Goal: Task Accomplishment & Management: Use online tool/utility

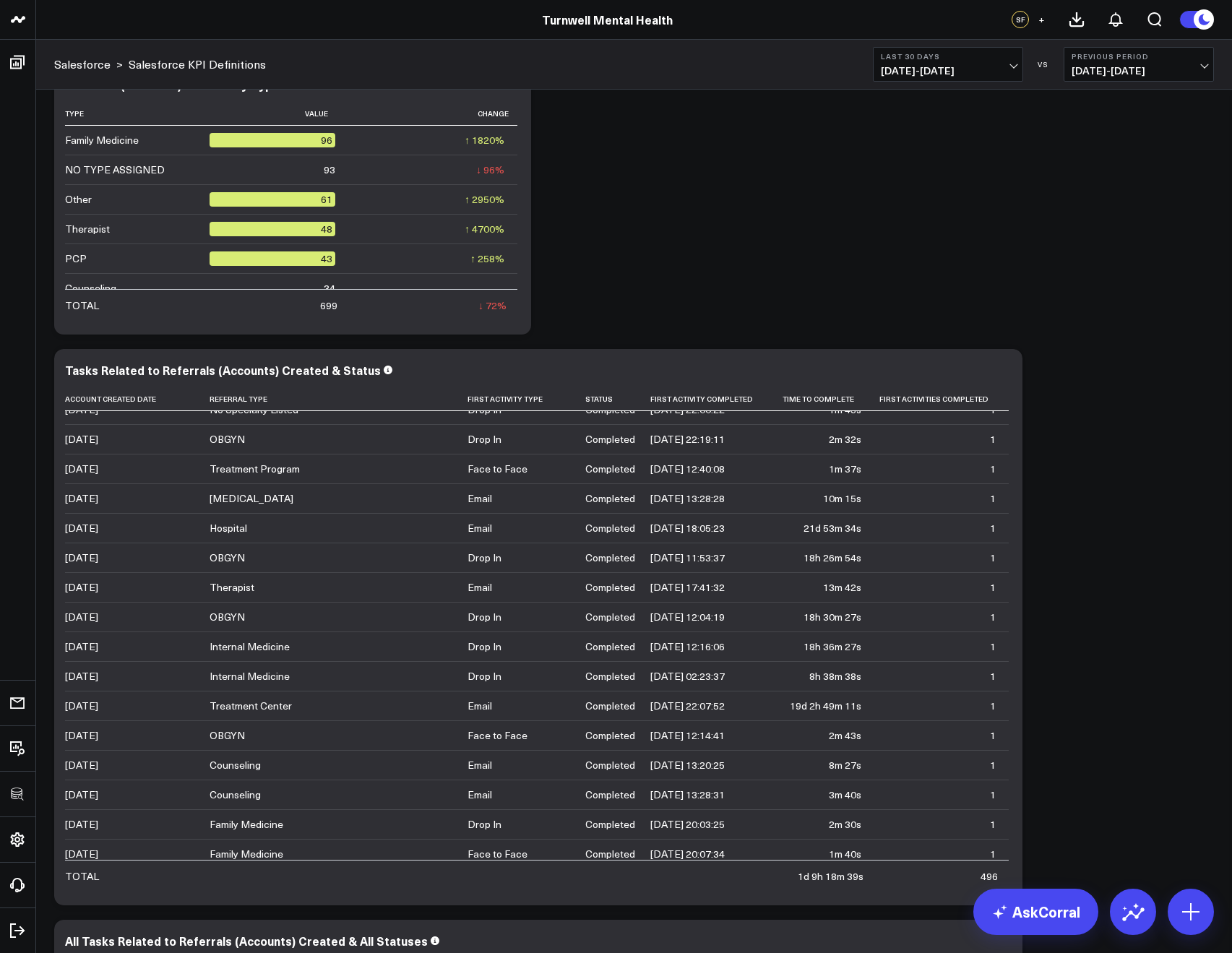
scroll to position [301, 0]
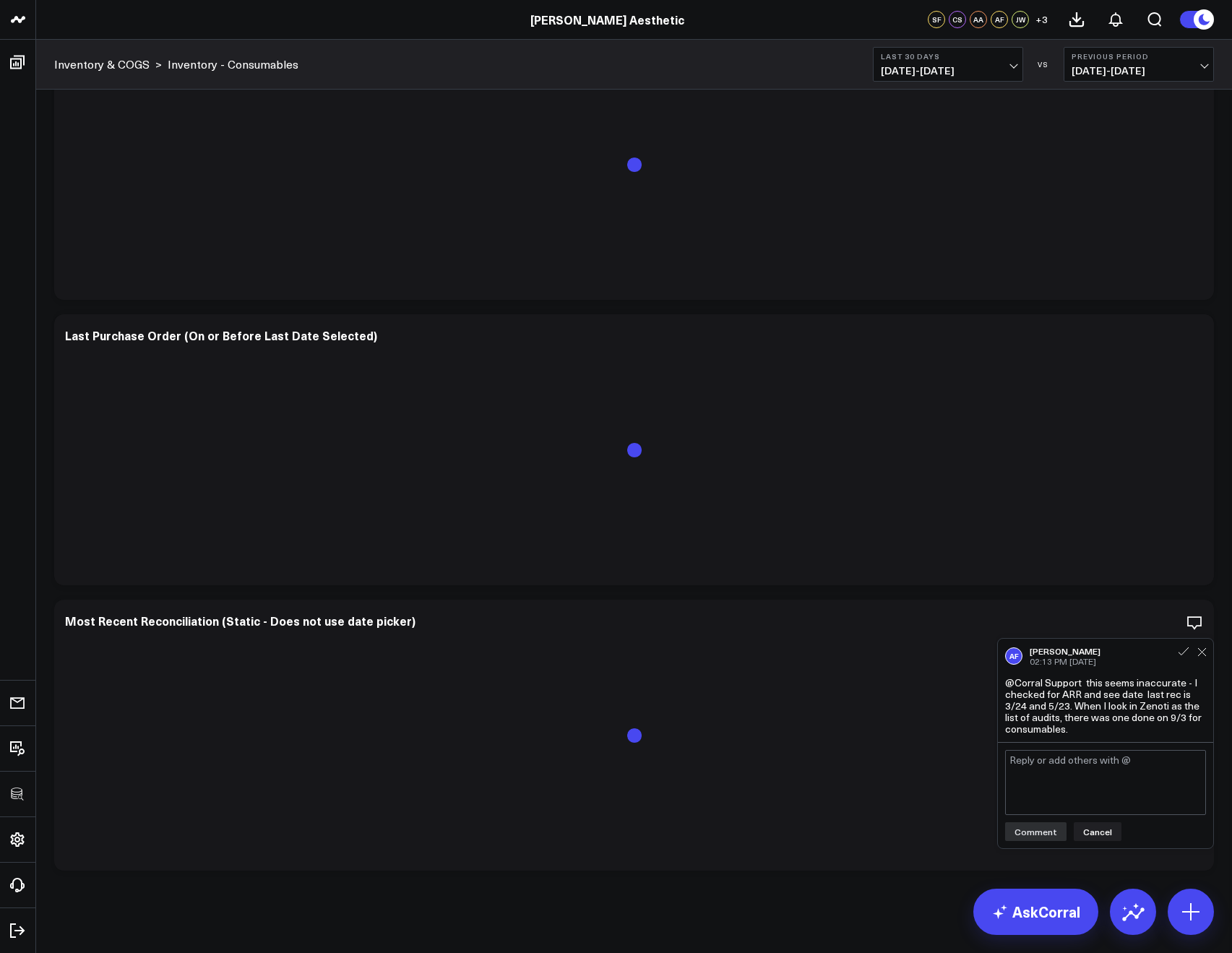
scroll to position [719, 0]
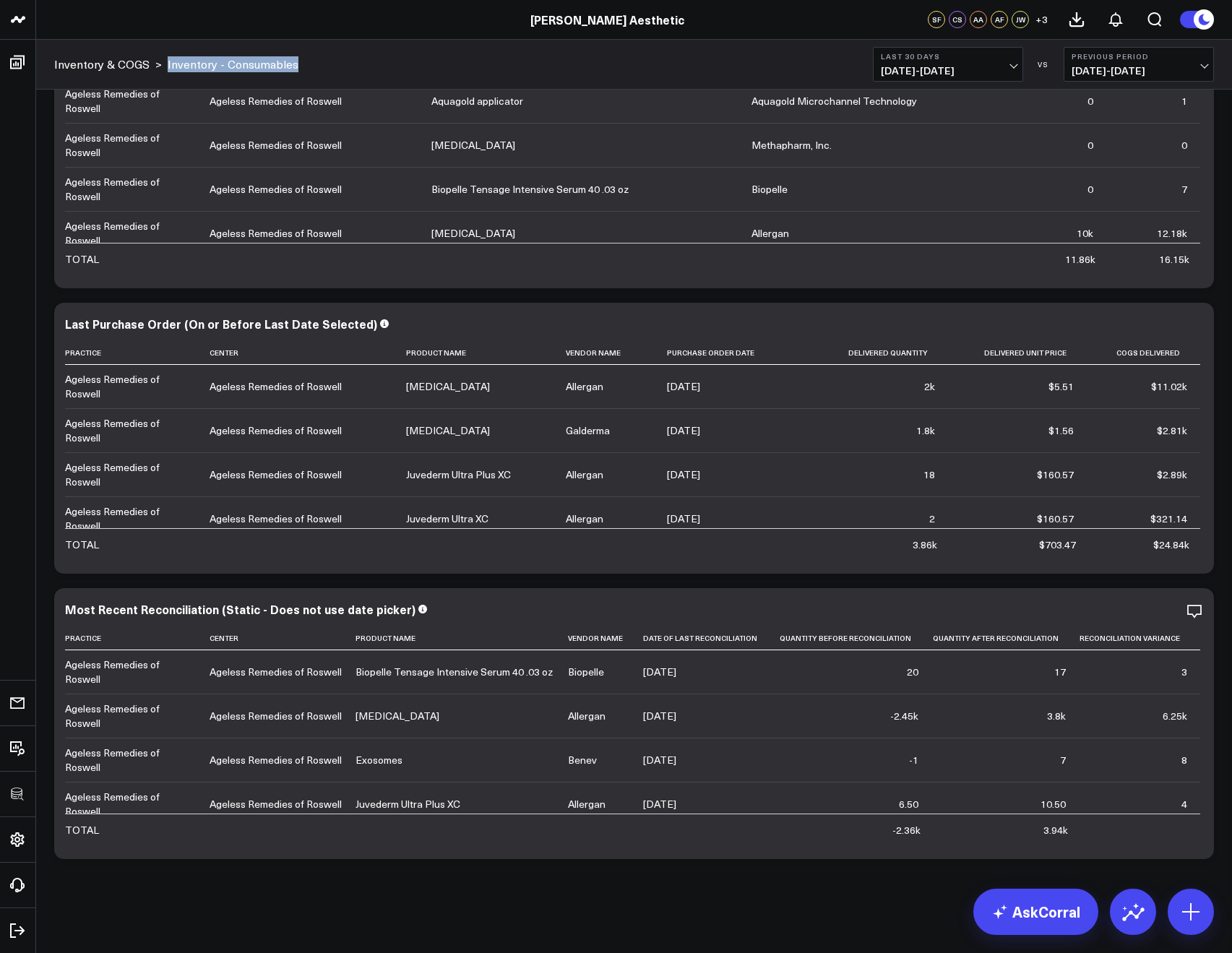
drag, startPoint x: 331, startPoint y: 78, endPoint x: 167, endPoint y: 60, distance: 165.0
click at [167, 60] on div "Inventory & COGS > Inventory - Consumables Last 30 Days 08/19/25 - 09/17/25 VS …" at bounding box center [633, 65] width 1195 height 50
copy link "Inventory - Consumables"
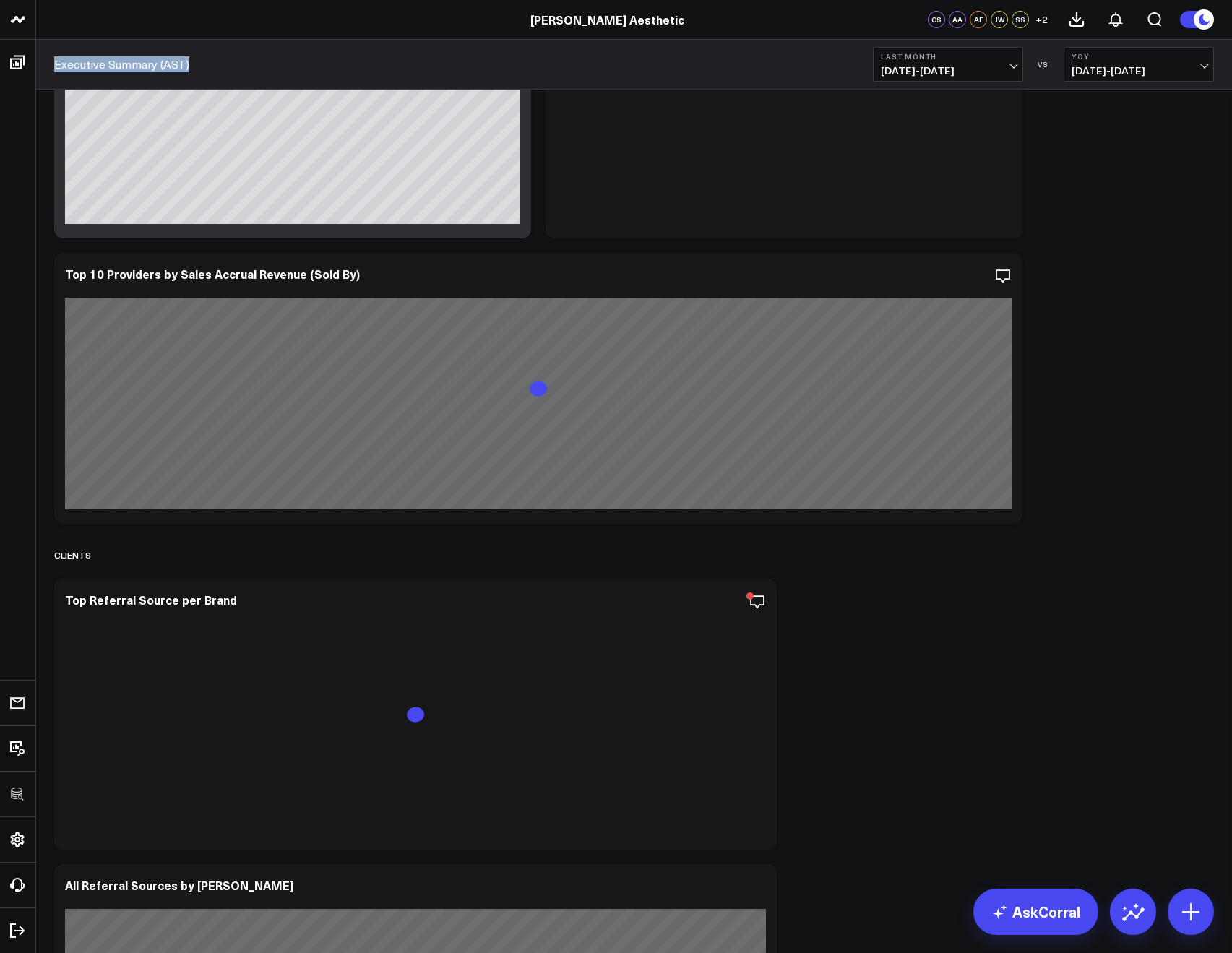
scroll to position [8593, 0]
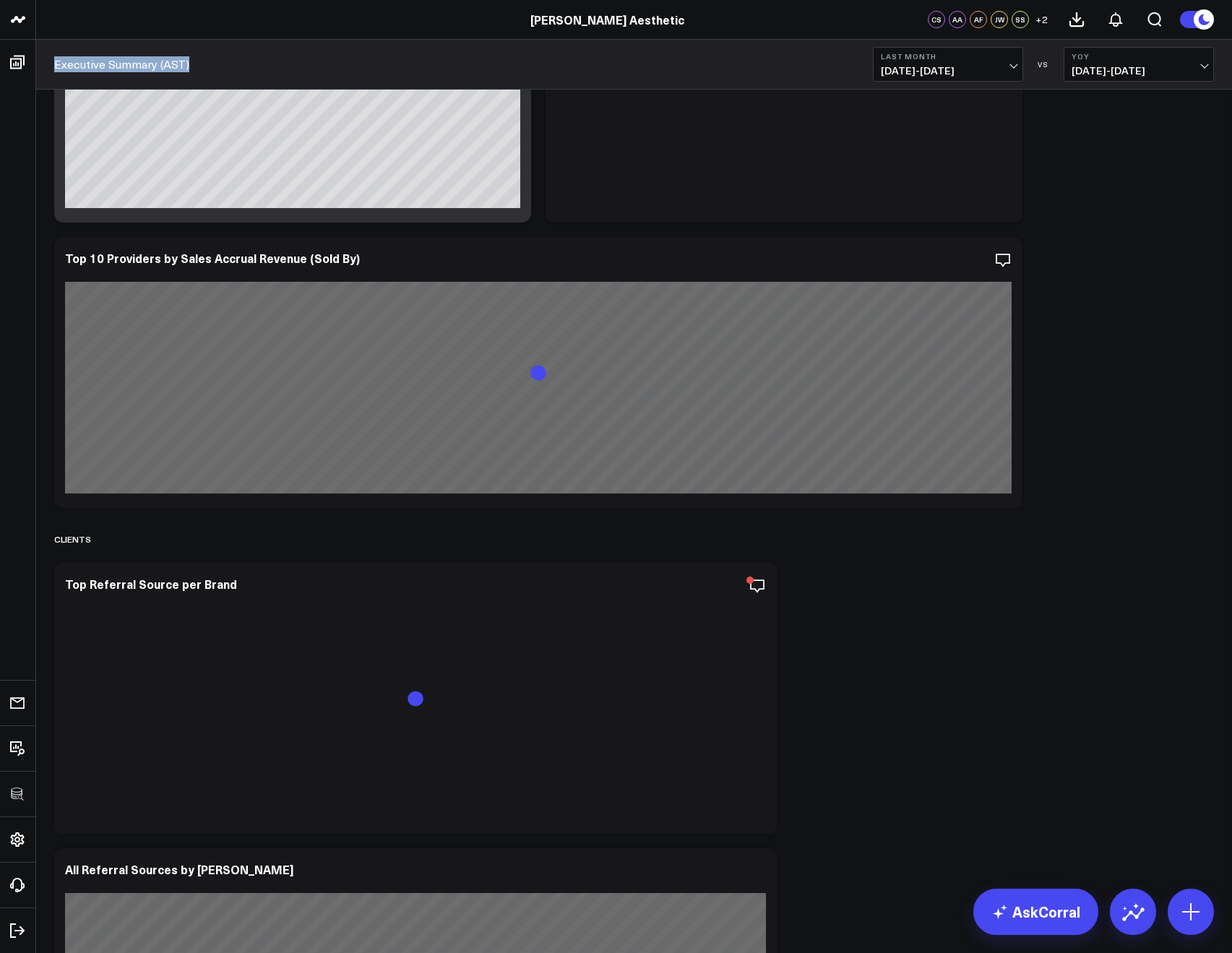
copy link "Executive Summary (AST)"
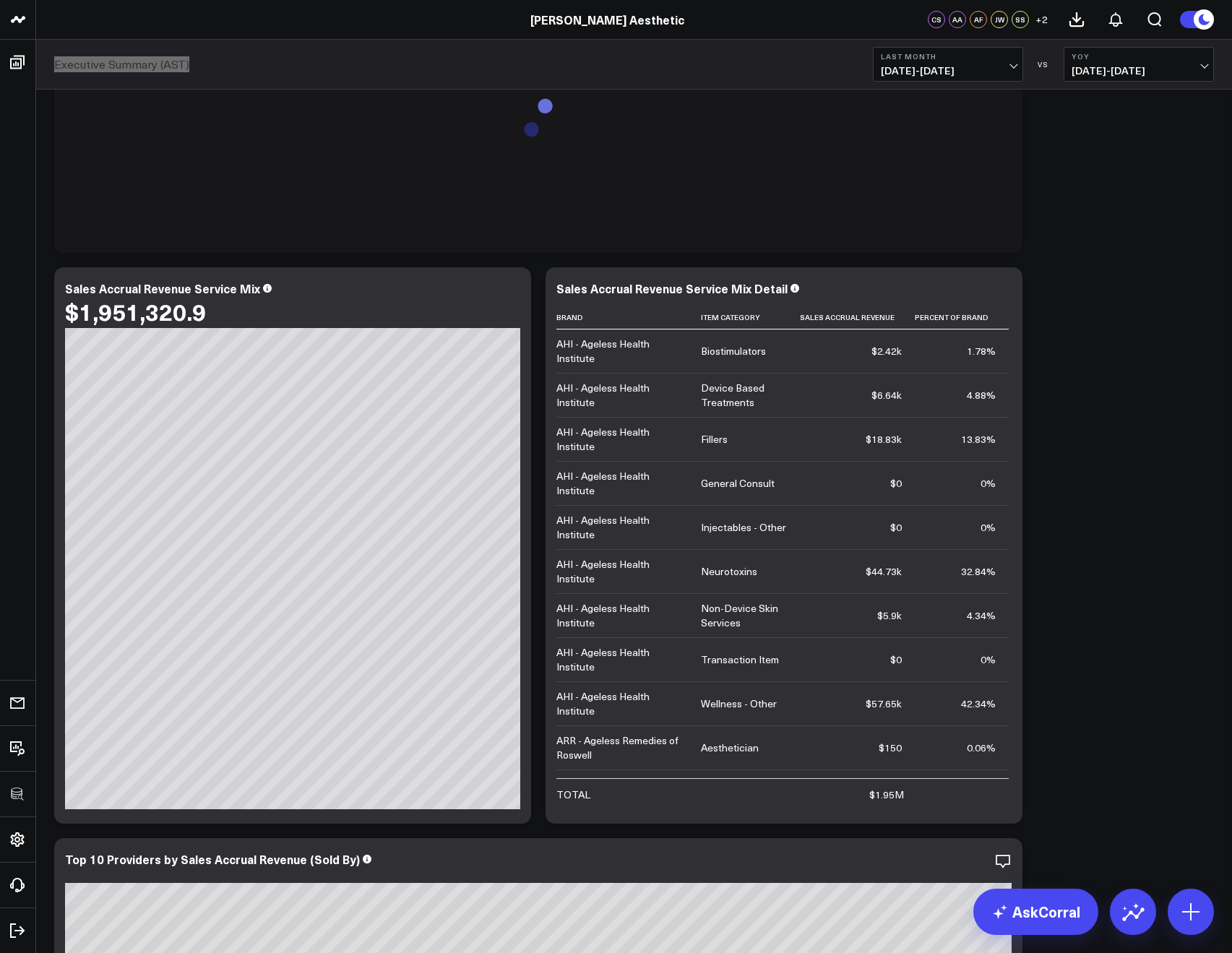
scroll to position [7747, 0]
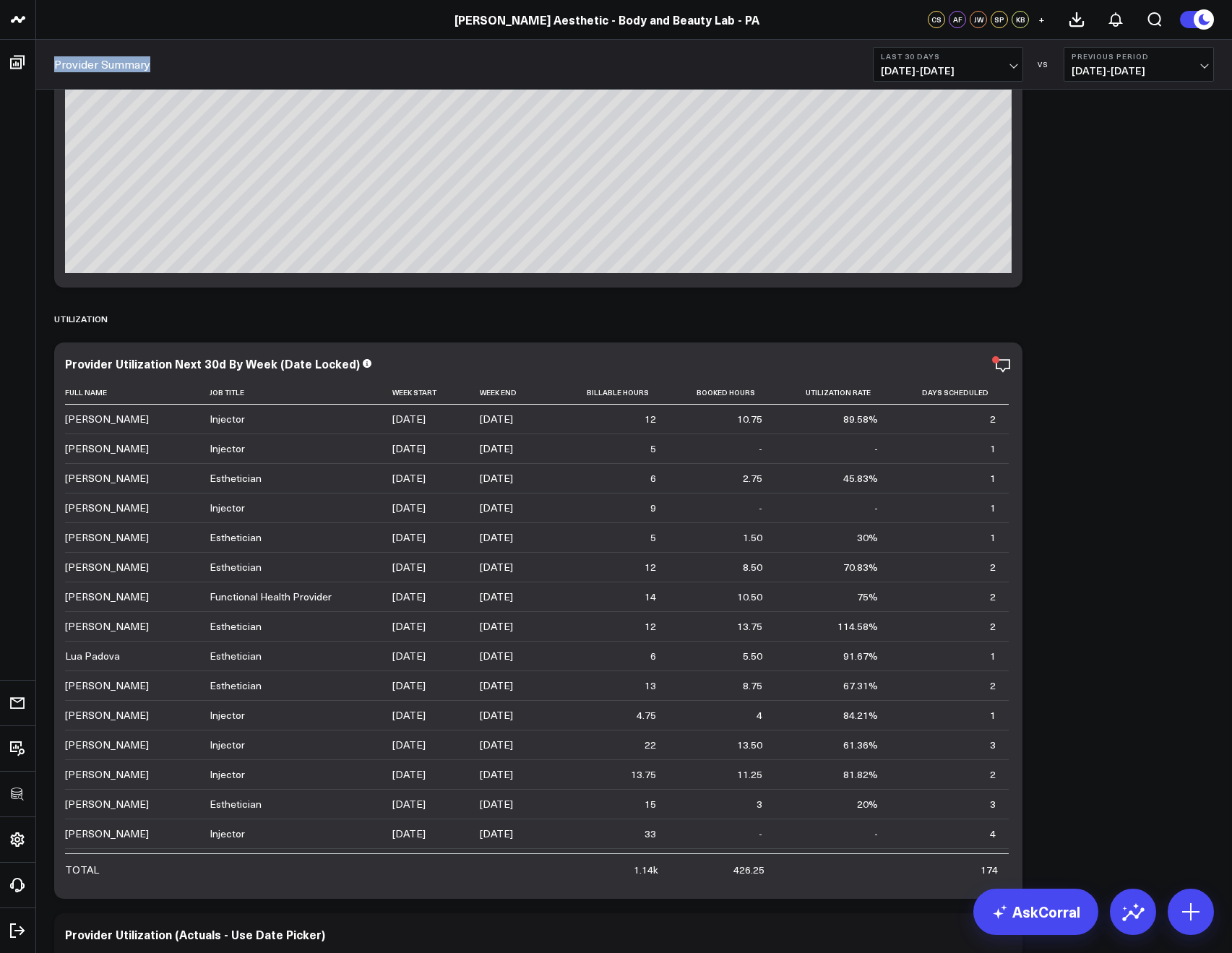
copy link "Provider Summary"
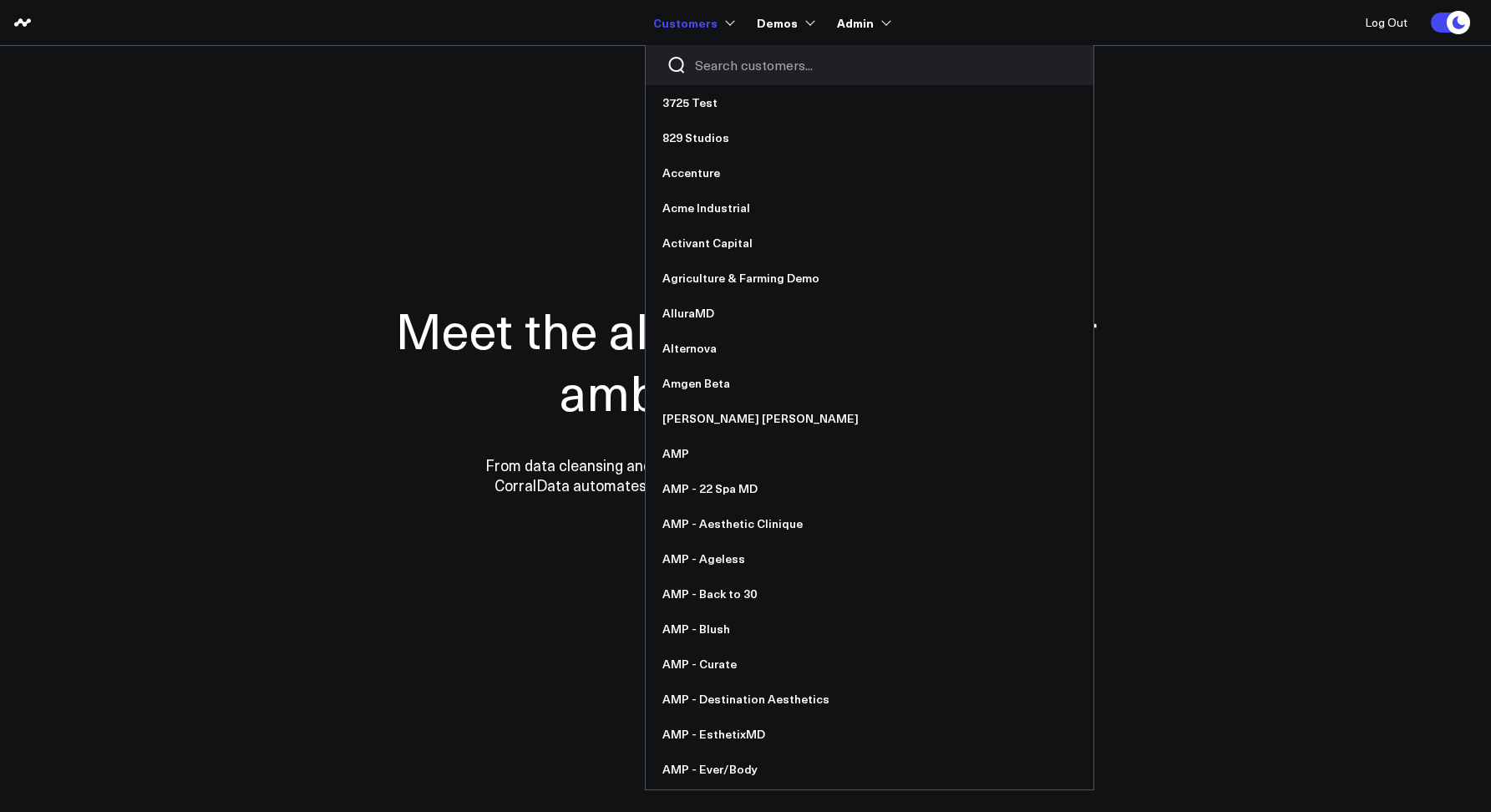
click at [721, 52] on div at bounding box center [869, 65] width 448 height 40
click at [722, 60] on input "Search customers input" at bounding box center [884, 65] width 378 height 18
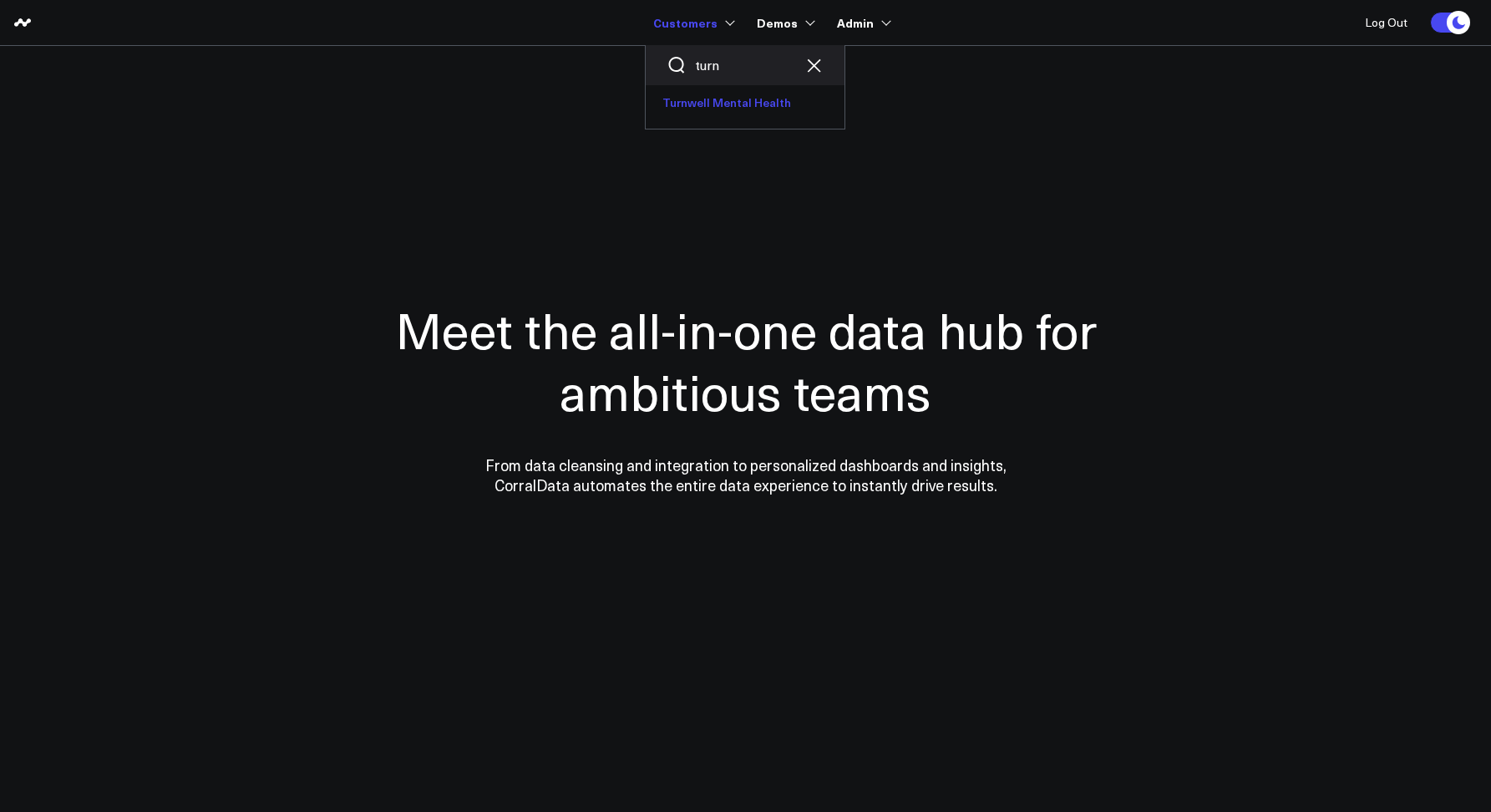
type input "turn"
click at [728, 105] on link "Turnwell Mental Health" at bounding box center [744, 102] width 198 height 35
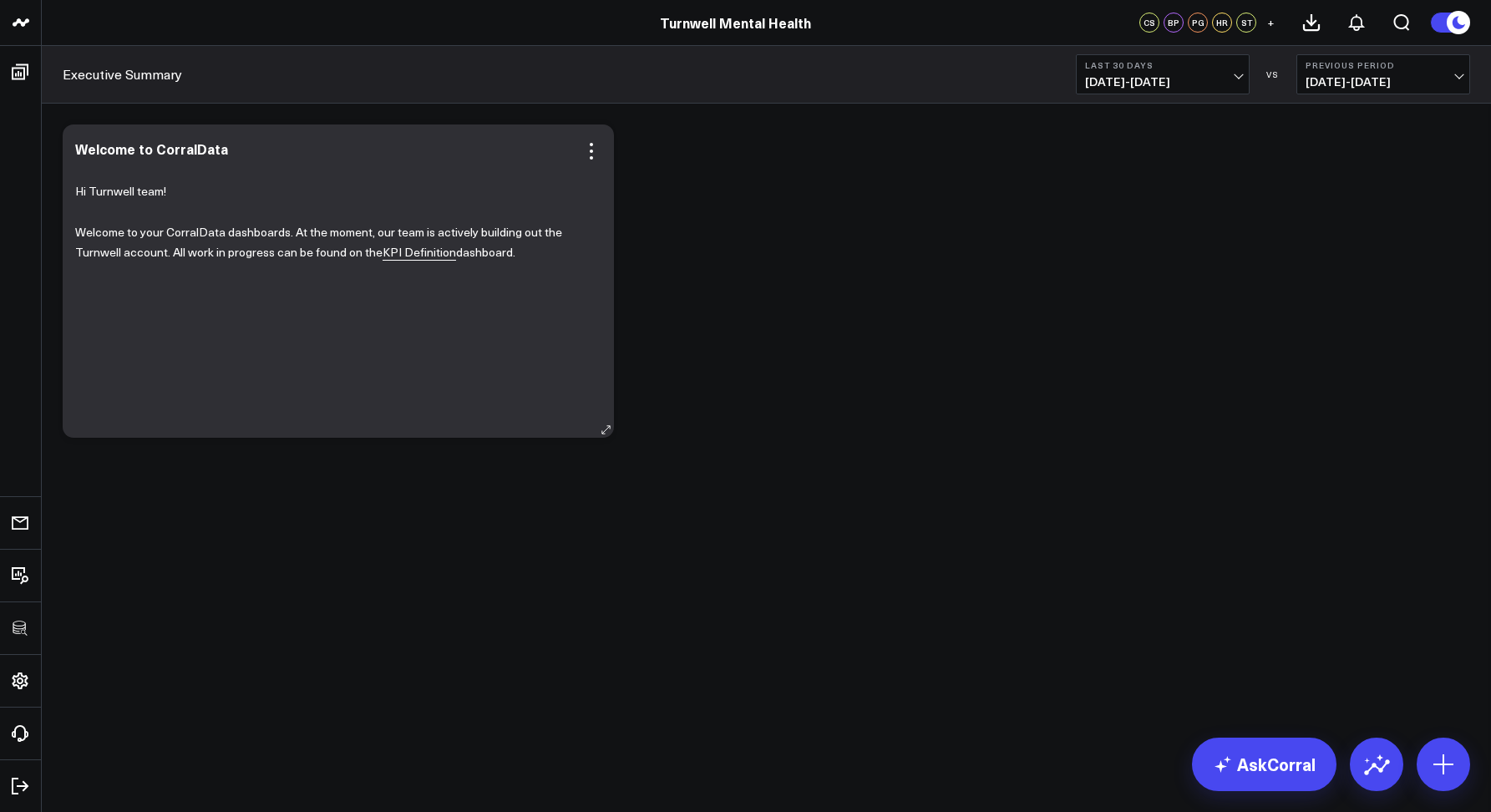
click at [412, 254] on link "KPI Definition" at bounding box center [419, 252] width 73 height 16
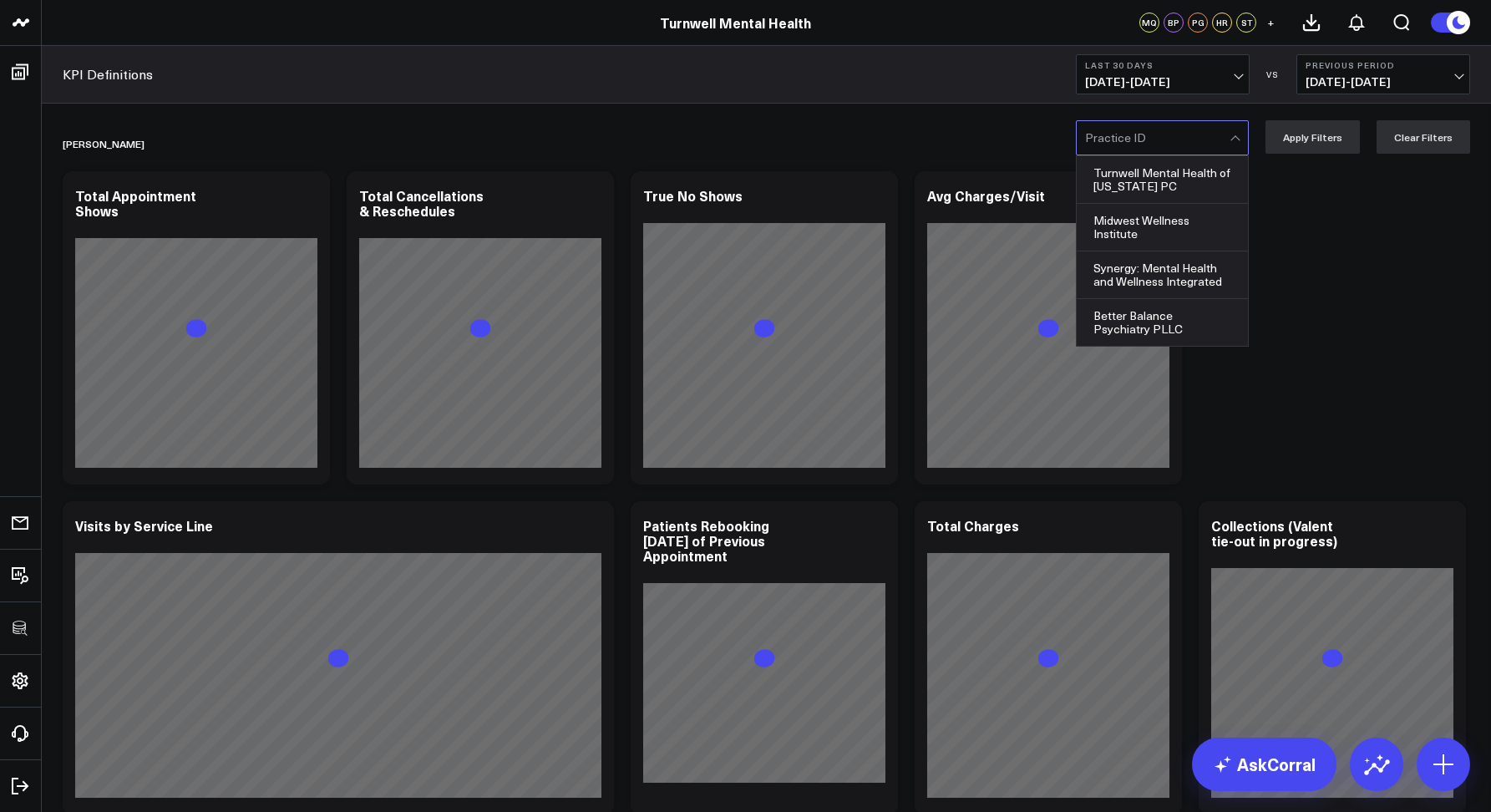
click at [1122, 154] on div at bounding box center [1157, 138] width 144 height 34
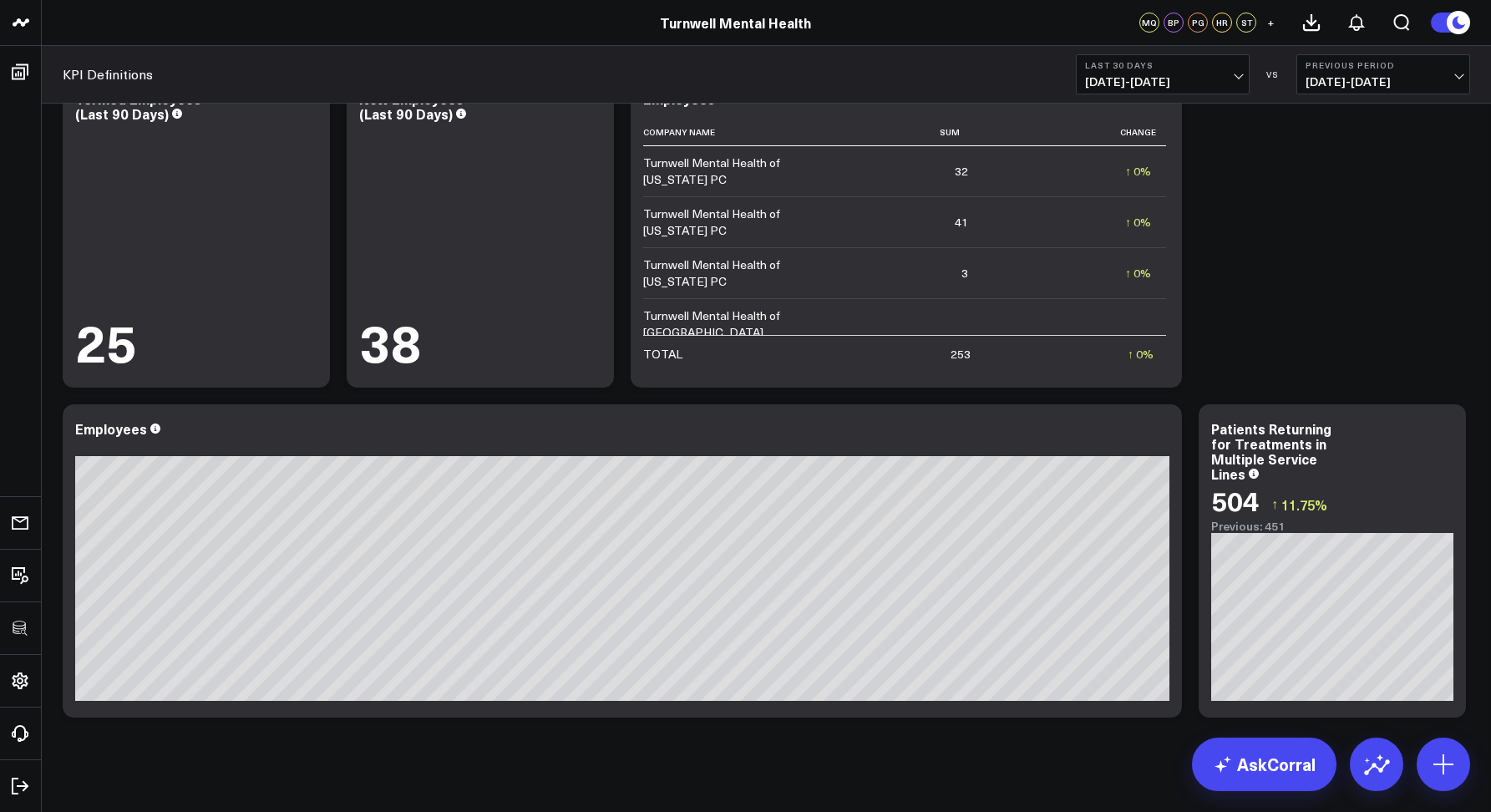
scroll to position [4117, 0]
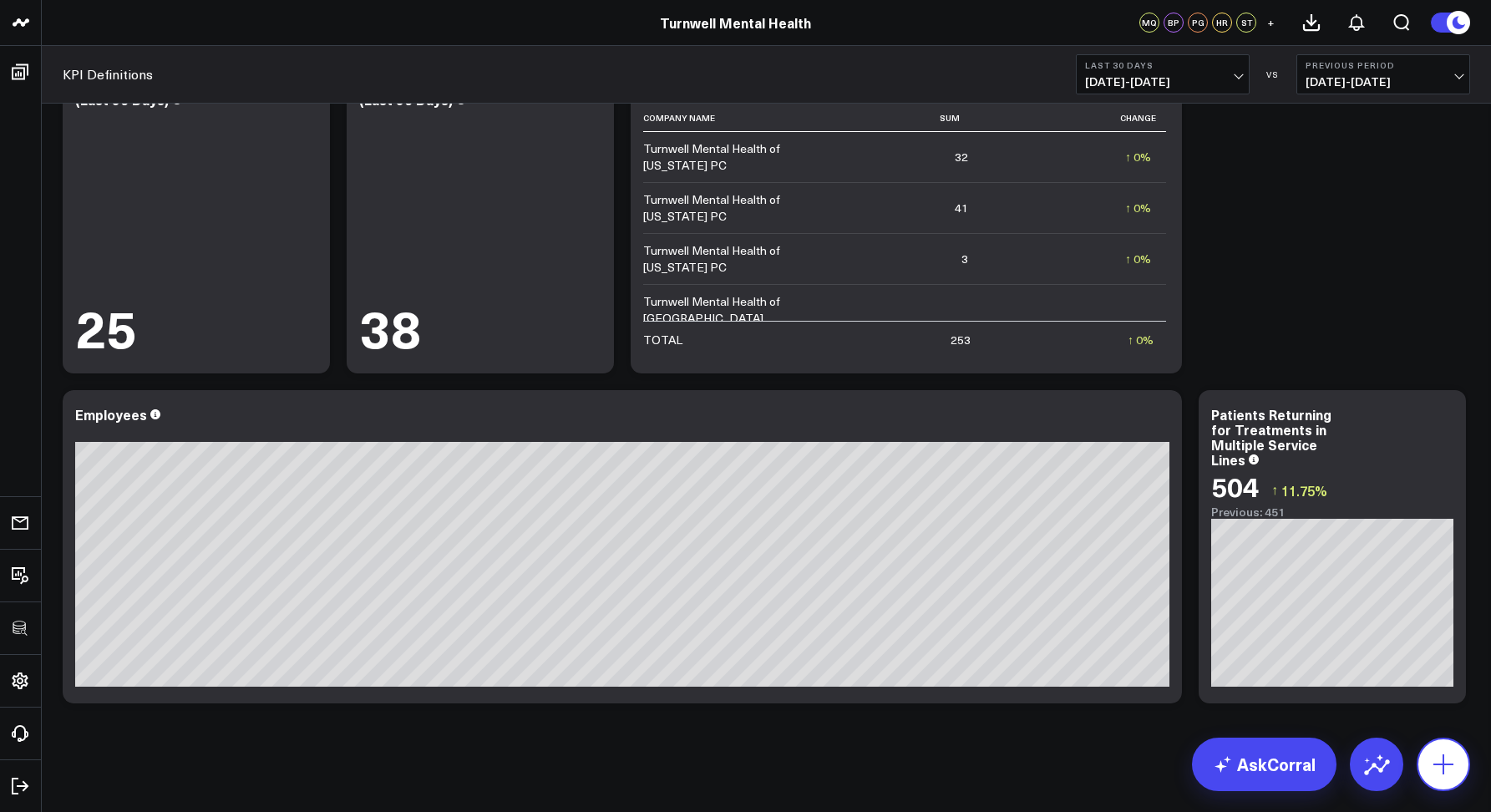
click at [1456, 757] on icon at bounding box center [1443, 764] width 26 height 26
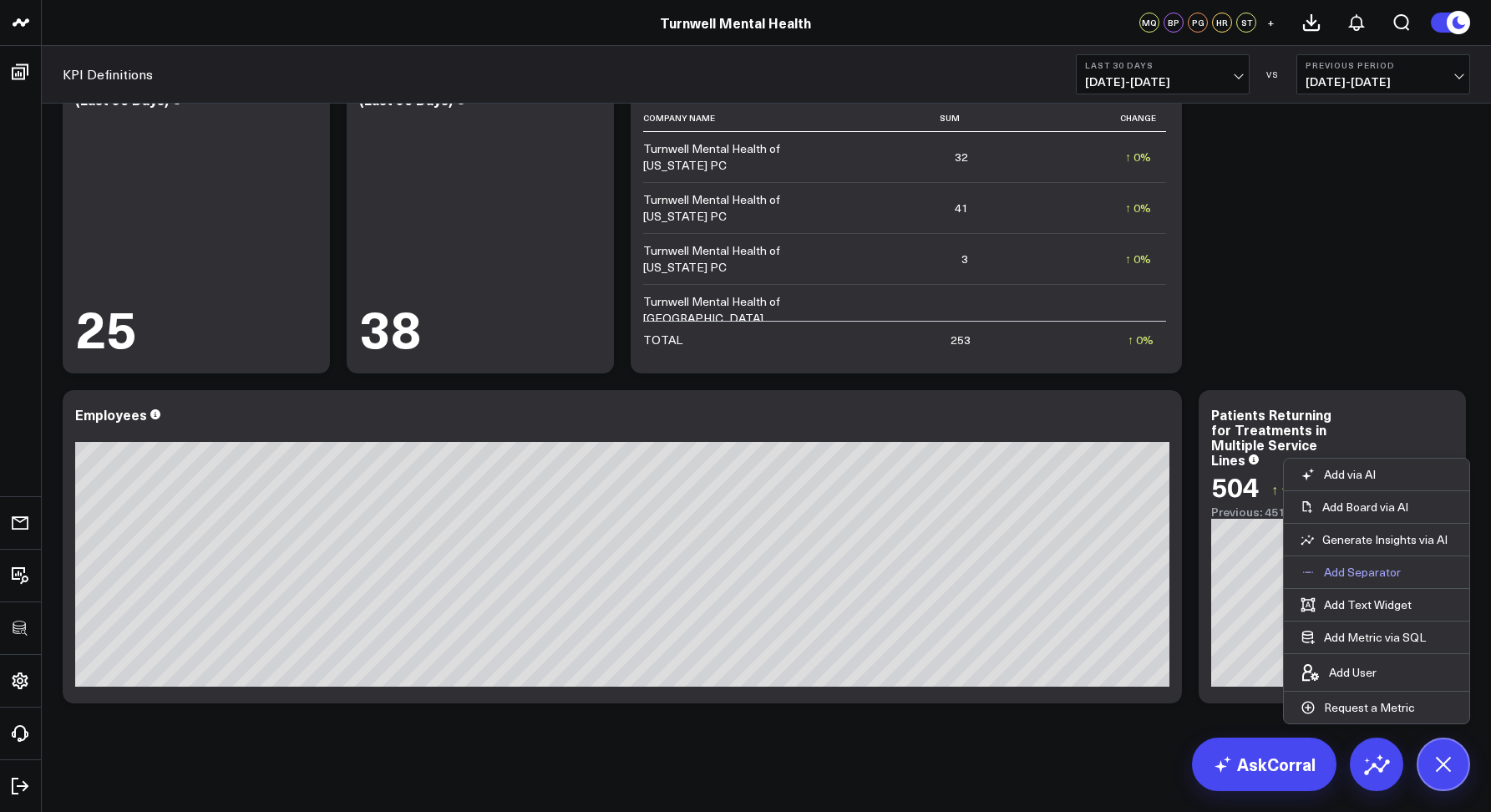
click at [1341, 578] on p "Add Separator" at bounding box center [1362, 572] width 77 height 15
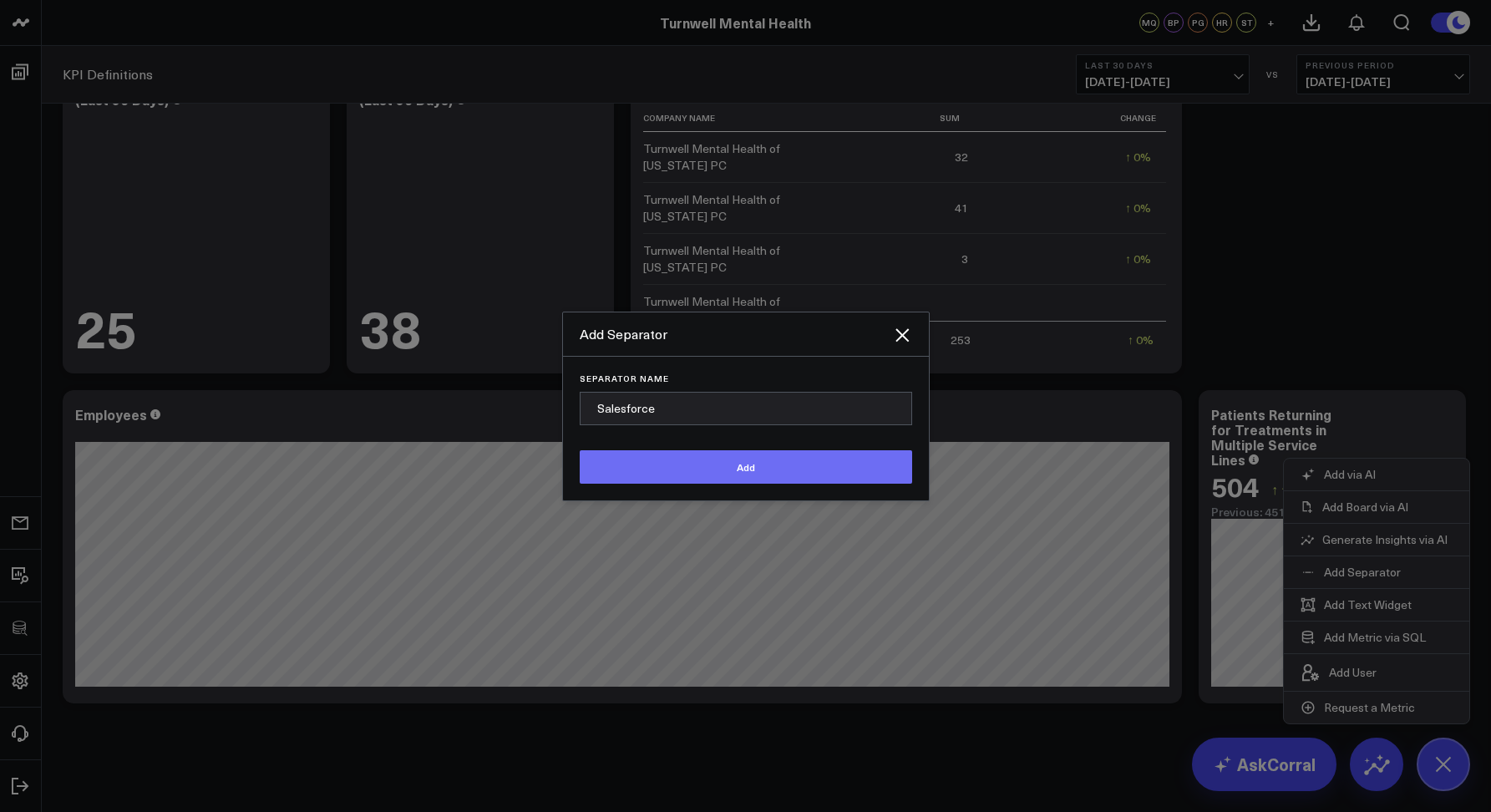
type input "Salesforce"
click at [770, 463] on button "Add" at bounding box center [746, 467] width 333 height 34
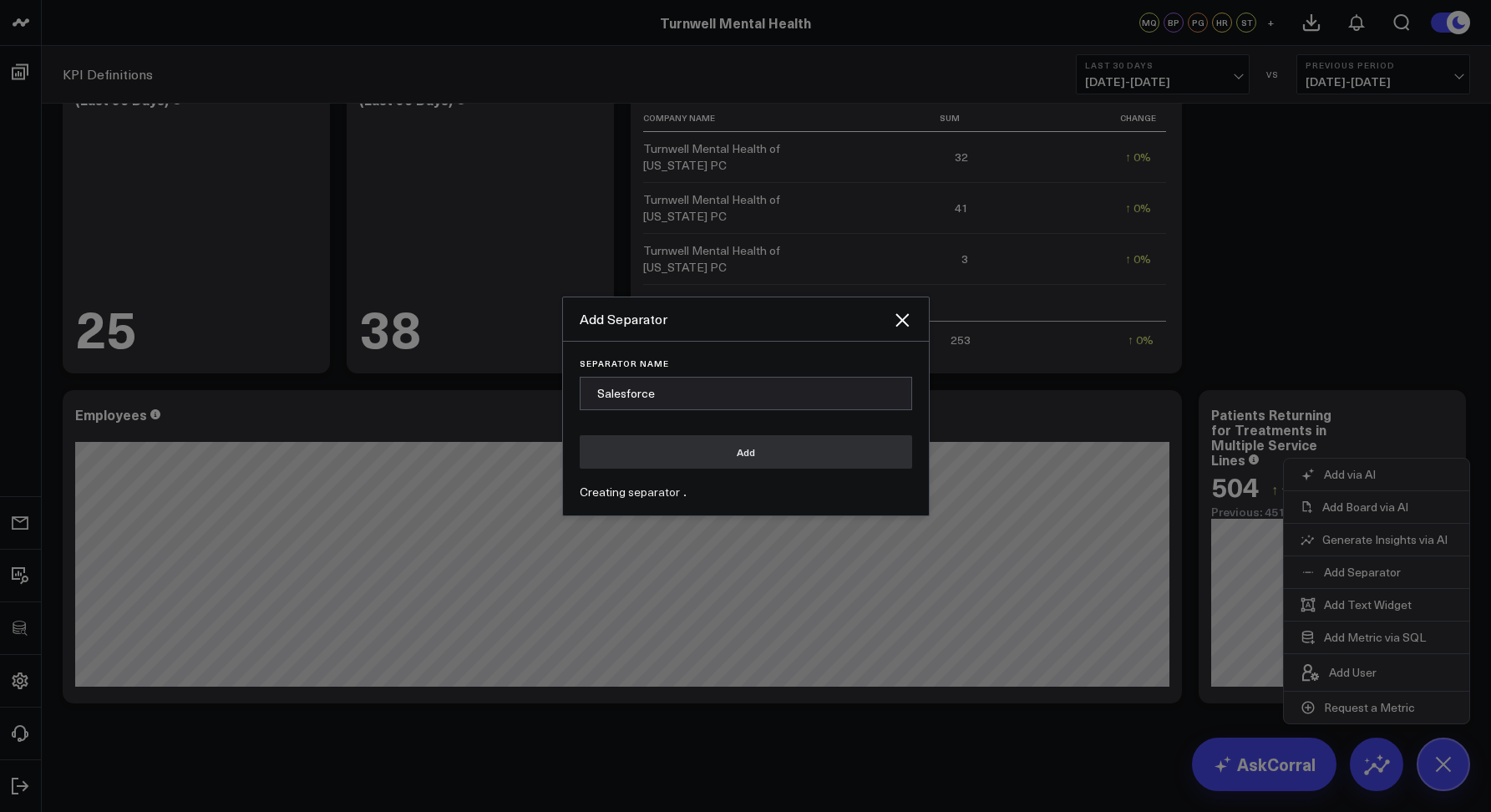
click at [909, 336] on td "253" at bounding box center [896, 339] width 173 height 36
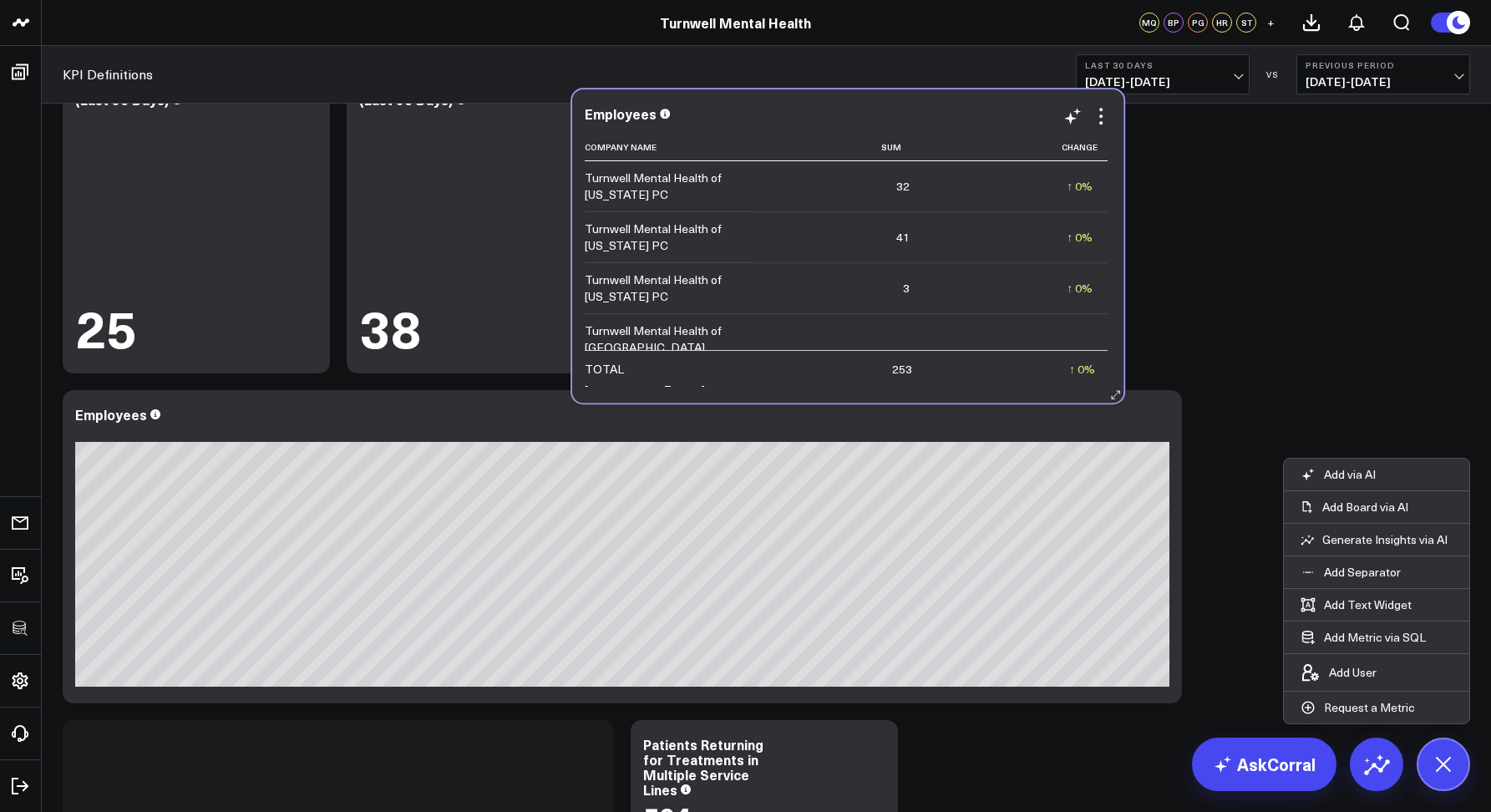
click at [850, 366] on td "253" at bounding box center [838, 368] width 173 height 36
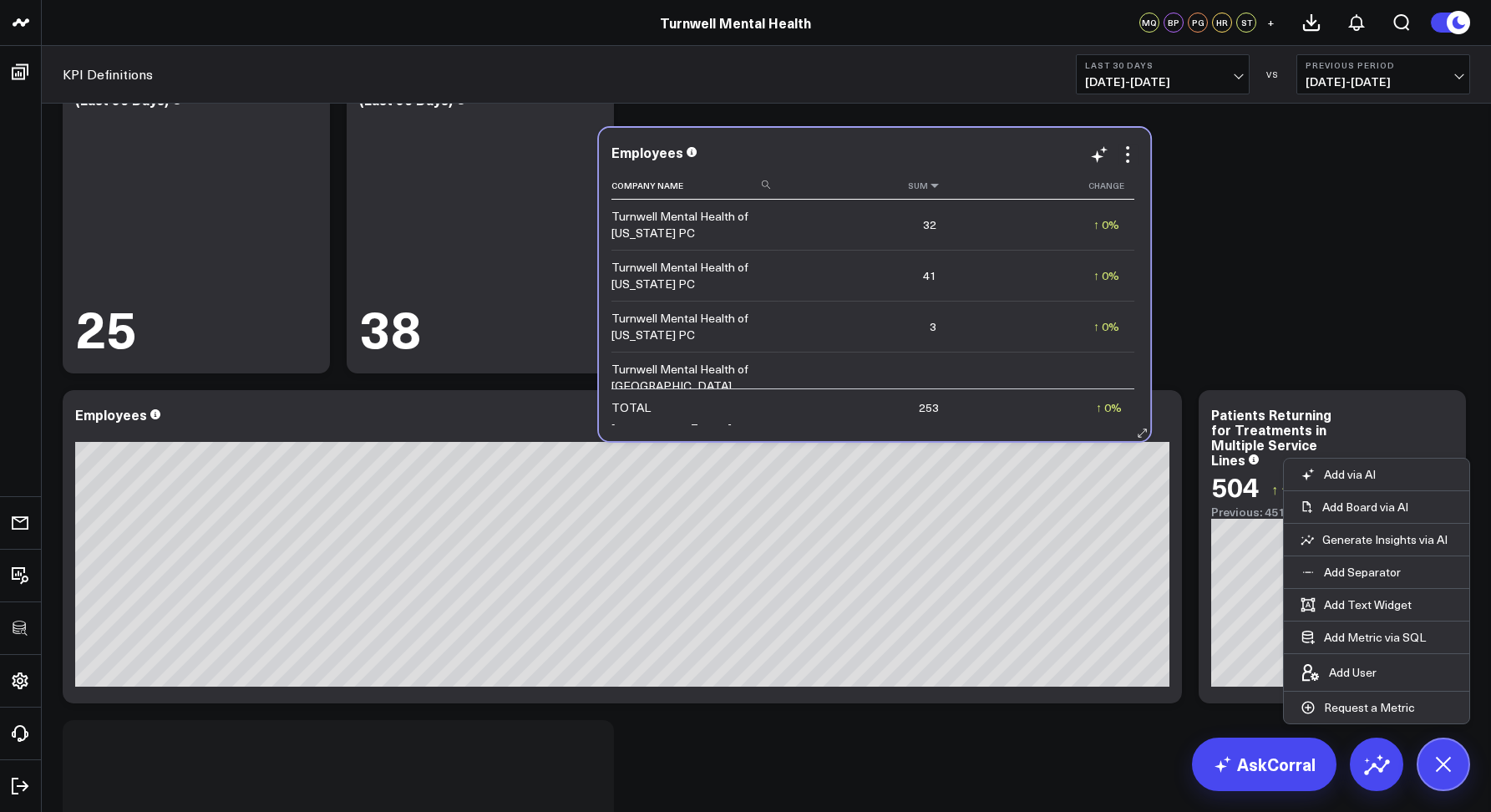
click at [934, 180] on icon at bounding box center [934, 185] width 14 height 10
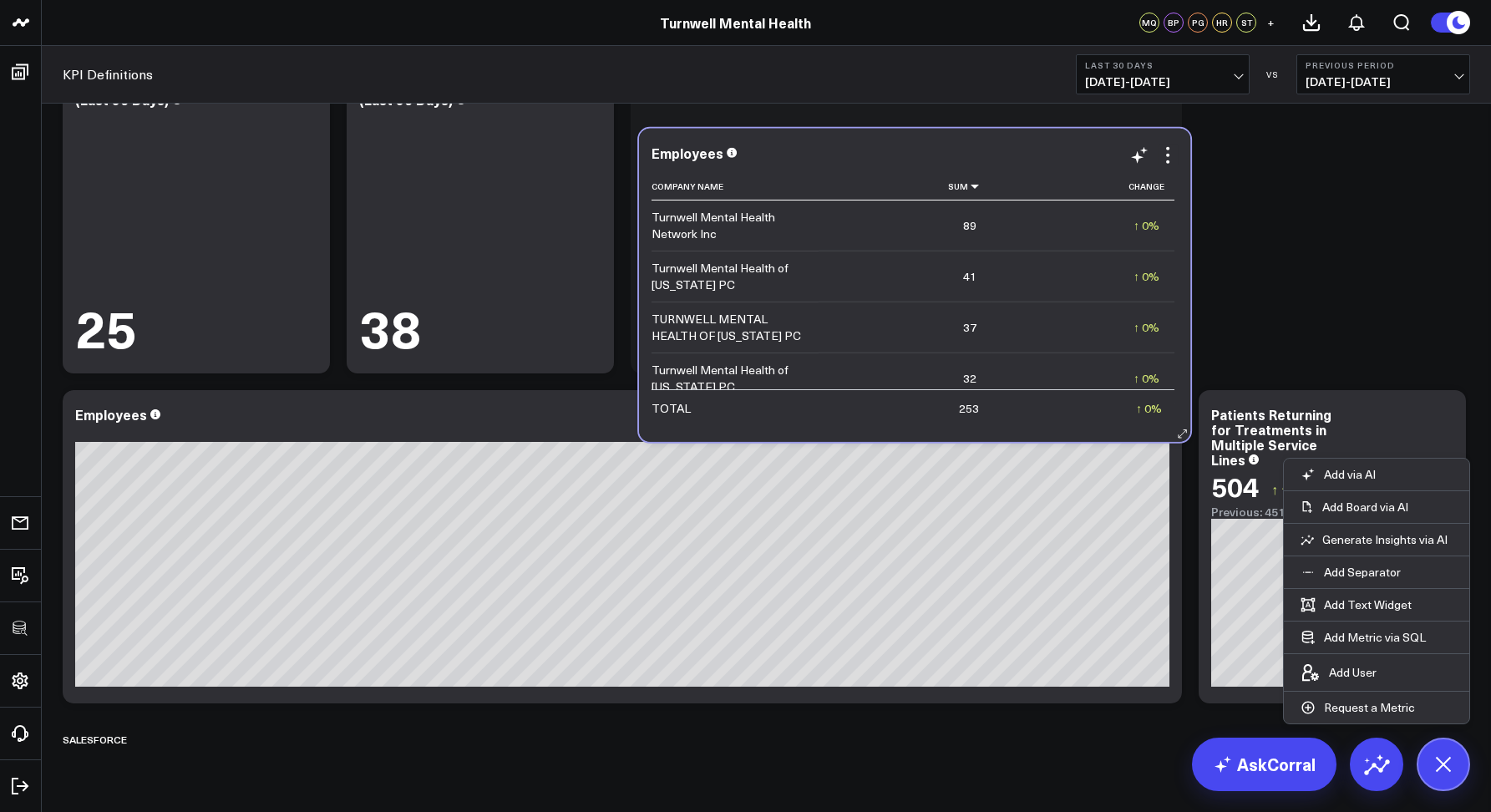
click at [1020, 146] on div "Employees" at bounding box center [915, 152] width 527 height 15
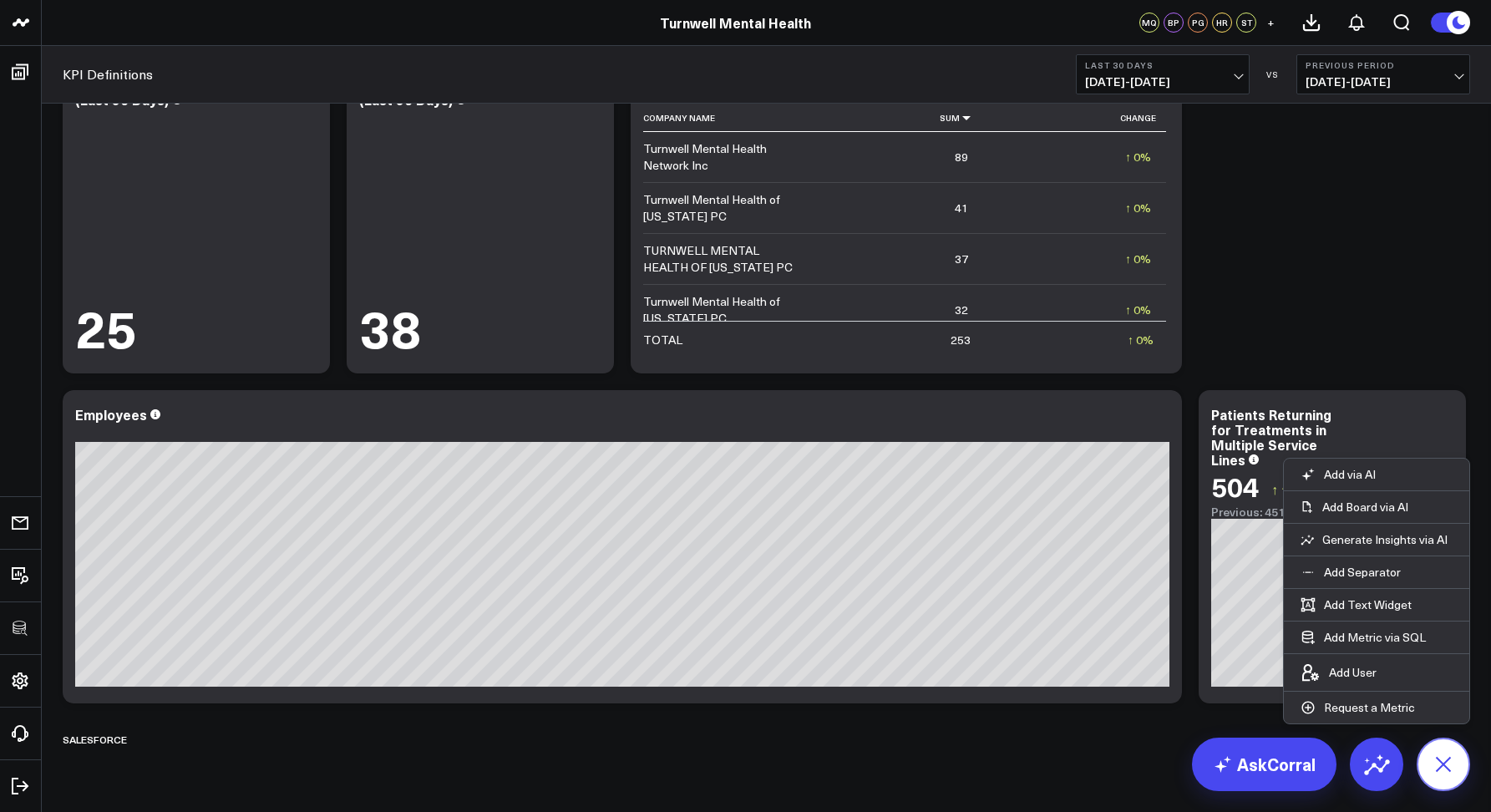
click at [1418, 440] on div "Patients Returning for Treatments in Multiple Service Lines" at bounding box center [1331, 437] width 242 height 60
click at [1455, 753] on button at bounding box center [1443, 764] width 53 height 53
click at [1437, 778] on button at bounding box center [1443, 764] width 53 height 53
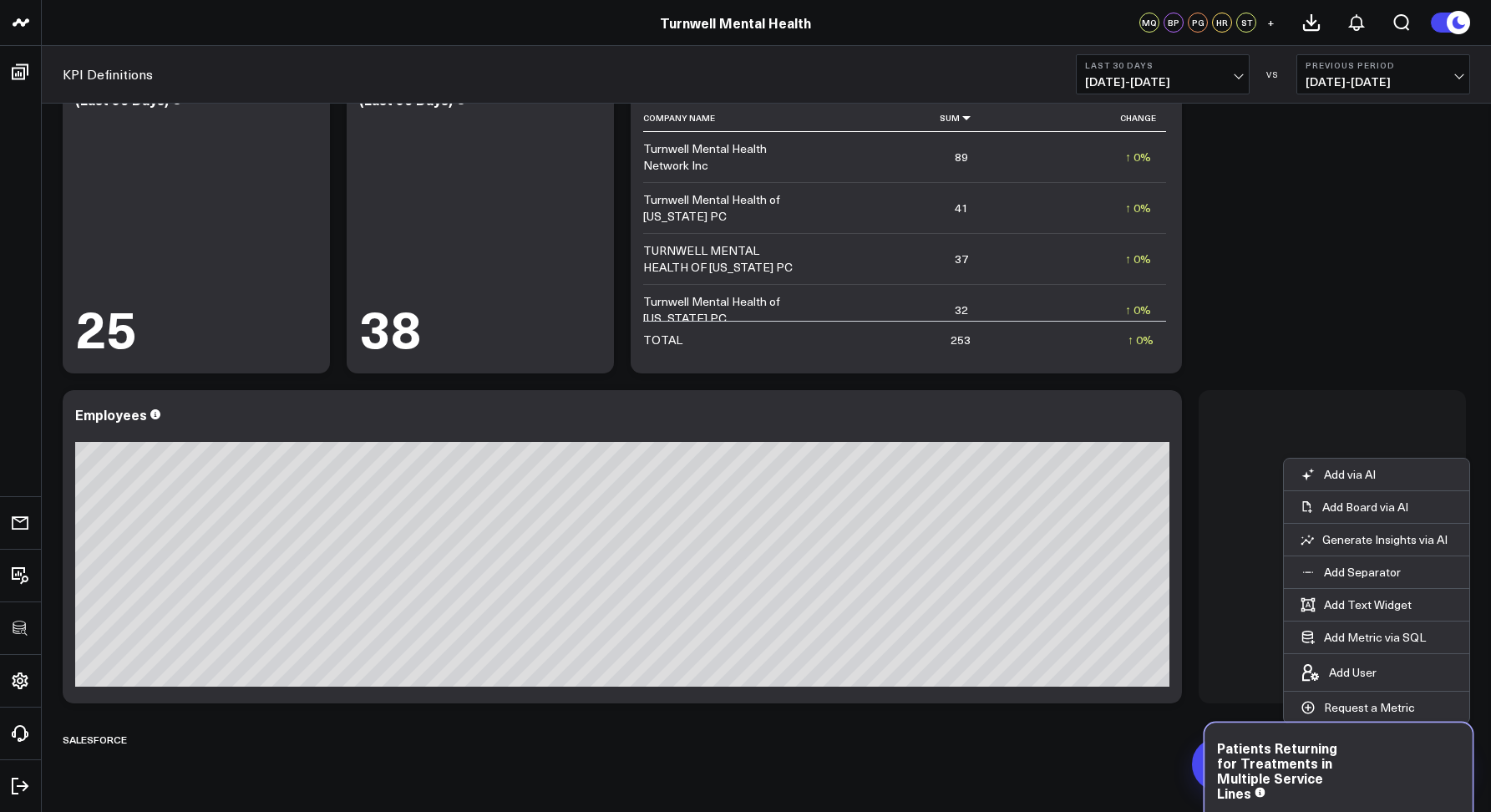
click at [1254, 448] on div at bounding box center [1332, 546] width 267 height 314
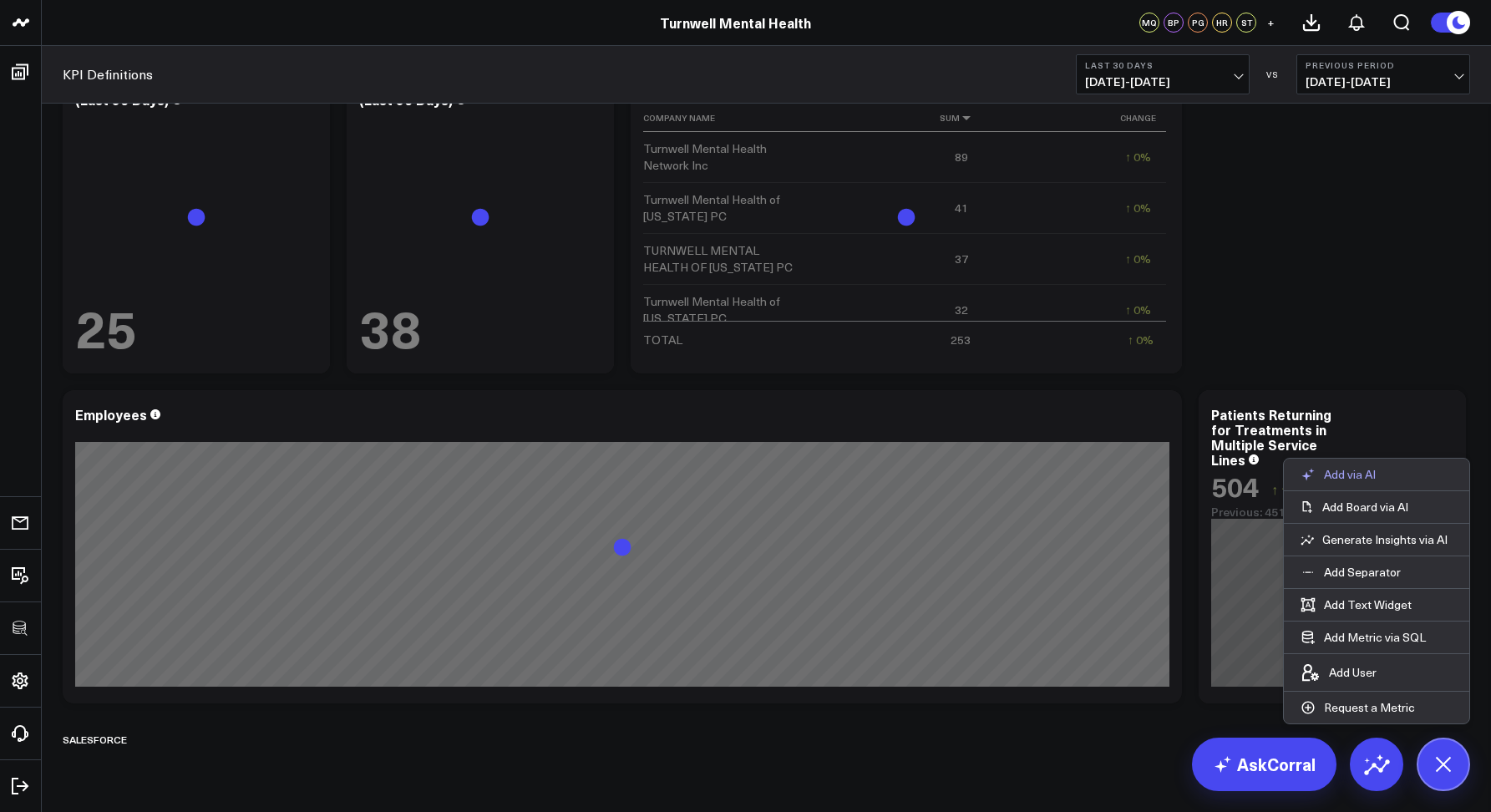
scroll to position [4162, 0]
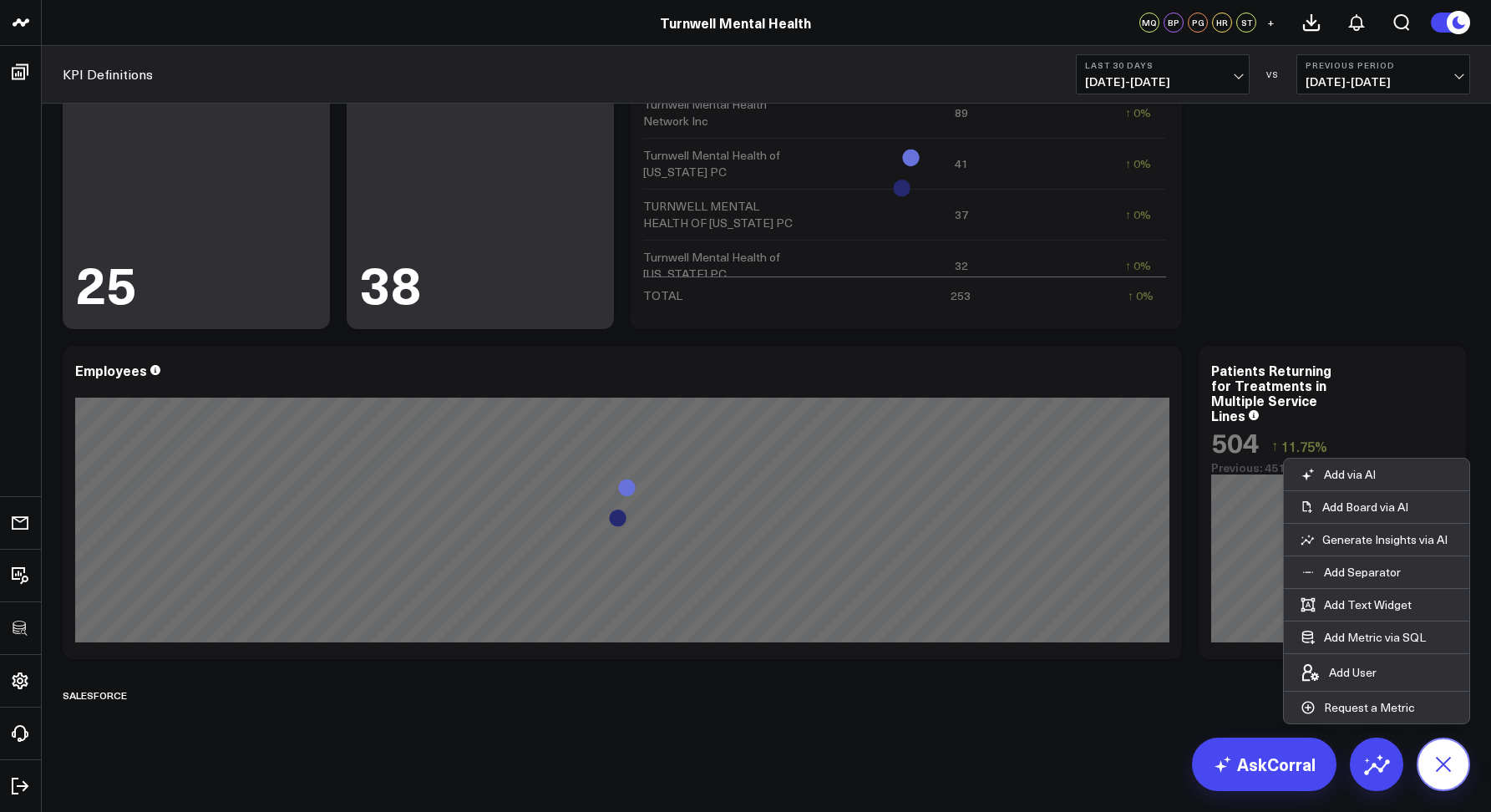
click at [1446, 769] on icon at bounding box center [1443, 763] width 37 height 37
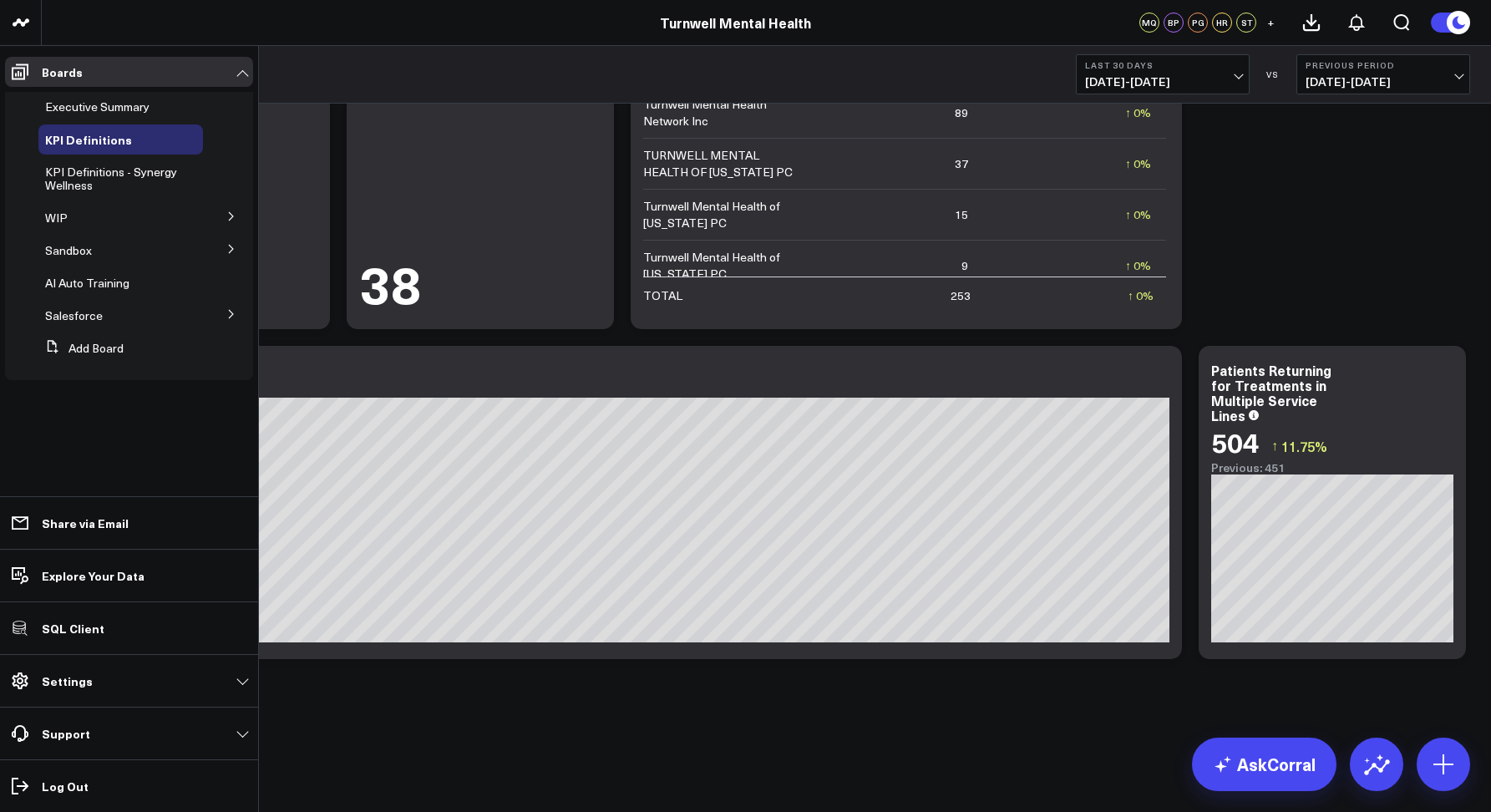
click at [235, 312] on icon at bounding box center [231, 314] width 10 height 10
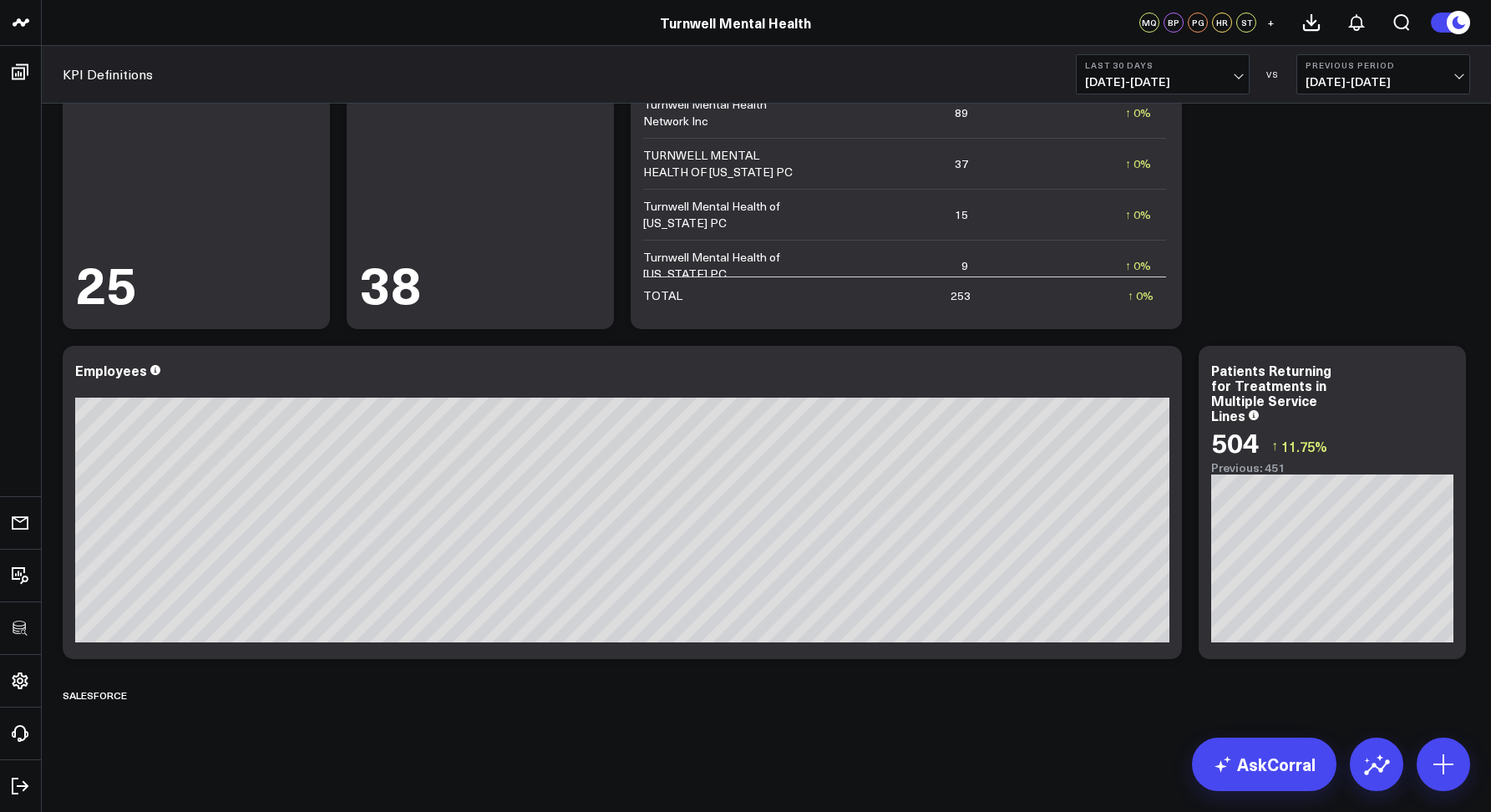
click at [131, 76] on link "KPI Definitions" at bounding box center [108, 74] width 91 height 18
click at [23, 72] on link "Boards" at bounding box center [21, 72] width 31 height 30
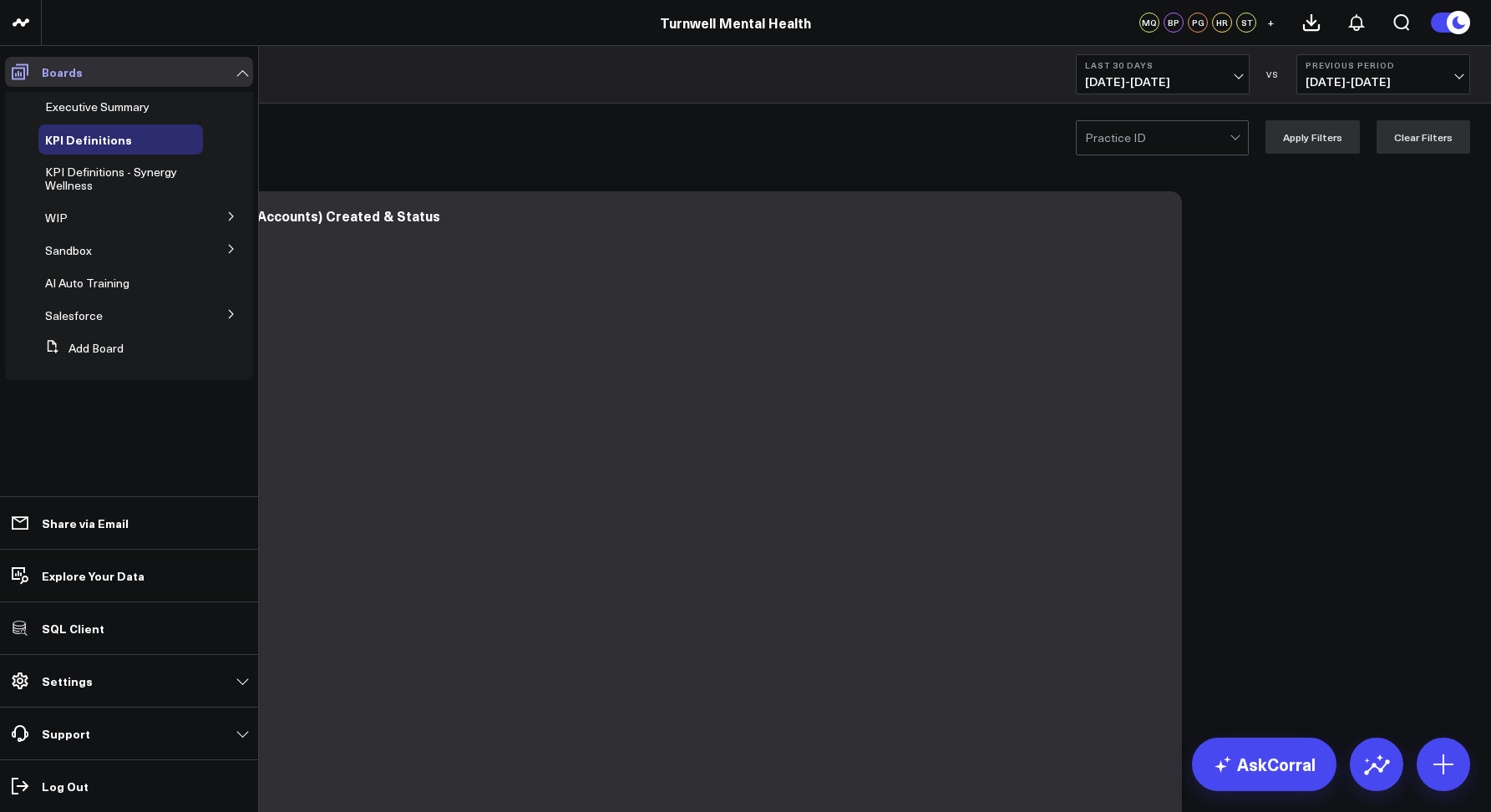
click at [22, 76] on link "Boards" at bounding box center [130, 72] width 248 height 30
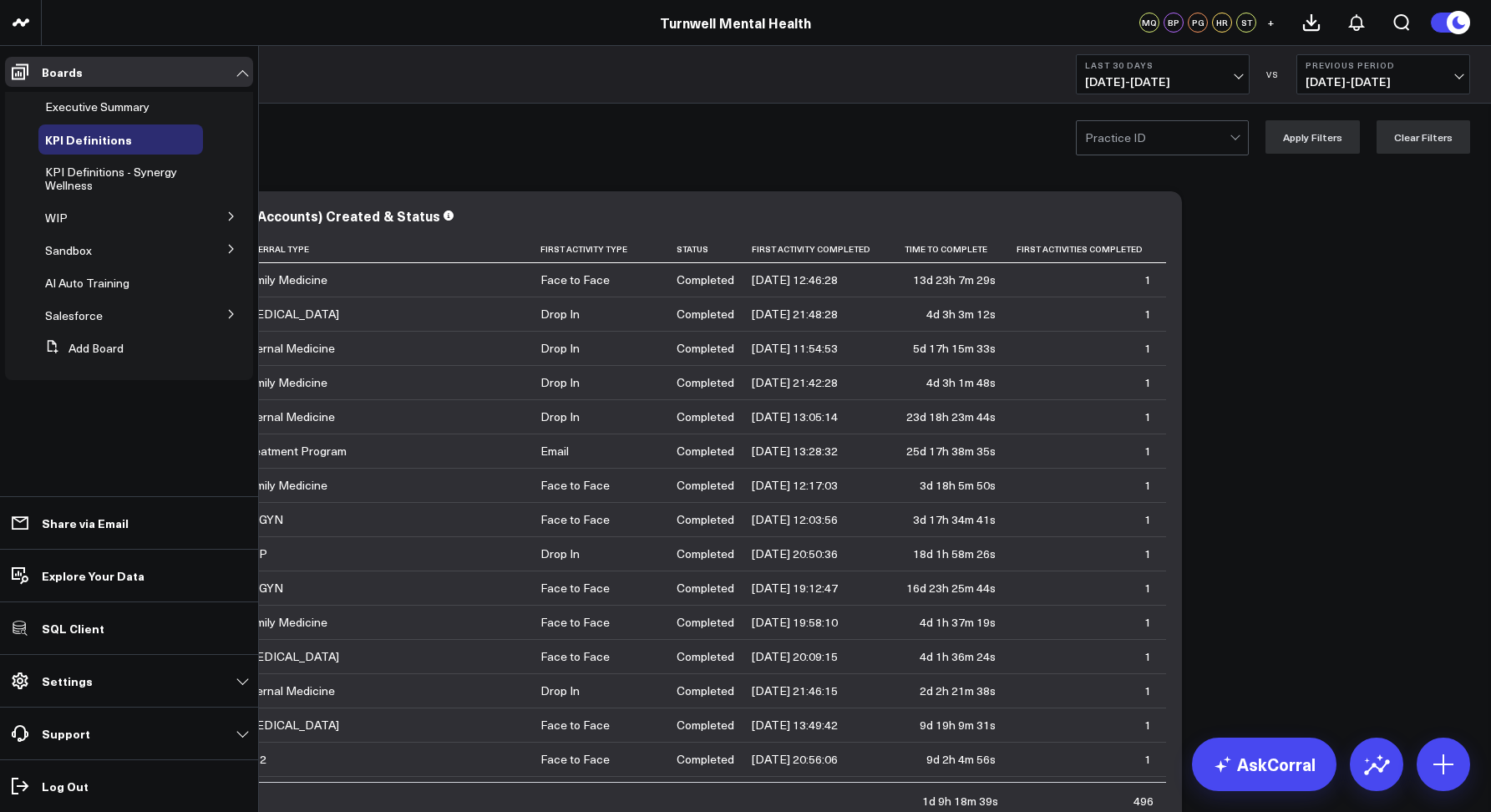
click at [229, 313] on icon at bounding box center [231, 314] width 10 height 10
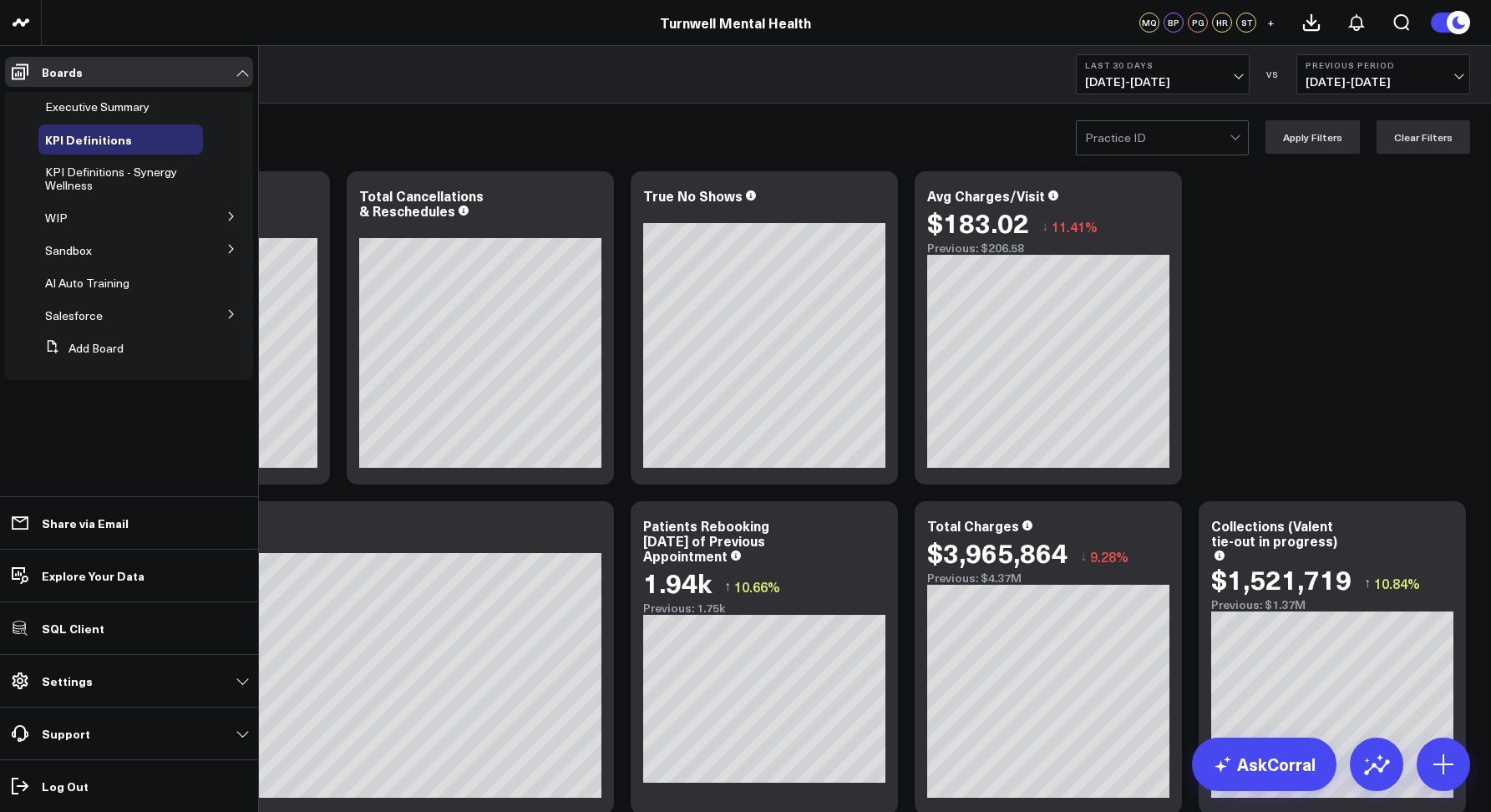
click at [229, 314] on icon at bounding box center [231, 314] width 10 height 10
click at [57, 315] on span "Salesforce" at bounding box center [74, 315] width 58 height 16
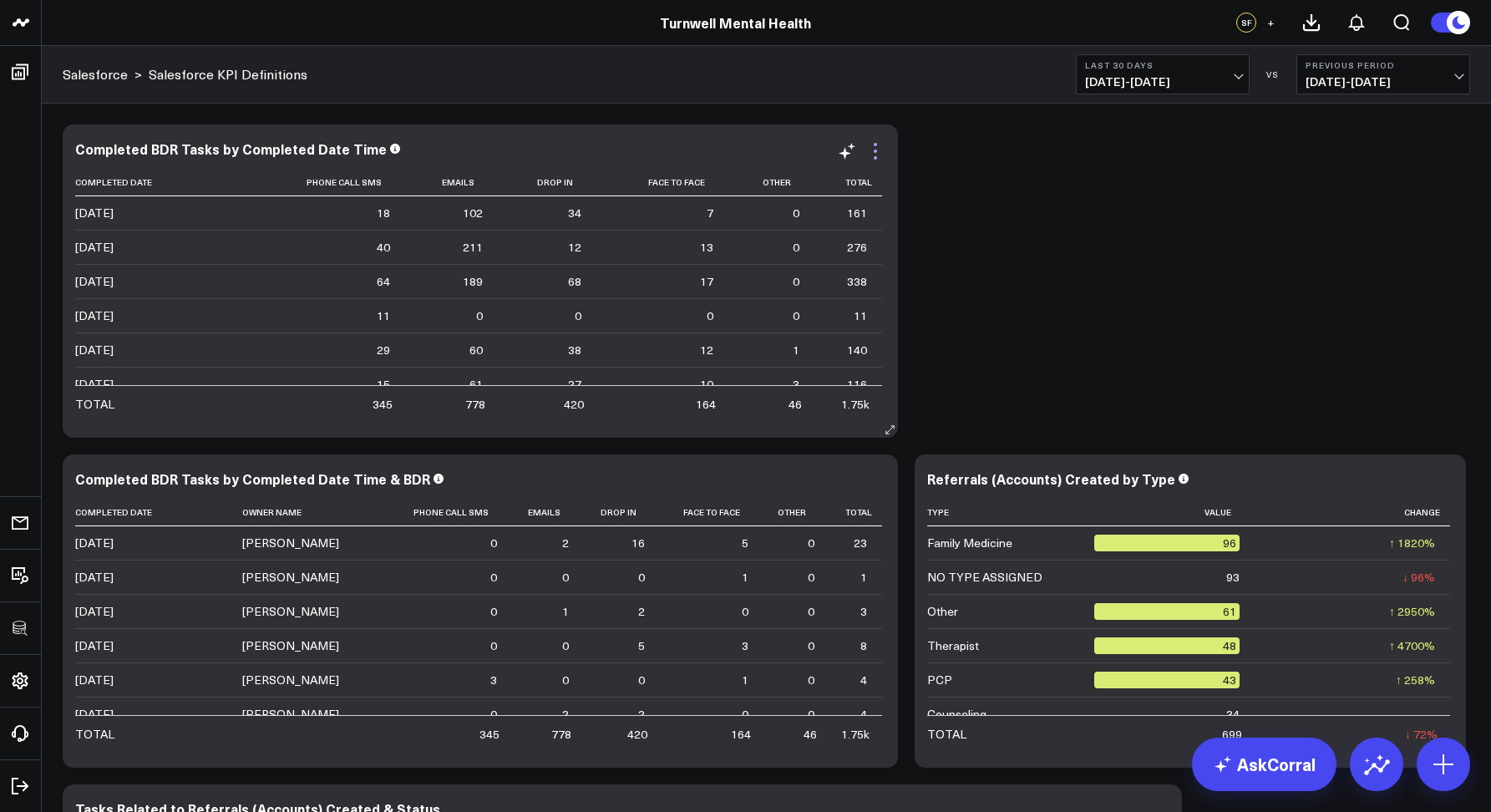
click at [876, 155] on icon at bounding box center [876, 151] width 20 height 20
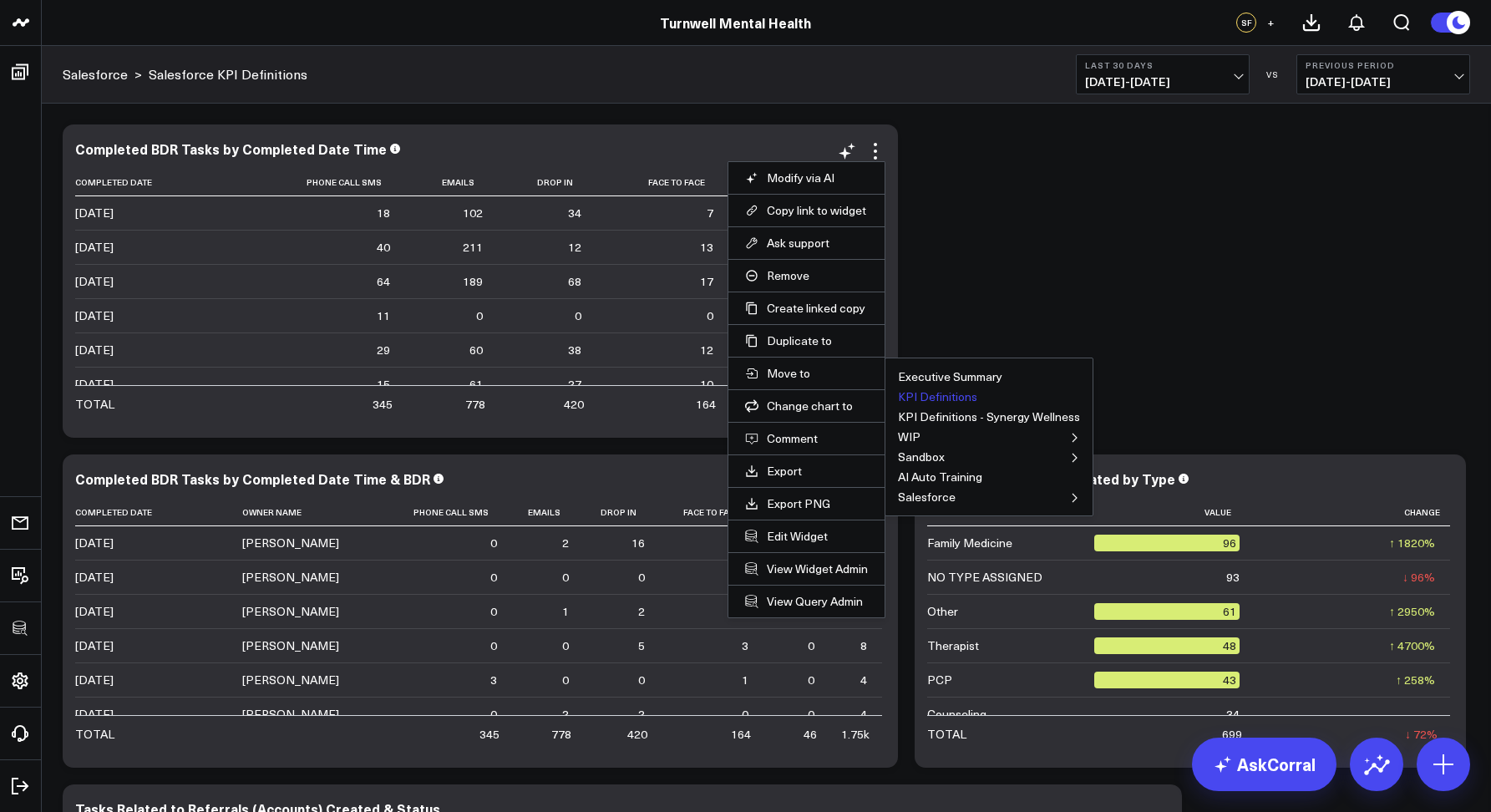
click at [909, 399] on button "KPI Definitions" at bounding box center [938, 396] width 80 height 12
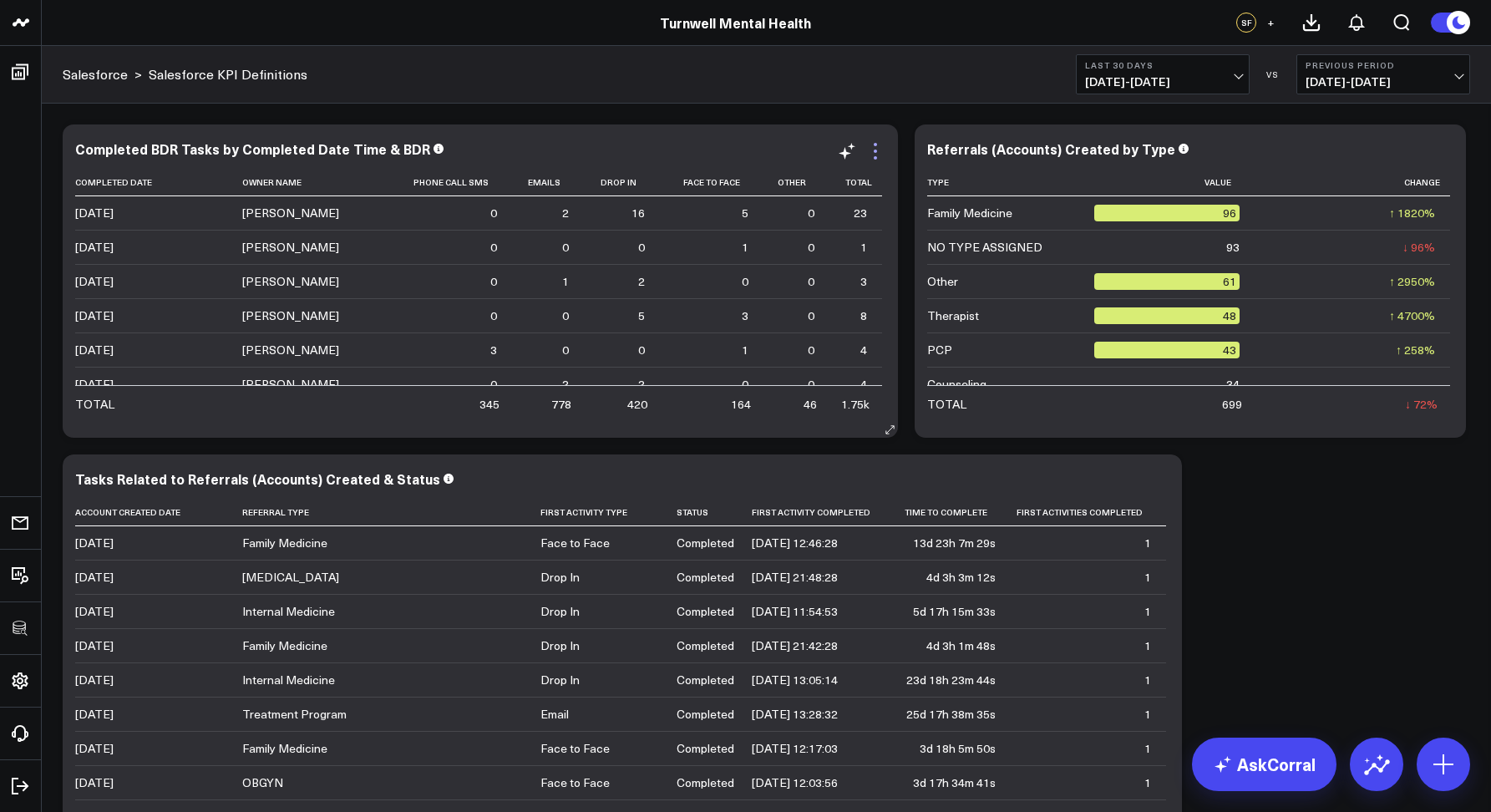
click at [878, 147] on icon at bounding box center [876, 151] width 20 height 20
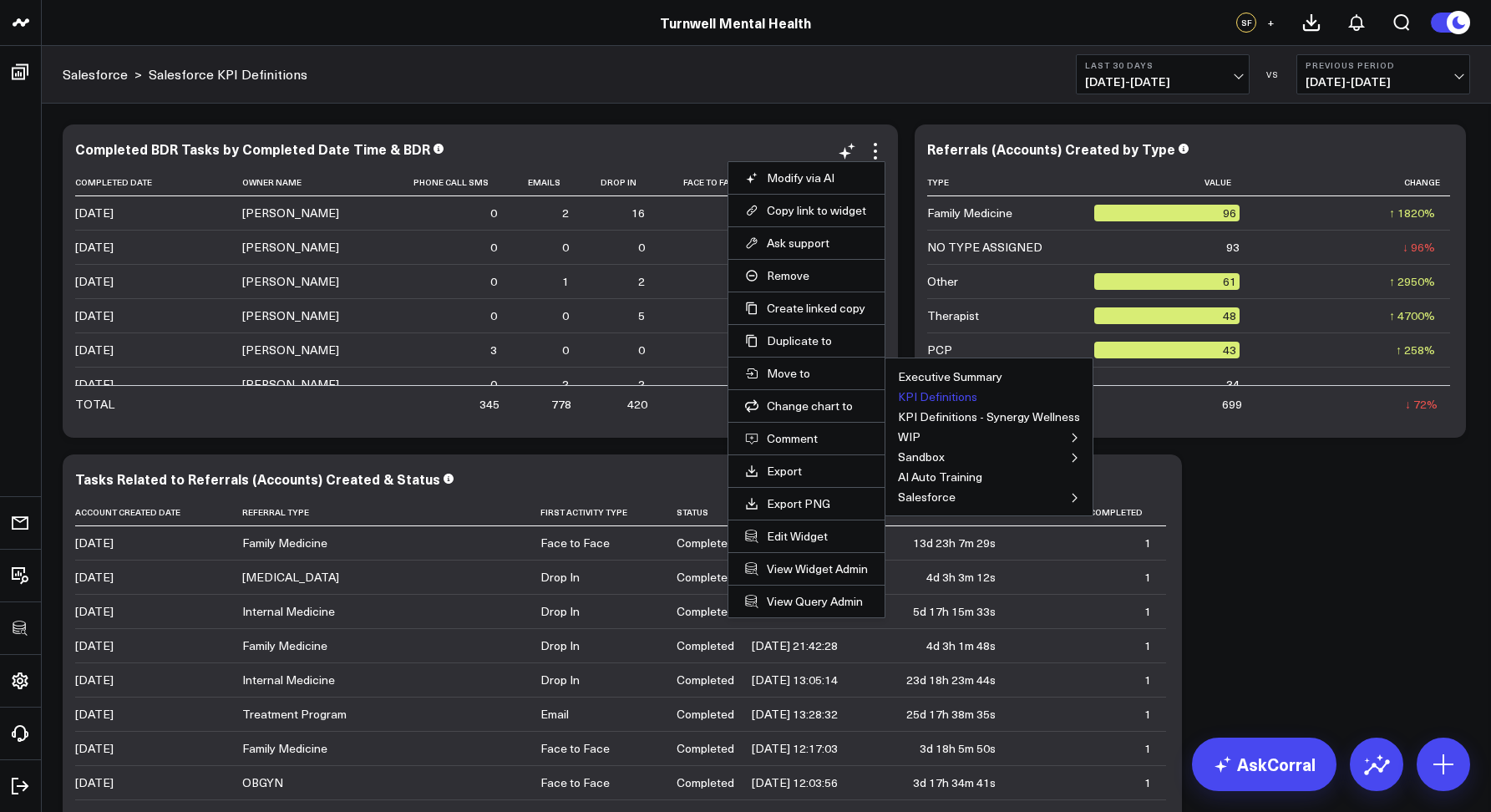
click at [931, 401] on button "KPI Definitions" at bounding box center [938, 396] width 80 height 12
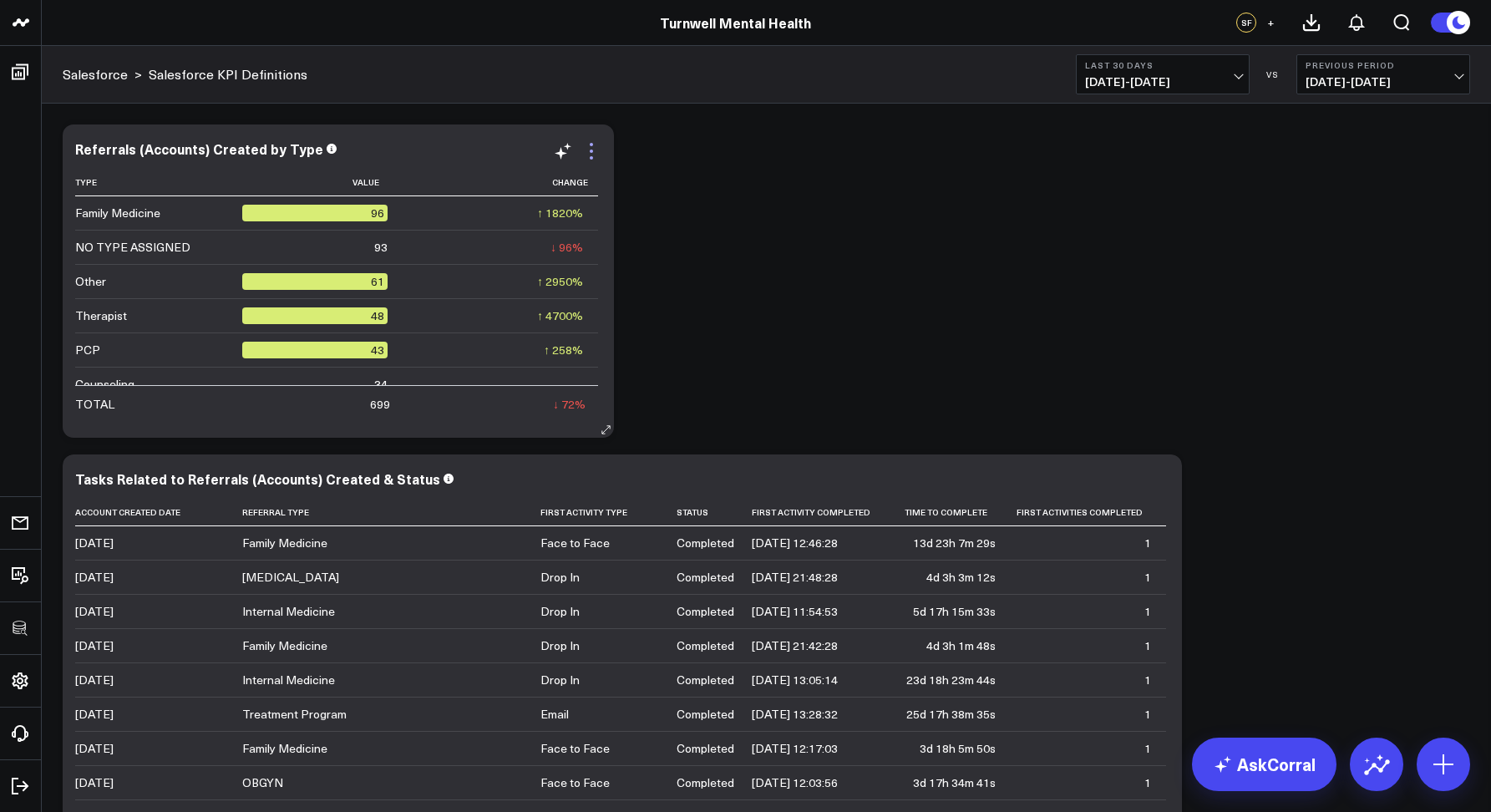
click at [597, 148] on icon at bounding box center [592, 151] width 20 height 20
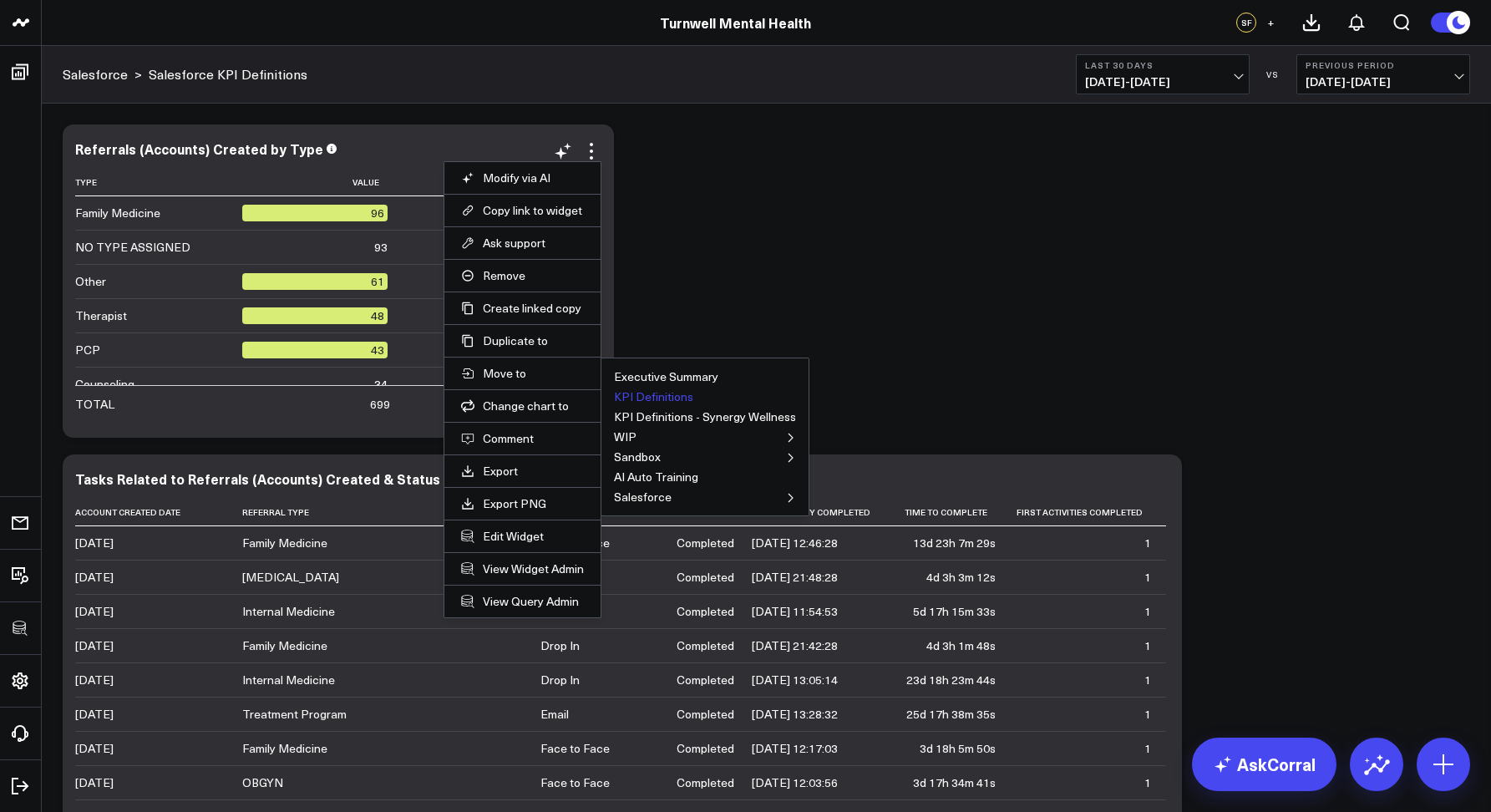
click at [637, 396] on button "KPI Definitions" at bounding box center [654, 396] width 80 height 12
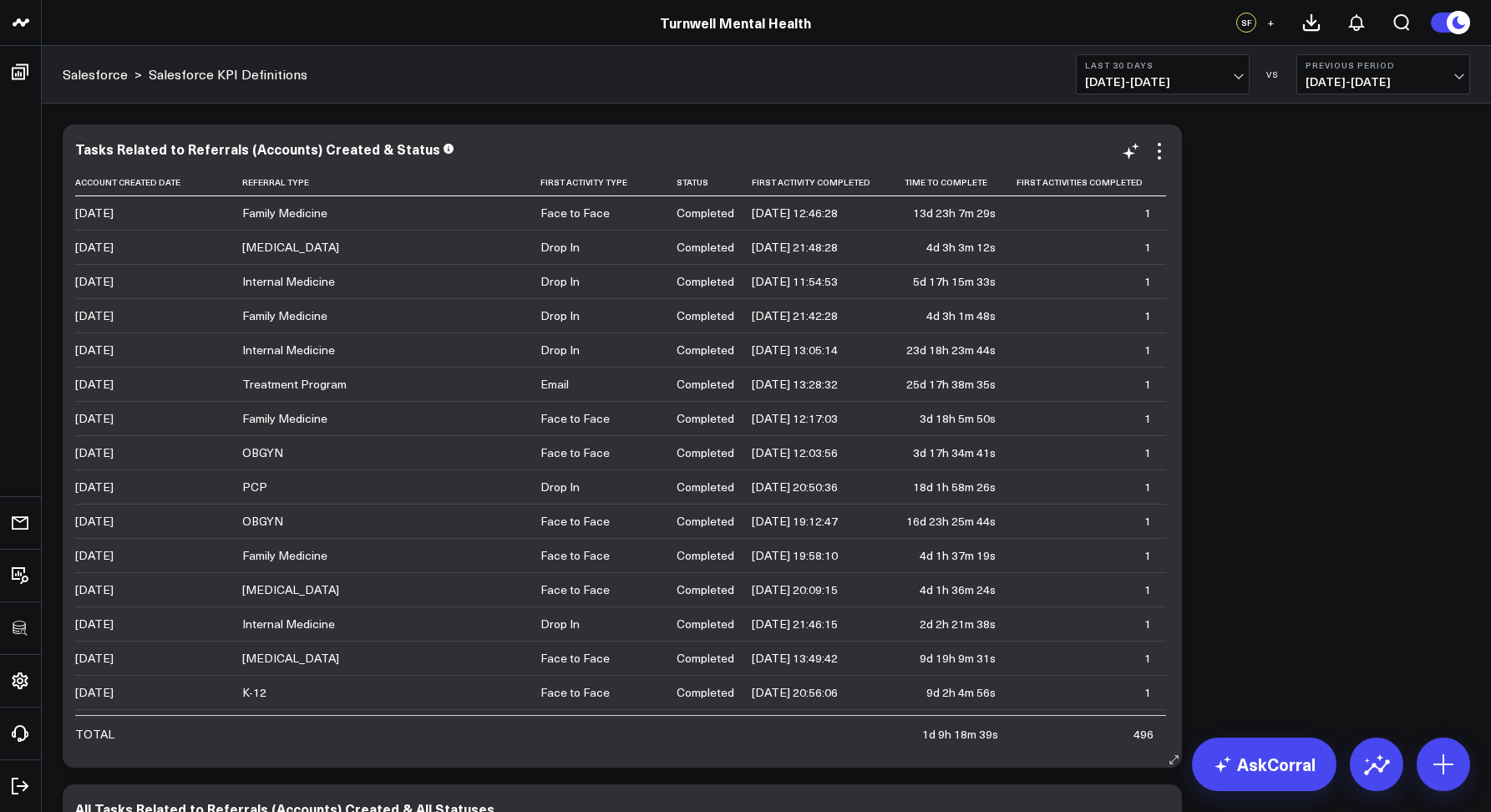
click at [1169, 145] on div "Tasks Related to Referrals (Accounts) Created & Status Account Created Date Ref…" at bounding box center [622, 446] width 1119 height 643
click at [1164, 149] on icon at bounding box center [1159, 151] width 20 height 20
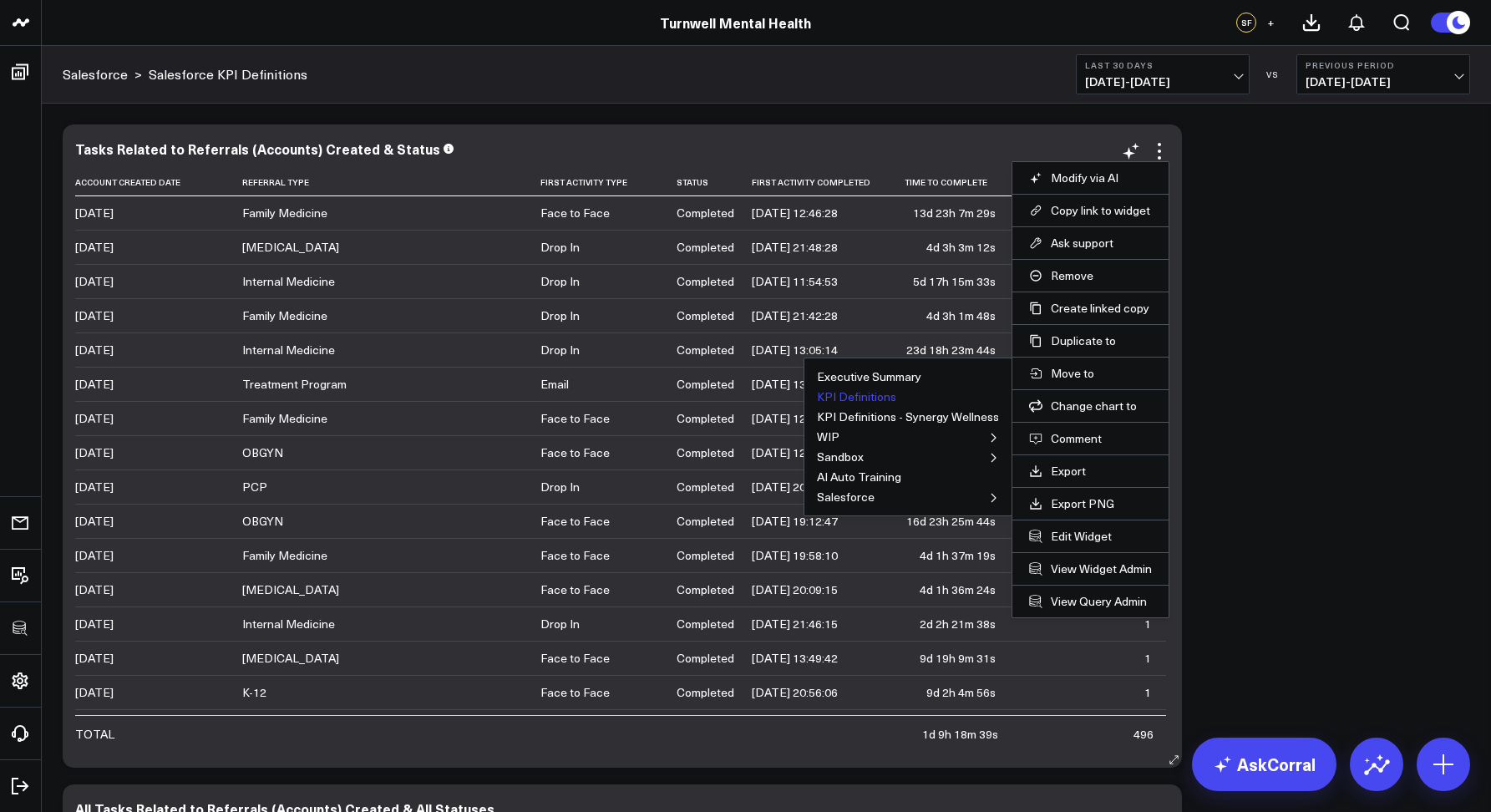
click at [870, 397] on button "KPI Definitions" at bounding box center [857, 396] width 80 height 12
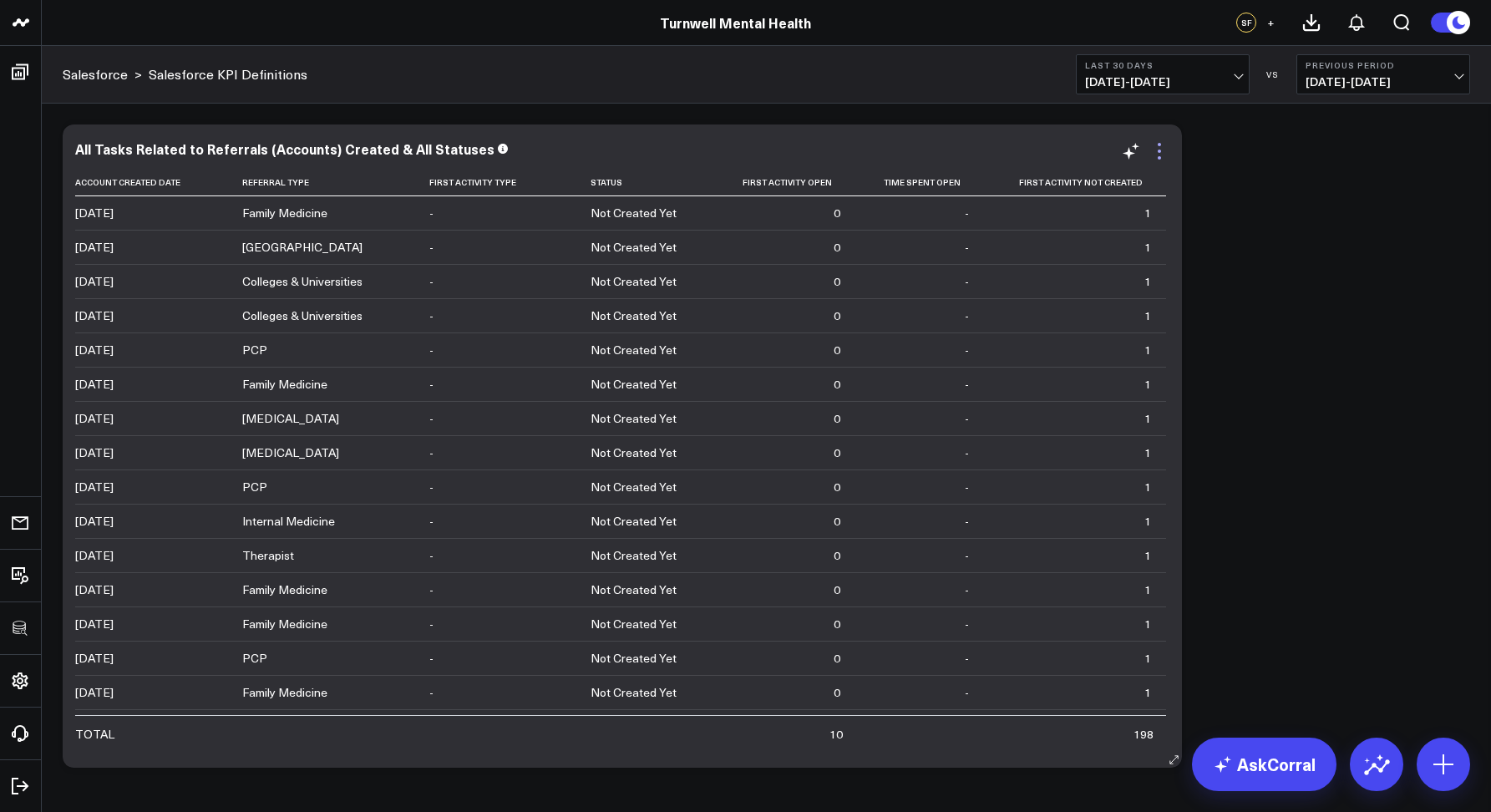
click at [1157, 152] on icon at bounding box center [1159, 151] width 20 height 20
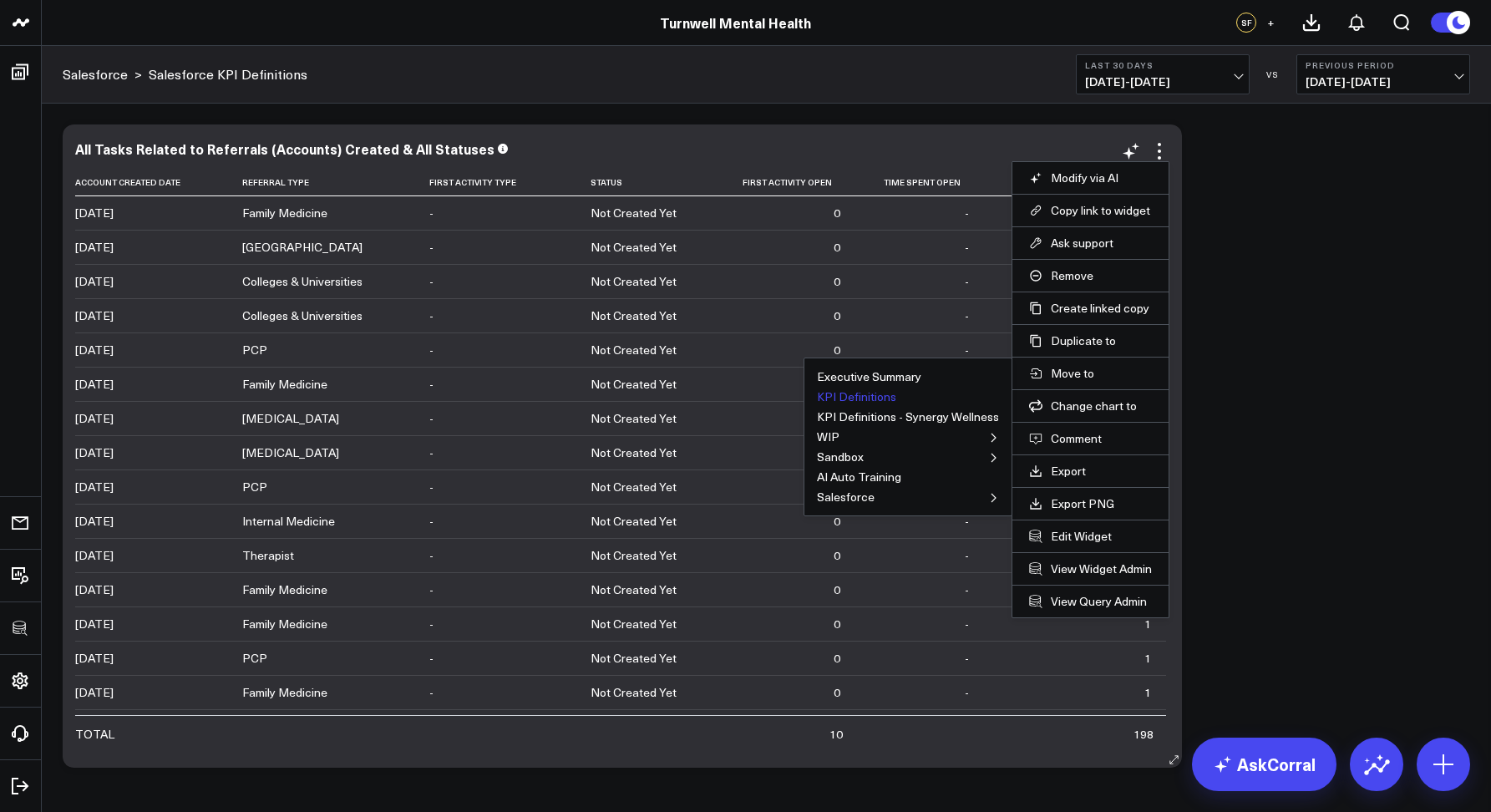
click at [875, 401] on button "KPI Definitions" at bounding box center [857, 396] width 80 height 12
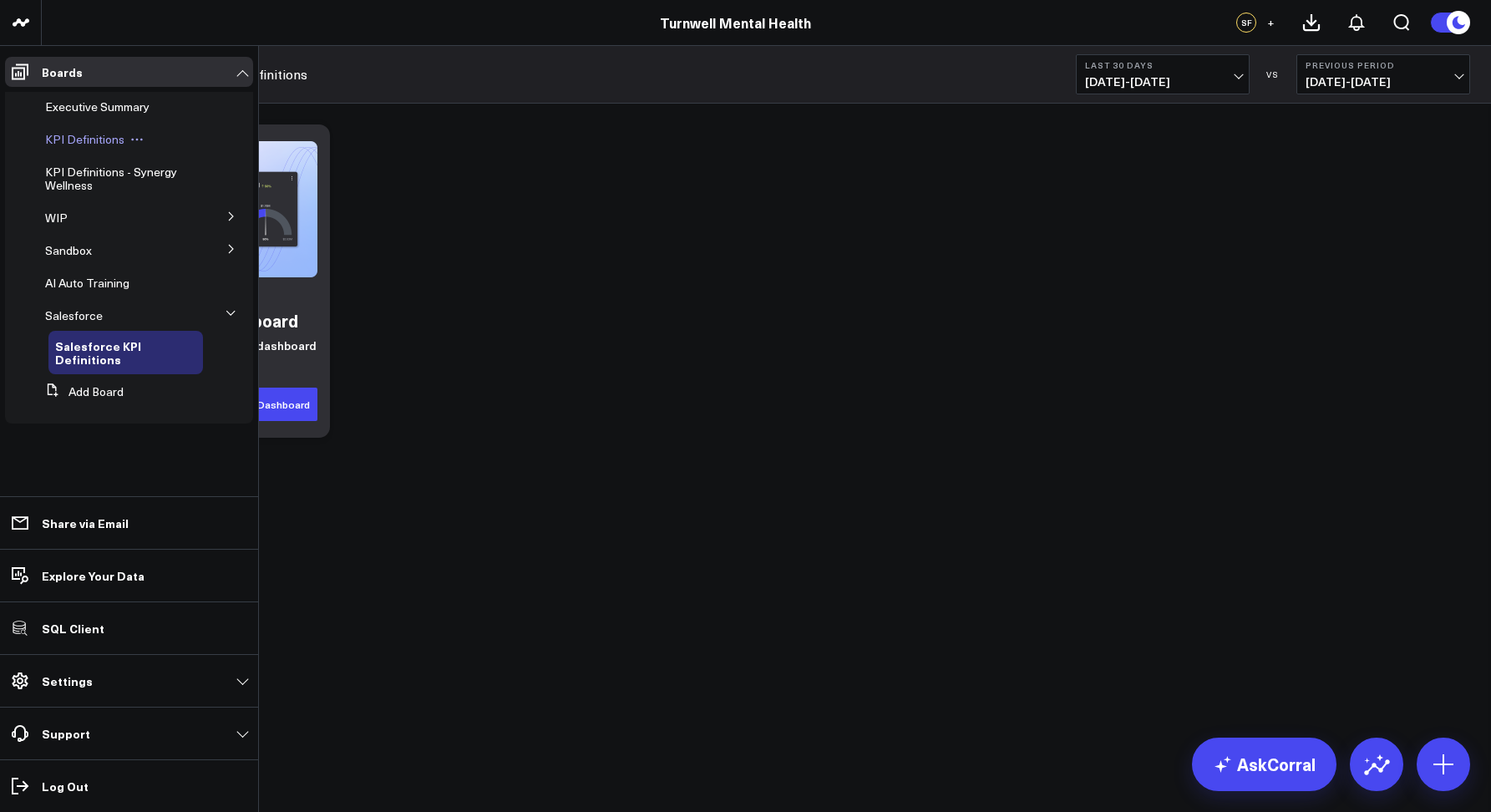
click at [63, 135] on span "KPI Definitions" at bounding box center [85, 140] width 80 height 16
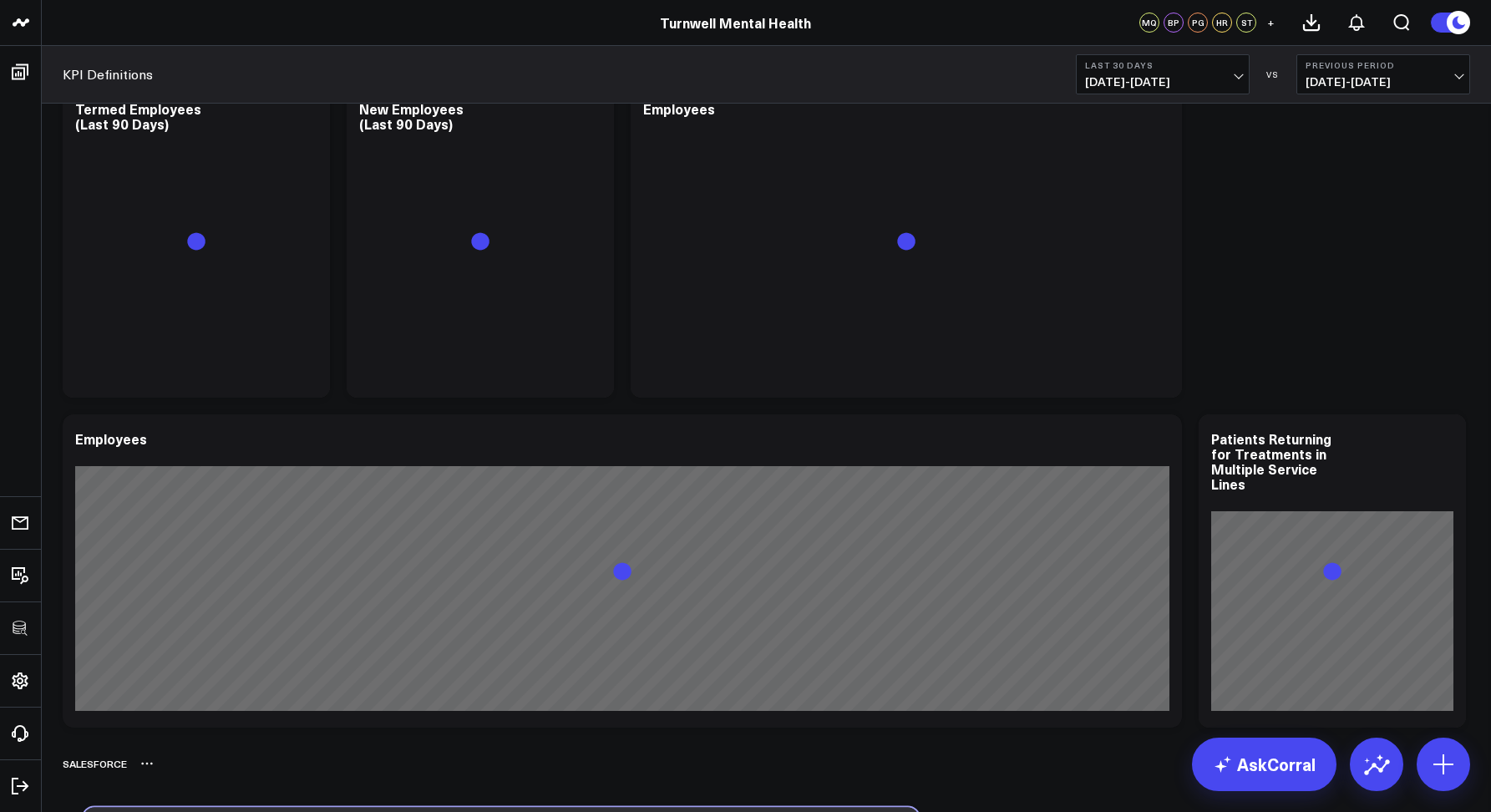
scroll to position [5881, 0]
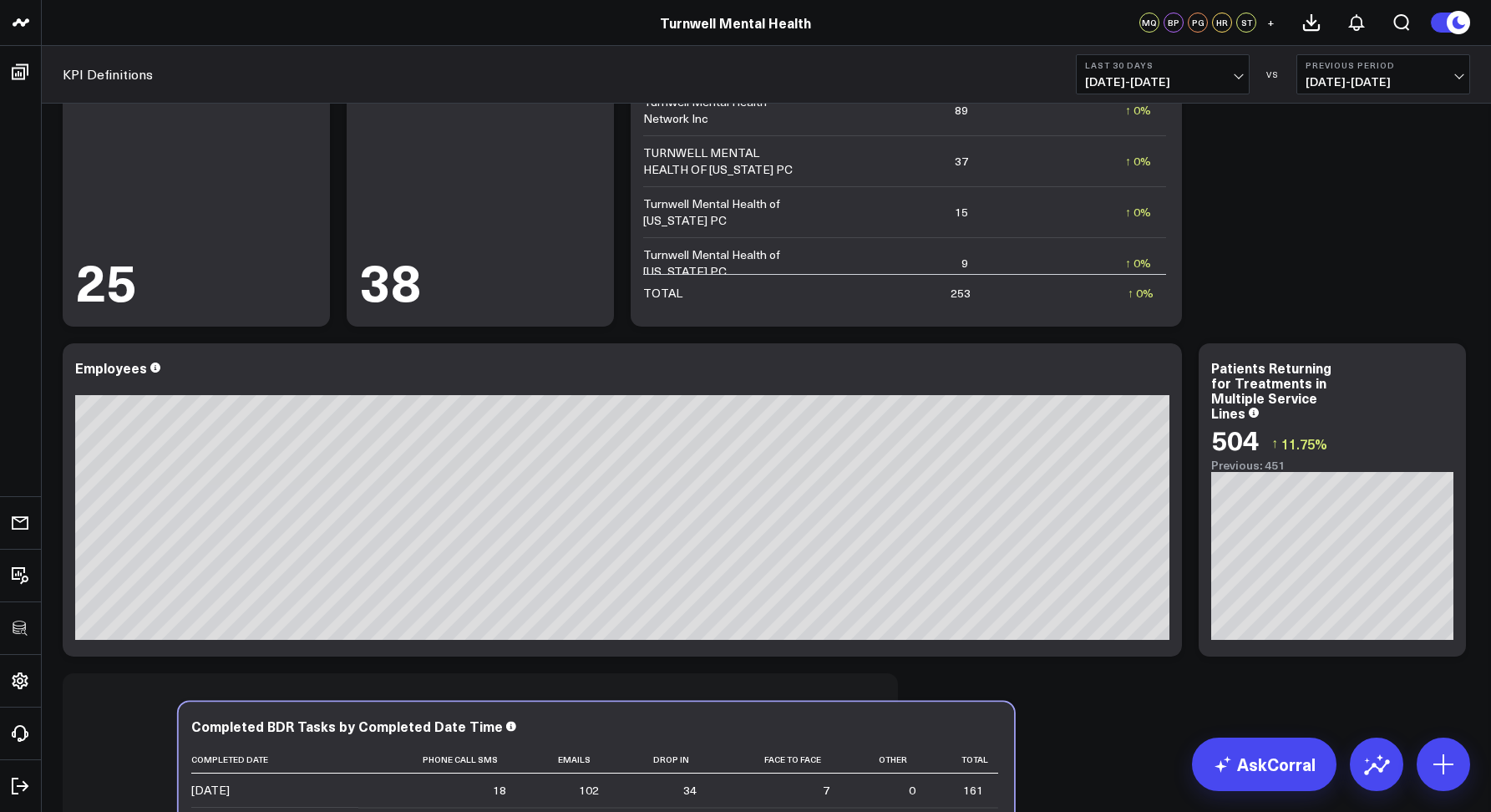
drag, startPoint x: 674, startPoint y: 442, endPoint x: 702, endPoint y: 667, distance: 226.7
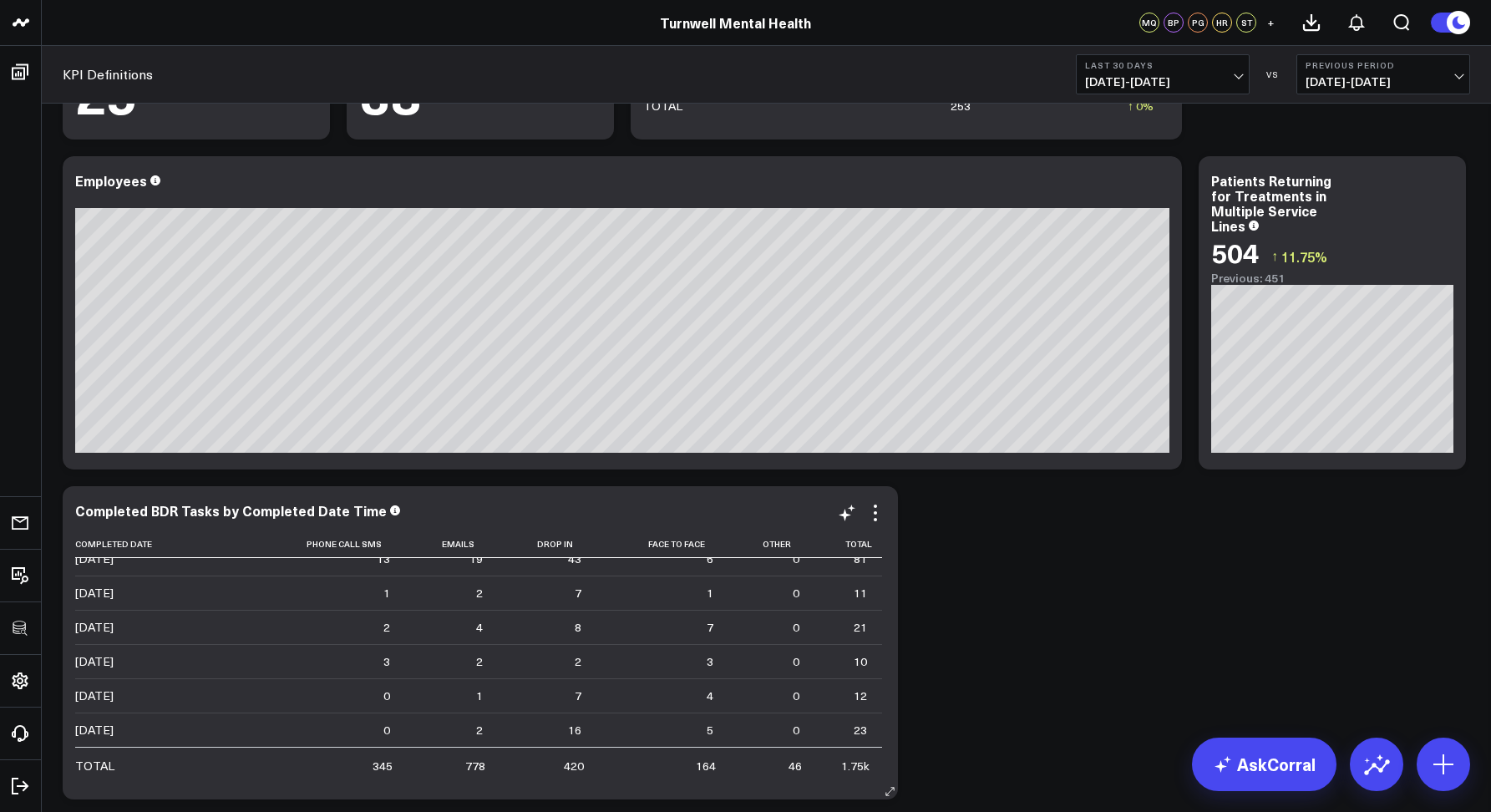
scroll to position [6211, 0]
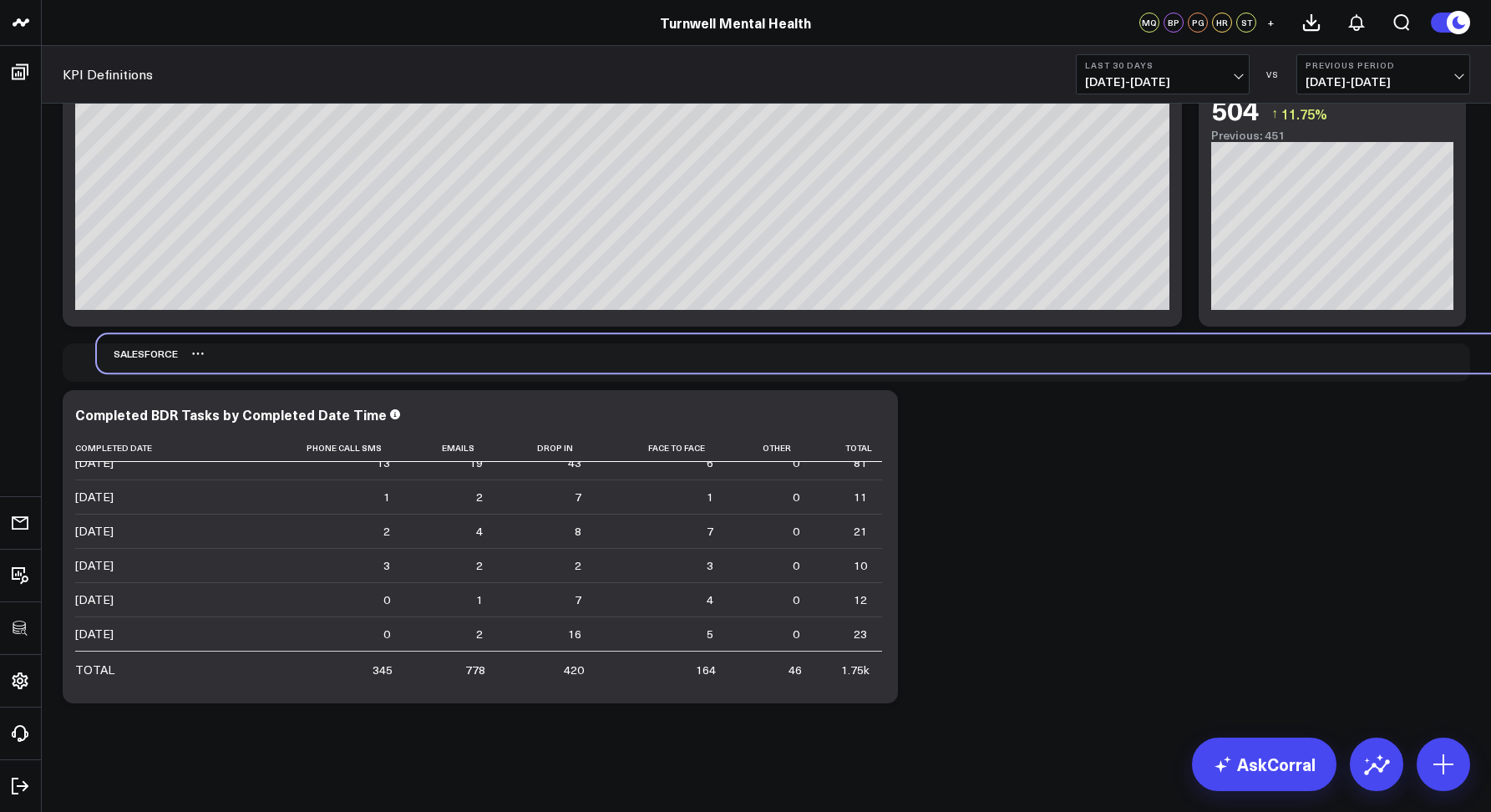
drag, startPoint x: 188, startPoint y: 693, endPoint x: 220, endPoint y: 351, distance: 343.5
click at [220, 351] on div "Salesforce" at bounding box center [800, 353] width 1408 height 38
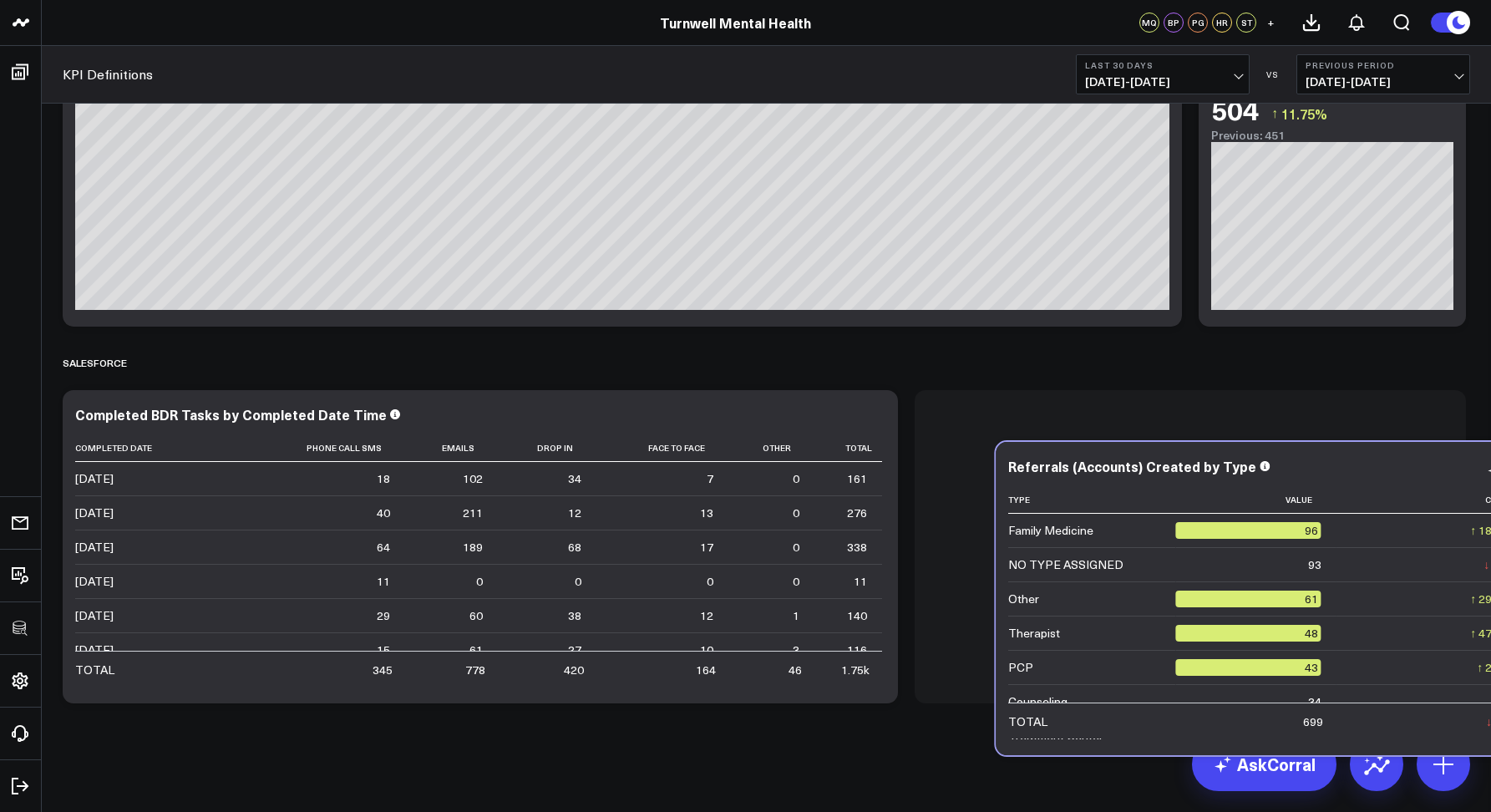
drag, startPoint x: 511, startPoint y: 167, endPoint x: 1428, endPoint y: 466, distance: 964.5
click at [1428, 466] on div "Referrals (Accounts) Created by Type" at bounding box center [1272, 466] width 527 height 15
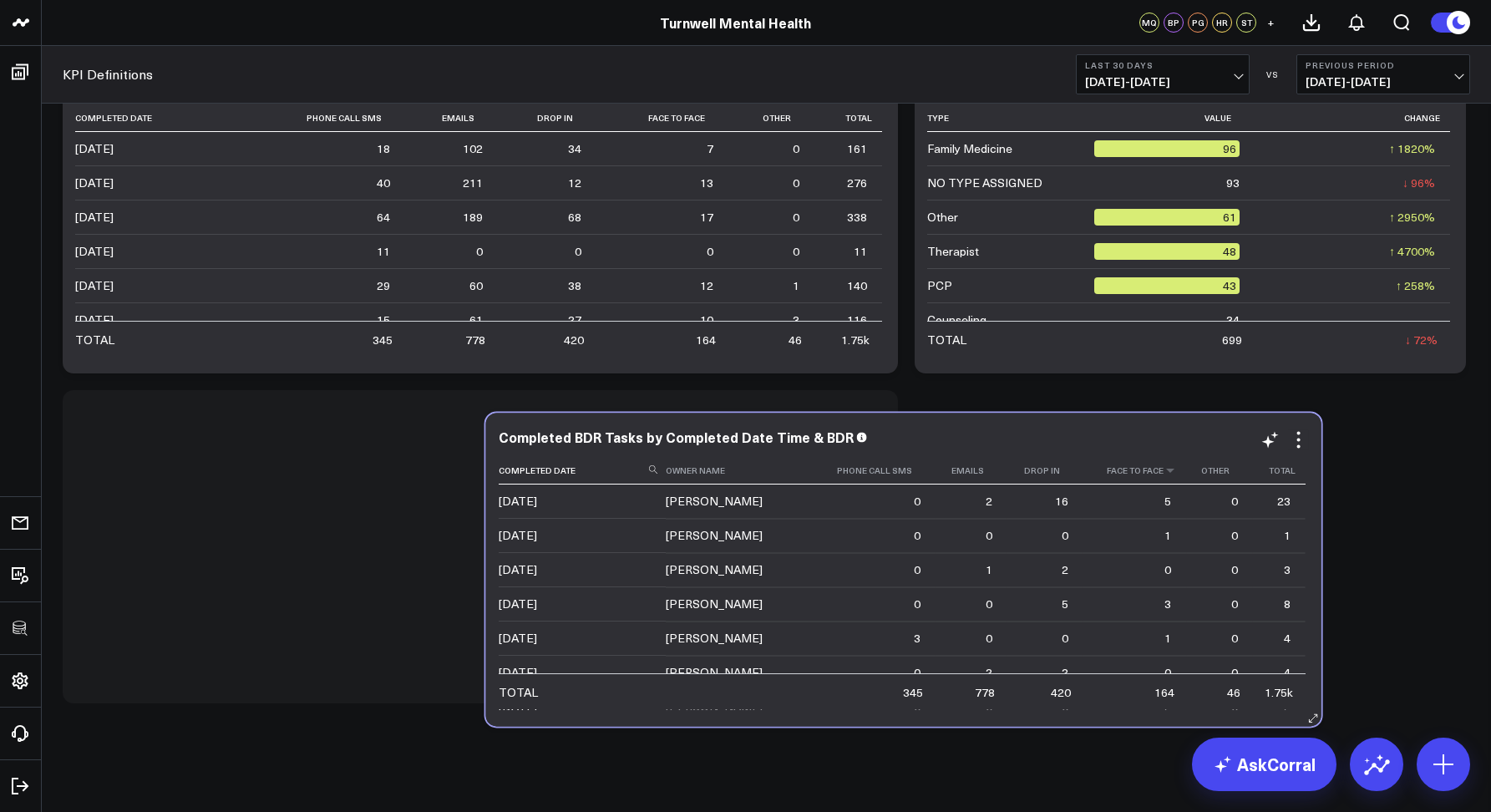
drag, startPoint x: 784, startPoint y: 470, endPoint x: 1175, endPoint y: 480, distance: 391.1
click at [1175, 480] on div "Completed BDR Tasks by Completed Date Time & BDR Completed Date Owner Name Phon…" at bounding box center [904, 569] width 836 height 314
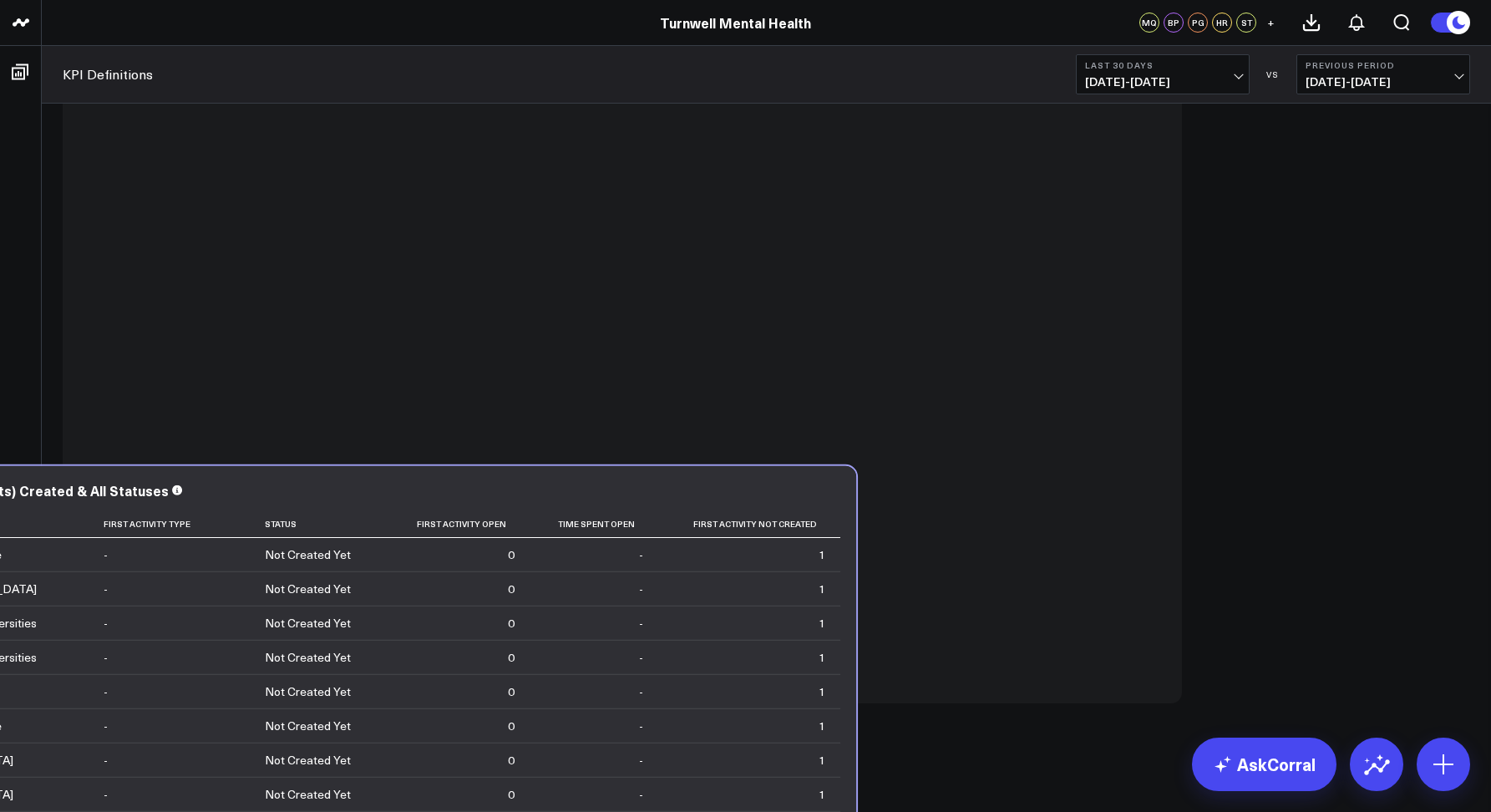
drag, startPoint x: 998, startPoint y: 209, endPoint x: 673, endPoint y: 325, distance: 345.1
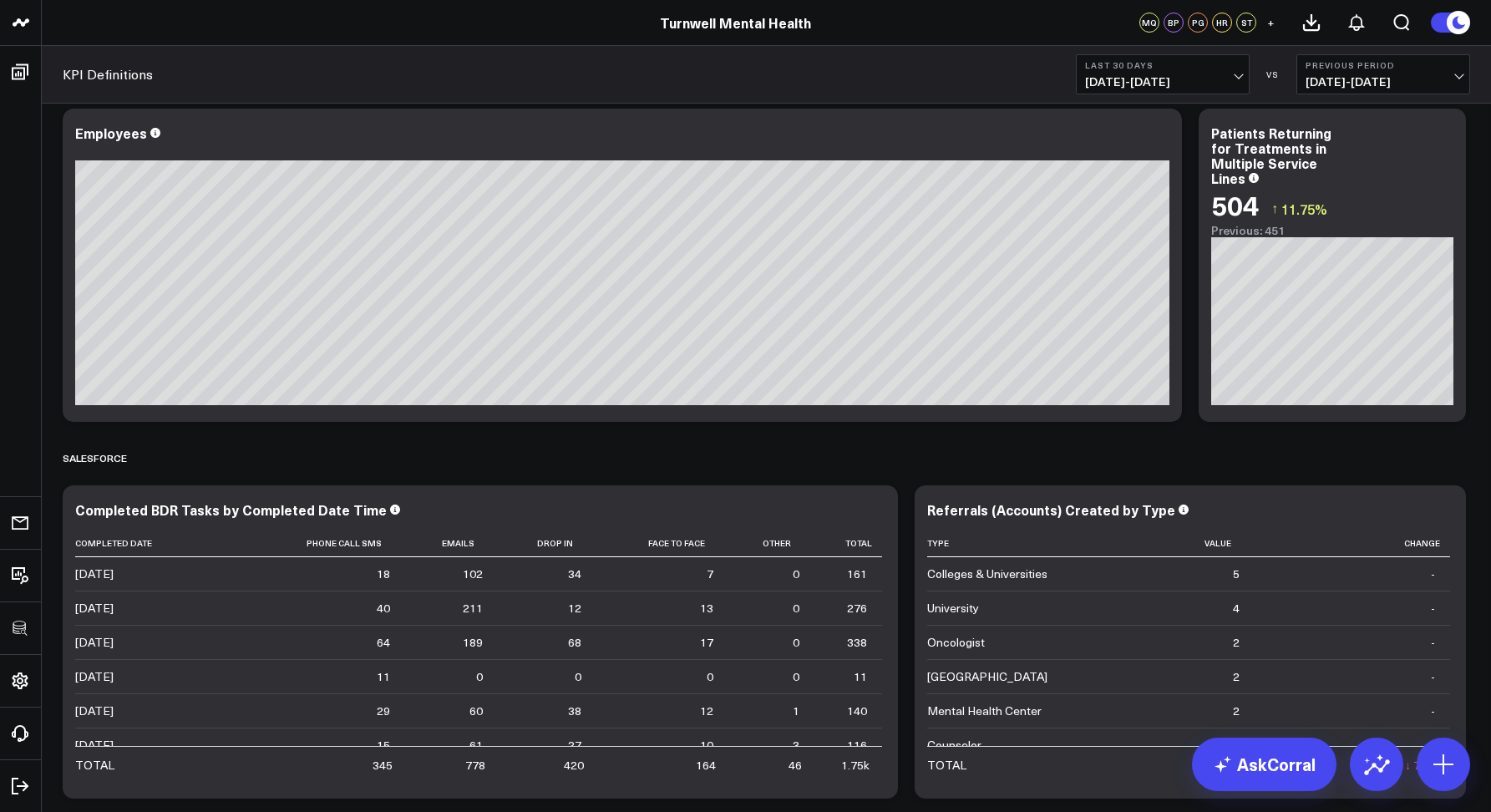
scroll to position [5522, 0]
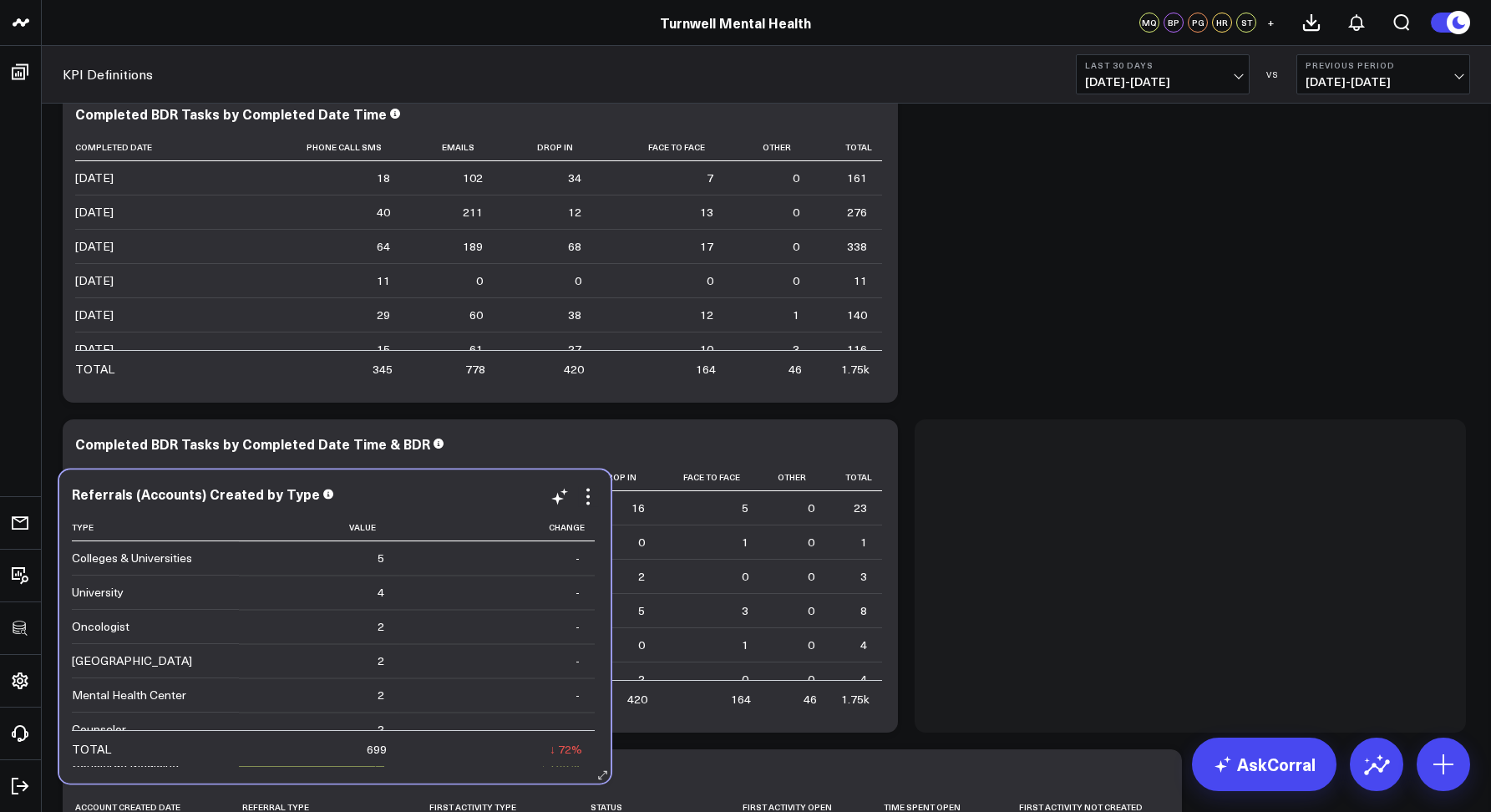
drag, startPoint x: 1232, startPoint y: 304, endPoint x: 387, endPoint y: 497, distance: 866.8
click at [387, 497] on div "Referrals (Accounts) Created by Type" at bounding box center [334, 493] width 527 height 15
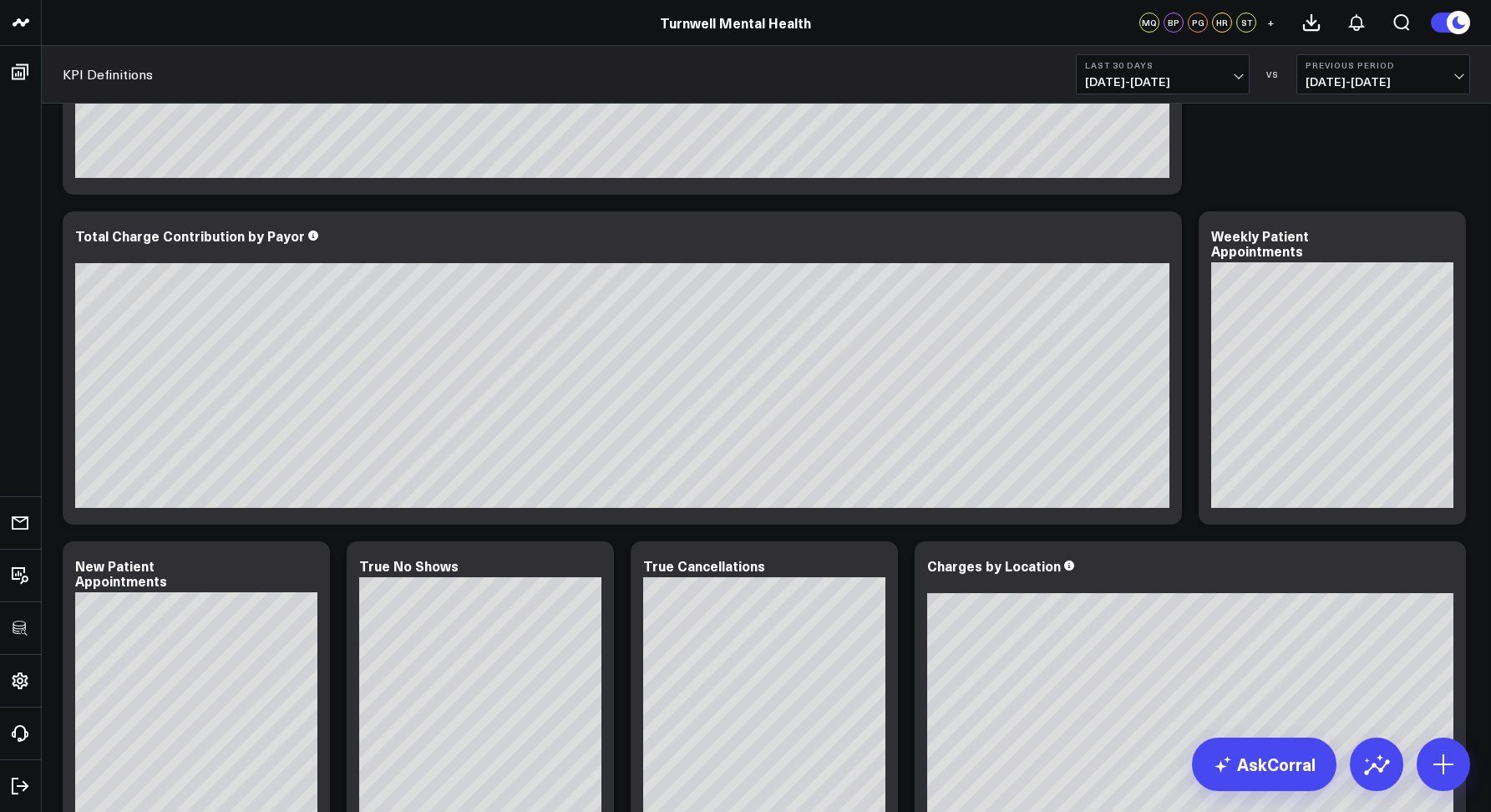
scroll to position [0, 0]
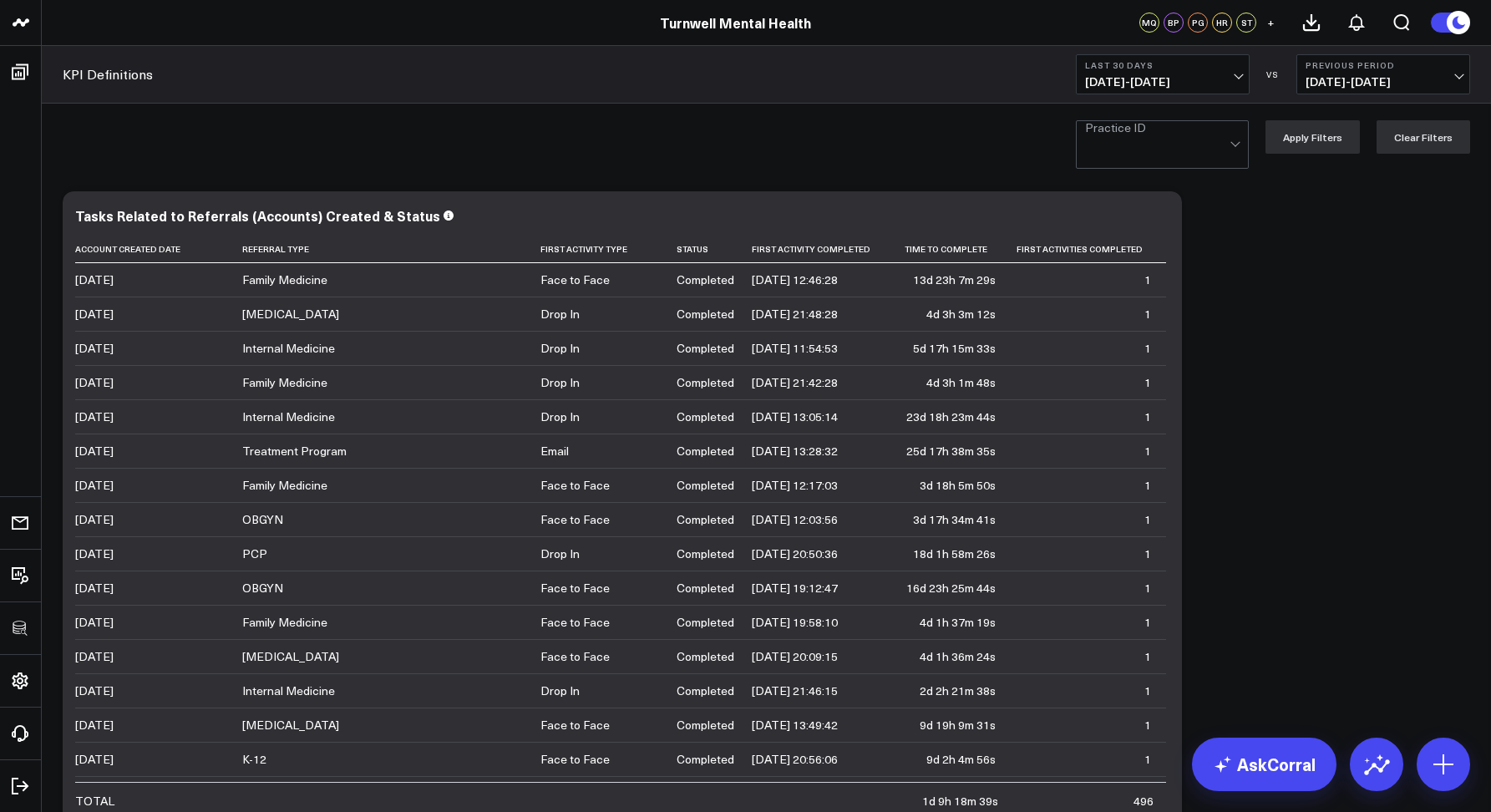
click at [1118, 134] on div at bounding box center [1157, 150] width 144 height 34
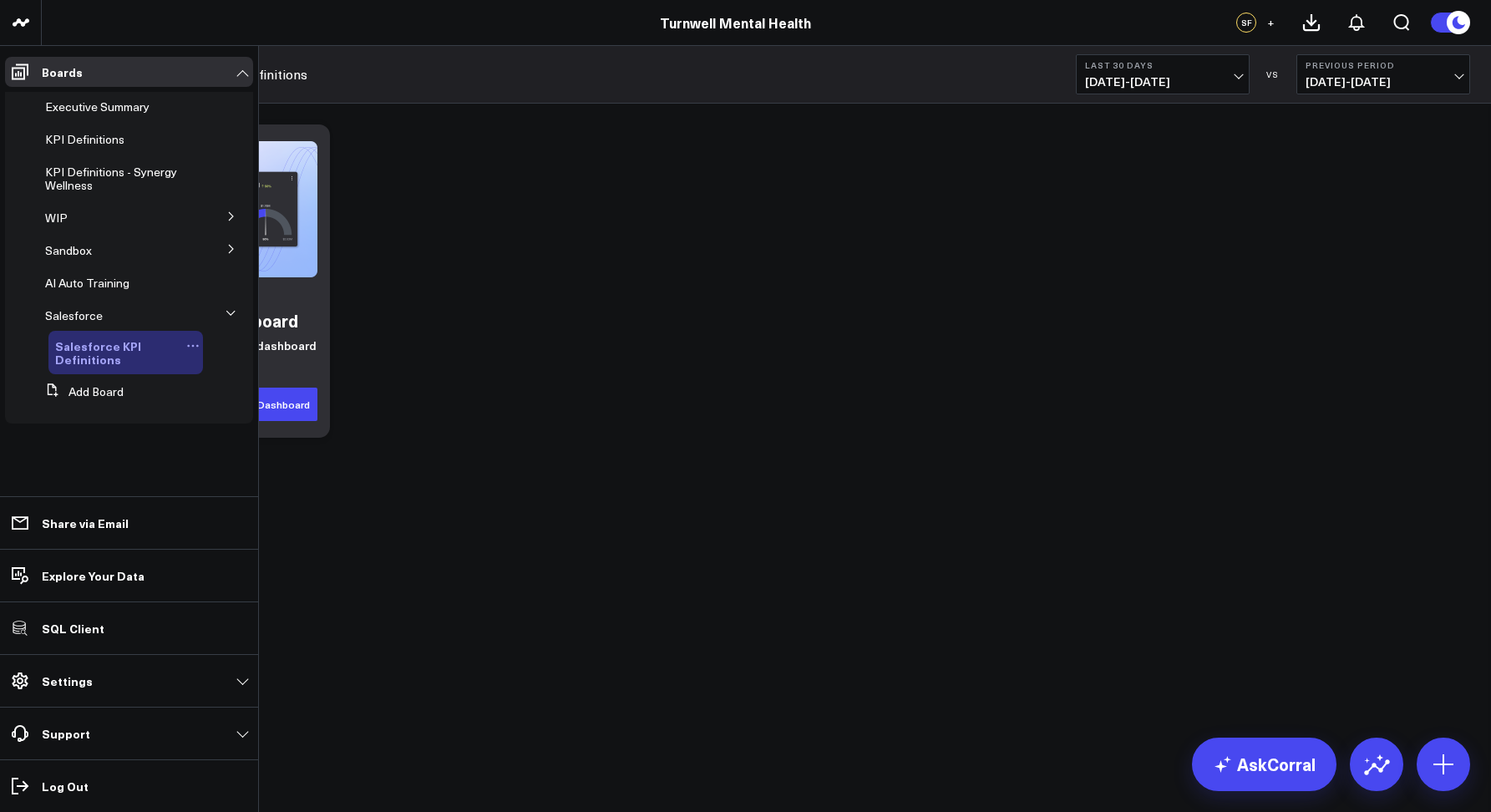
click at [187, 346] on icon at bounding box center [193, 345] width 14 height 14
click at [249, 461] on button "Delete Board" at bounding box center [270, 466] width 135 height 33
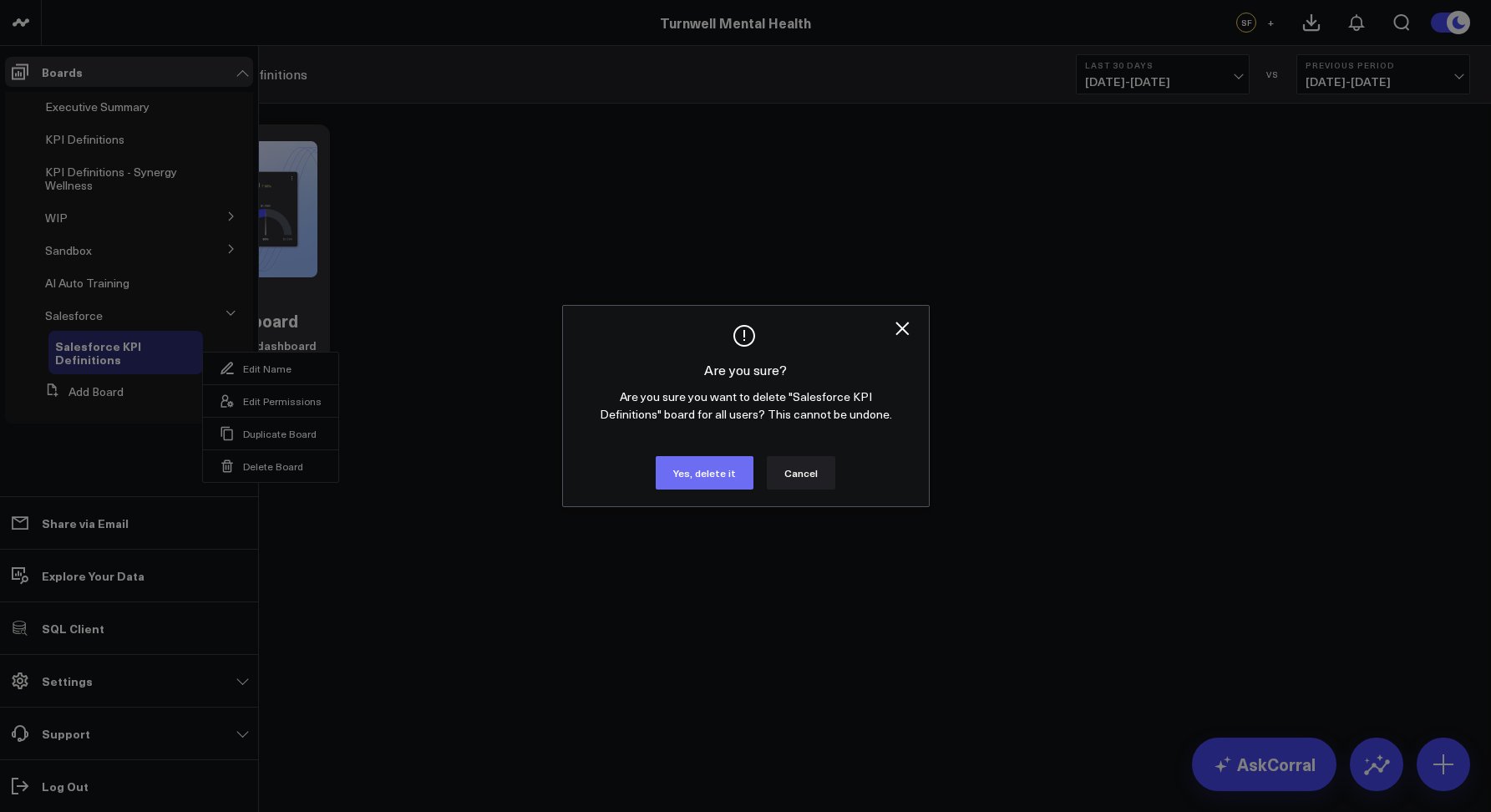
click at [669, 464] on button "Yes, delete it" at bounding box center [705, 472] width 98 height 34
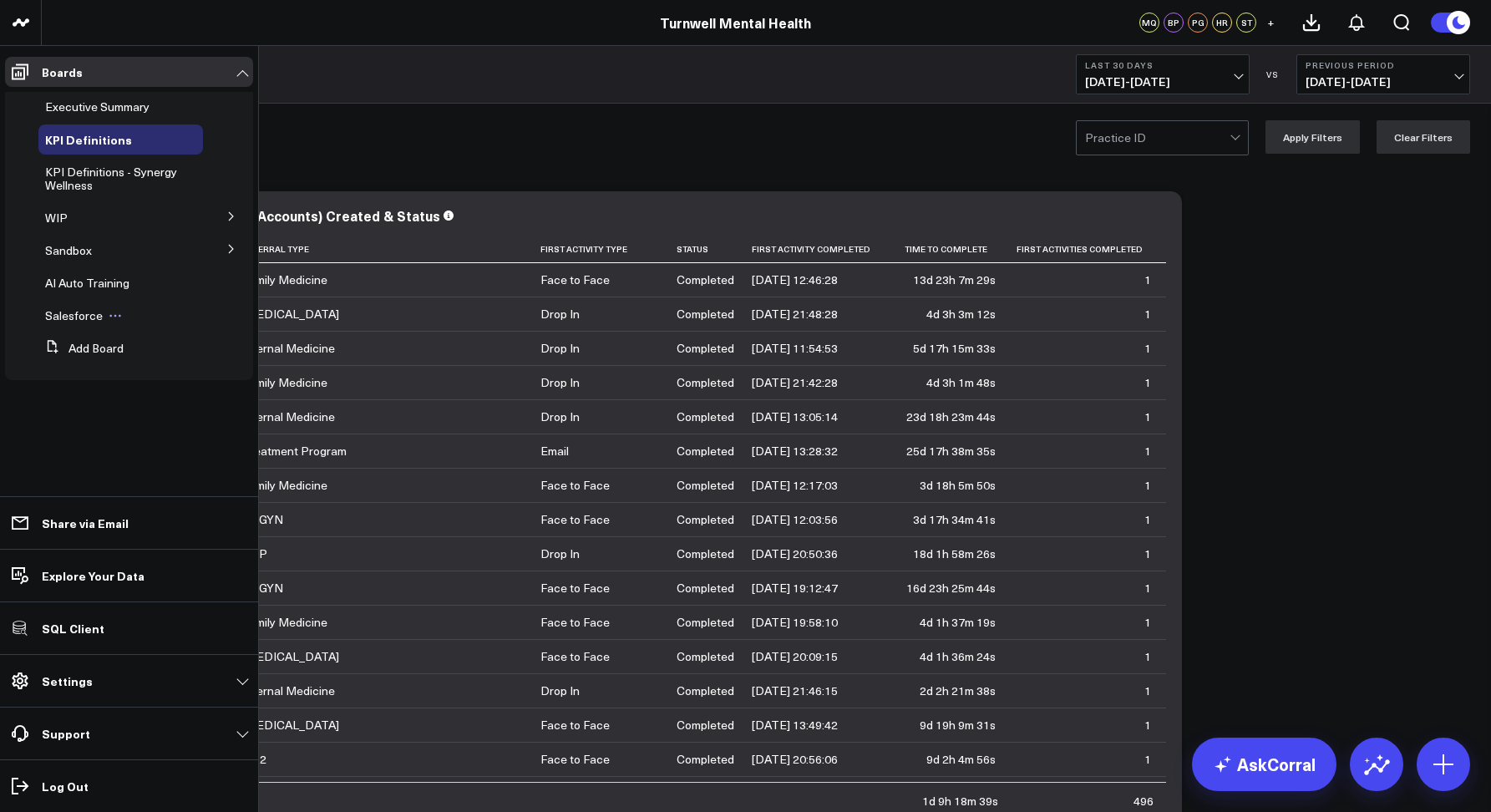
click at [112, 316] on icon at bounding box center [115, 315] width 14 height 14
click at [179, 377] on button "Delete Board" at bounding box center [180, 371] width 117 height 33
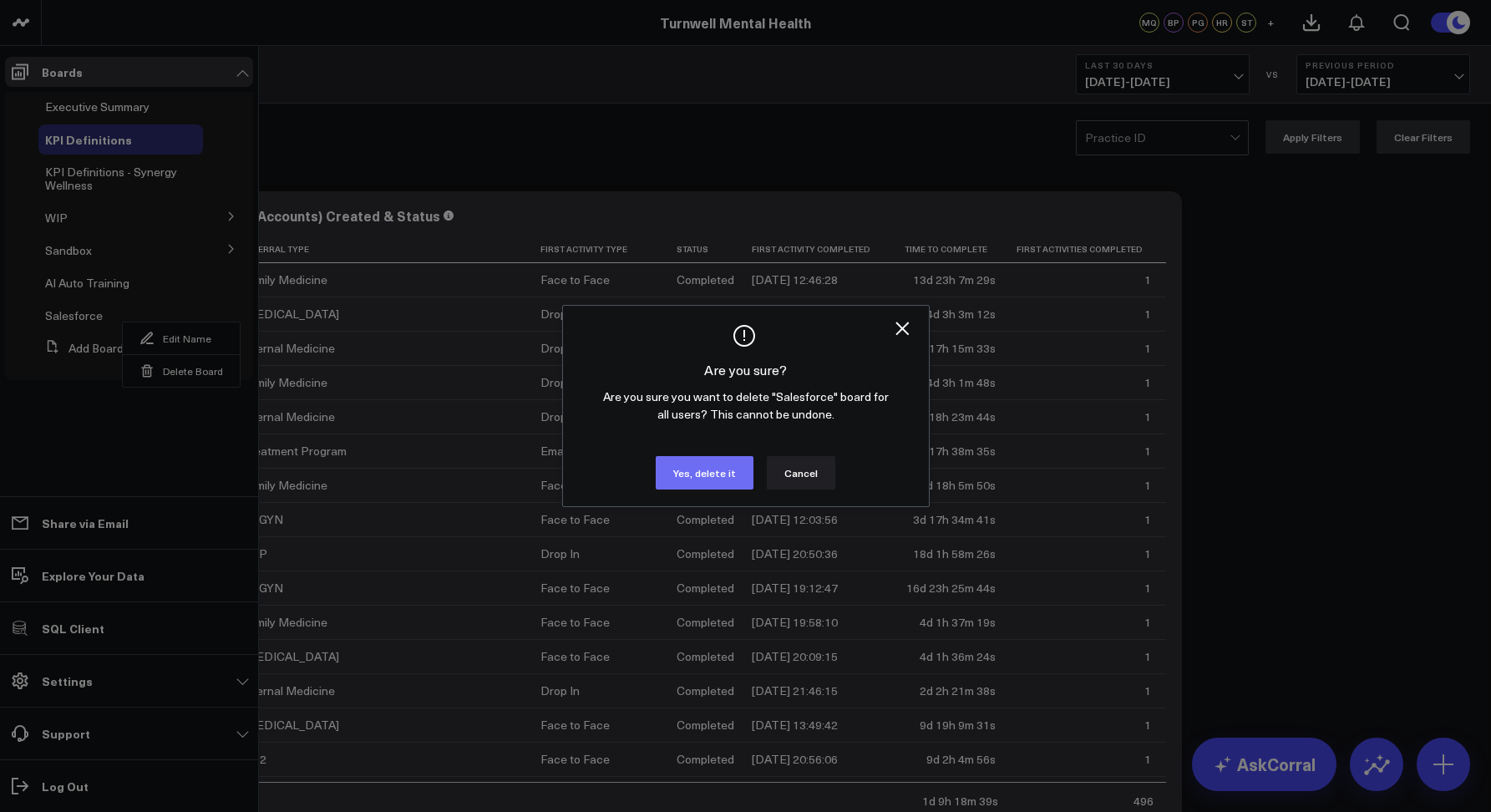
click at [684, 472] on button "Yes, delete it" at bounding box center [705, 472] width 98 height 34
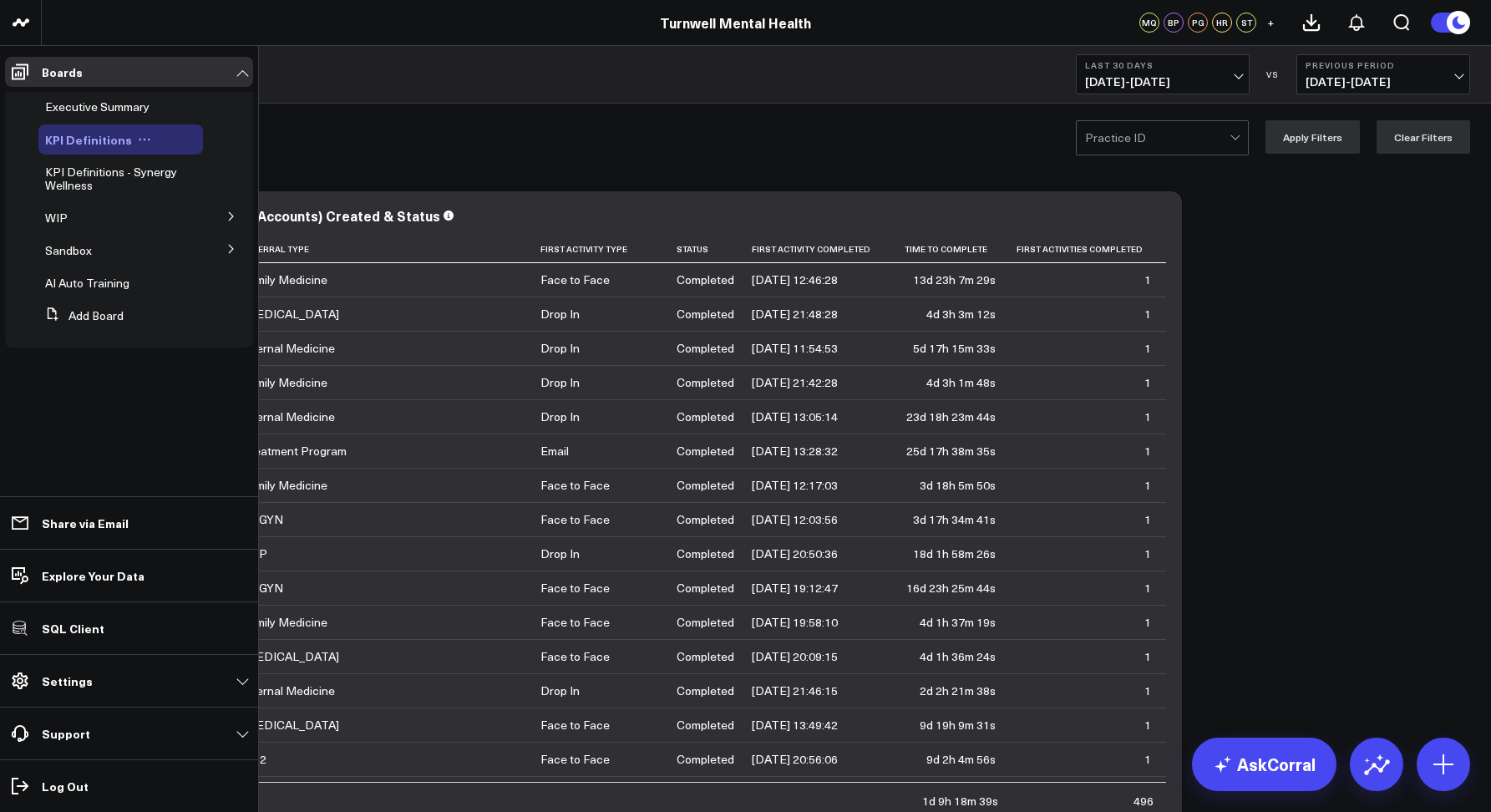
click at [63, 135] on span "KPI Definitions" at bounding box center [89, 140] width 87 height 16
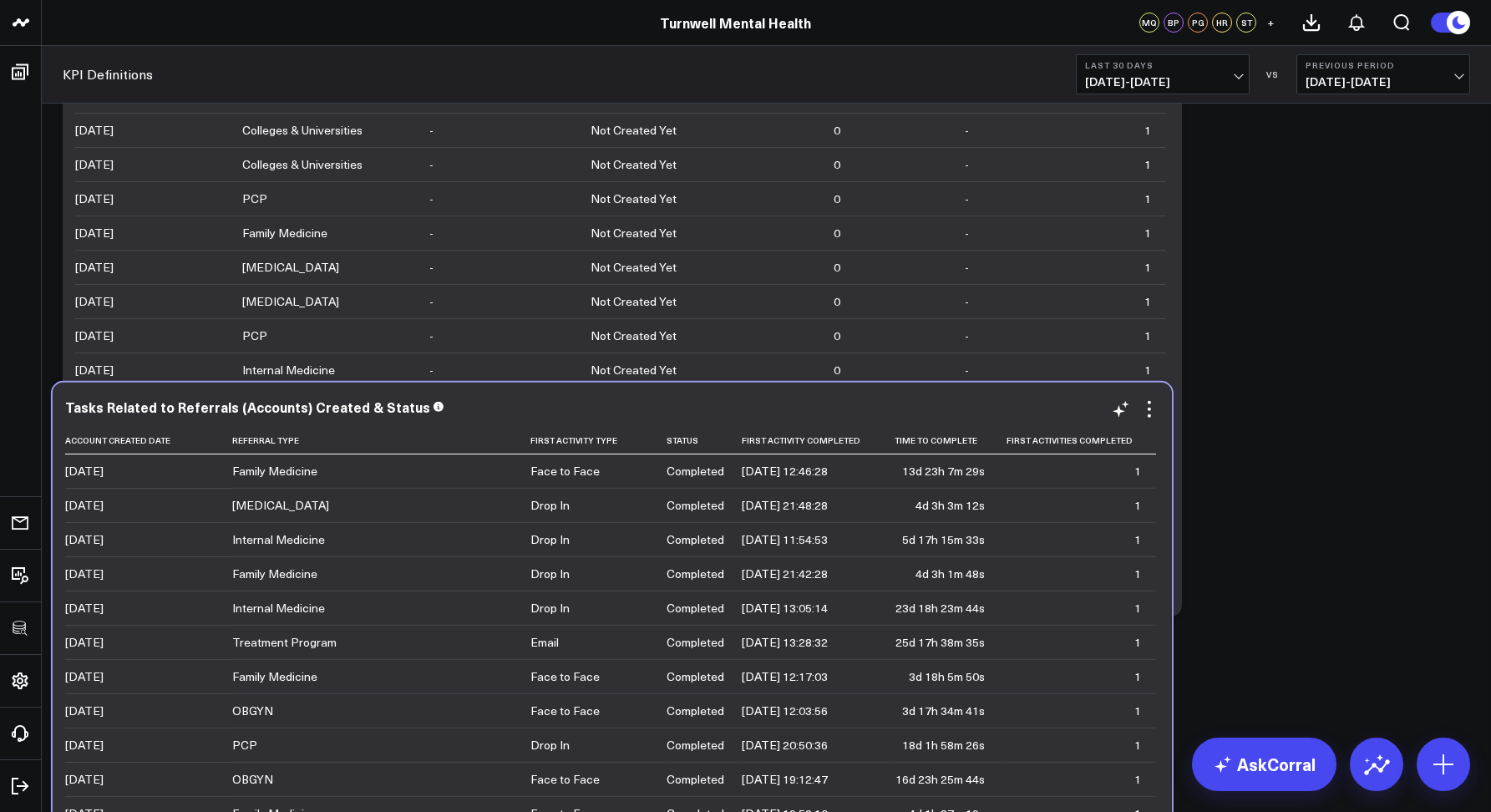
scroll to position [6249, 0]
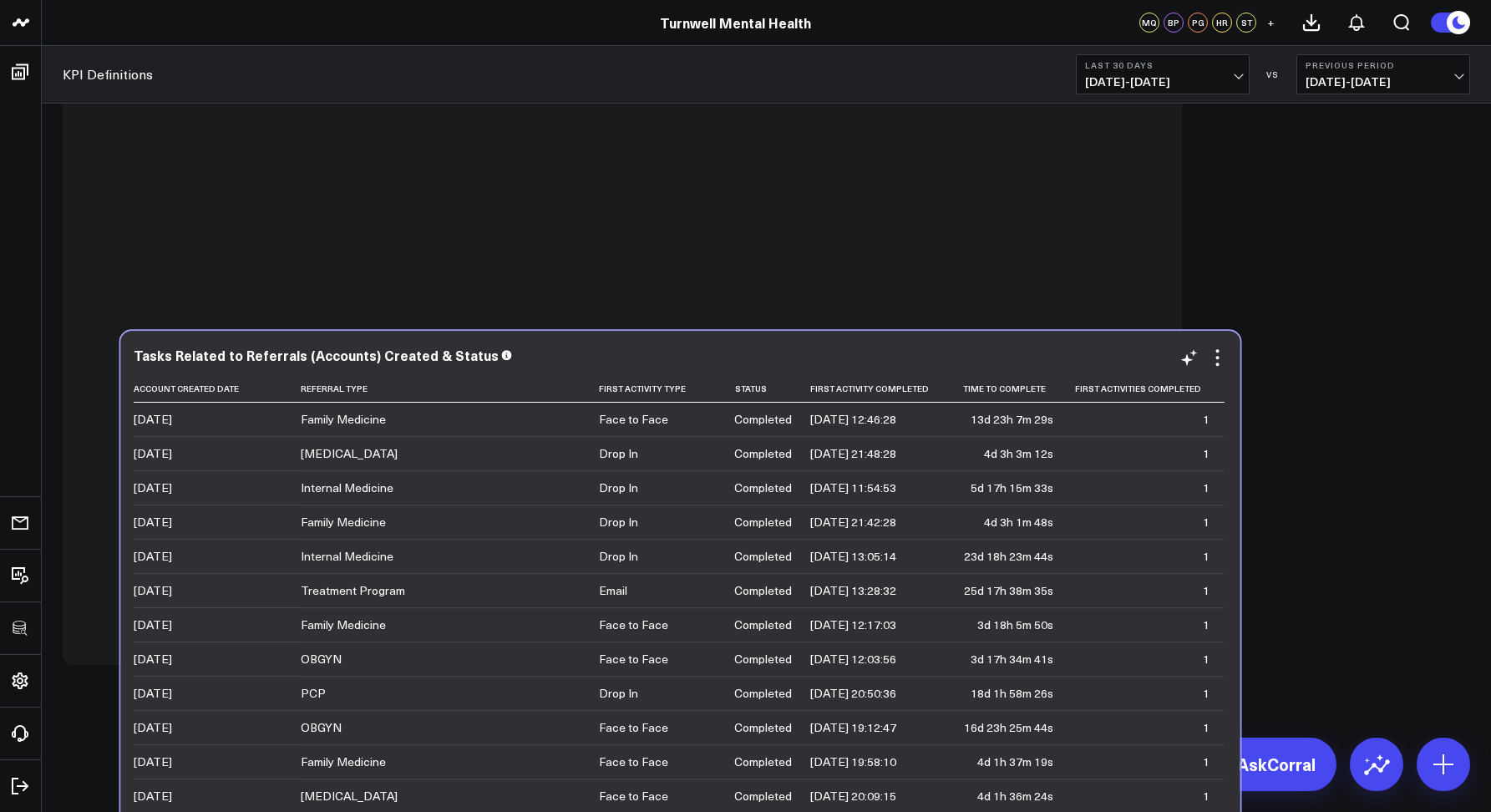
drag, startPoint x: 522, startPoint y: 213, endPoint x: 593, endPoint y: 353, distance: 157.0
click at [593, 353] on div "Tasks Related to Referrals (Accounts) Created & Status" at bounding box center [680, 354] width 1094 height 15
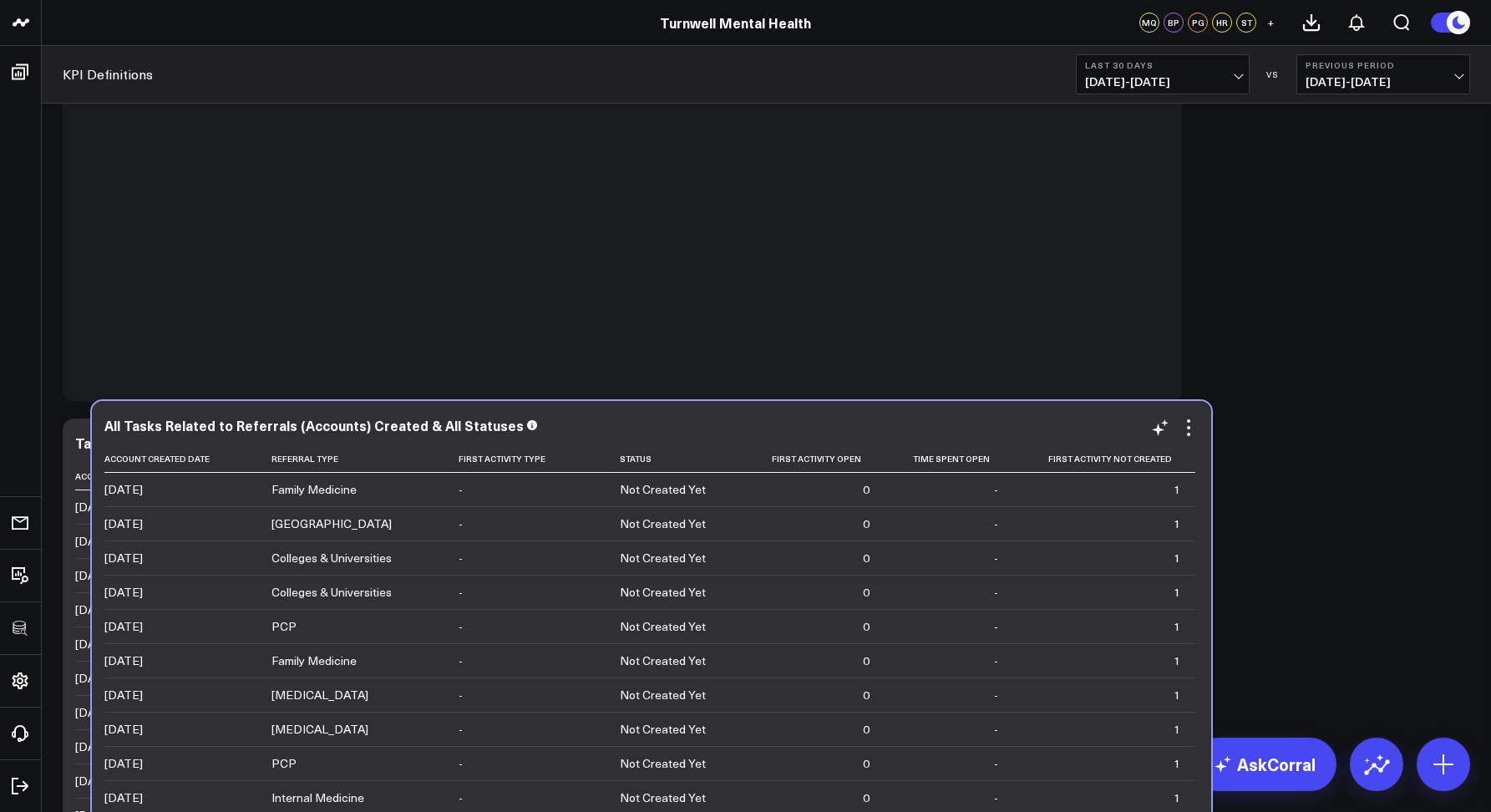
scroll to position [5788, 0]
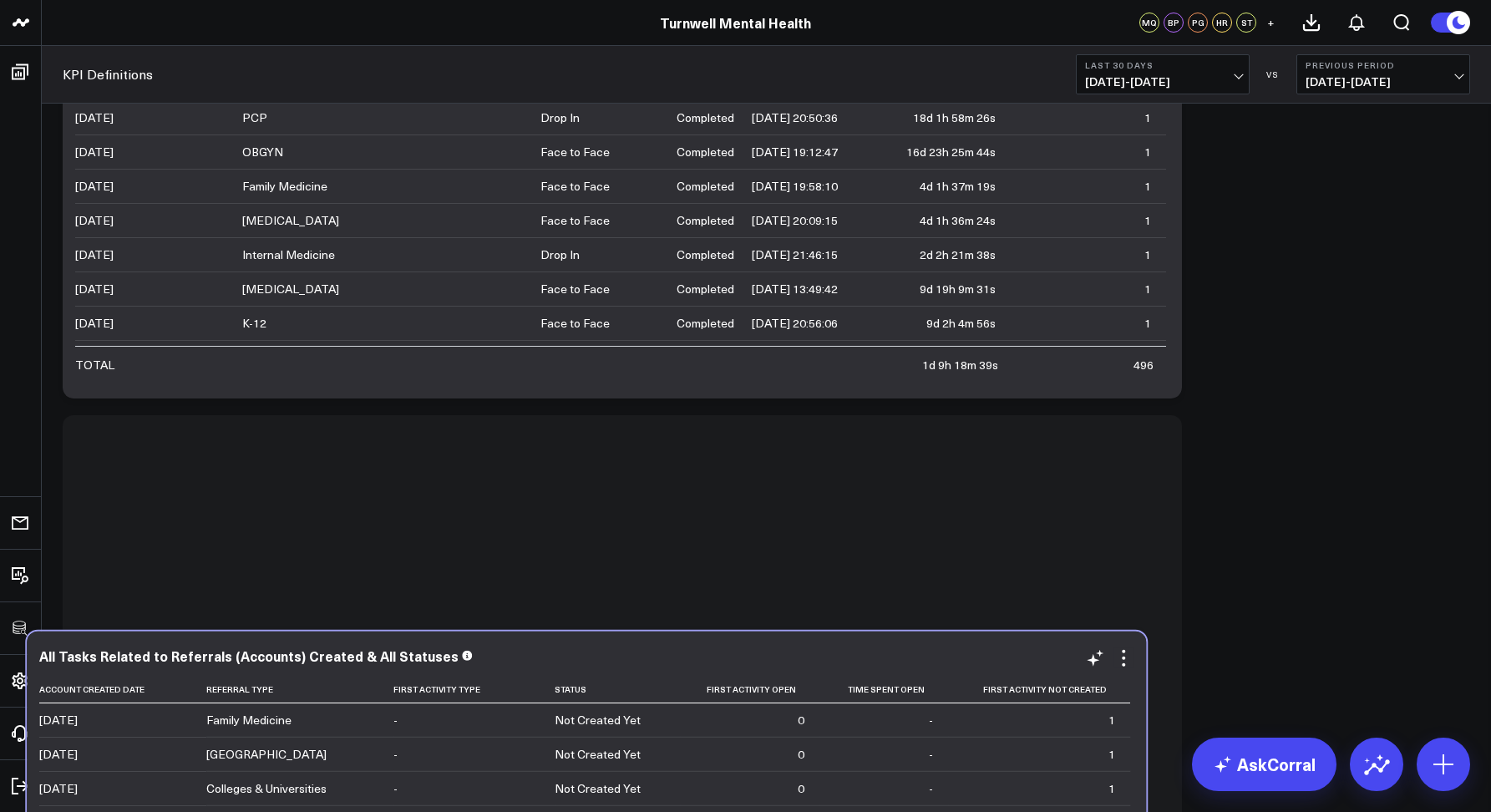
drag, startPoint x: 821, startPoint y: 179, endPoint x: 793, endPoint y: 615, distance: 436.9
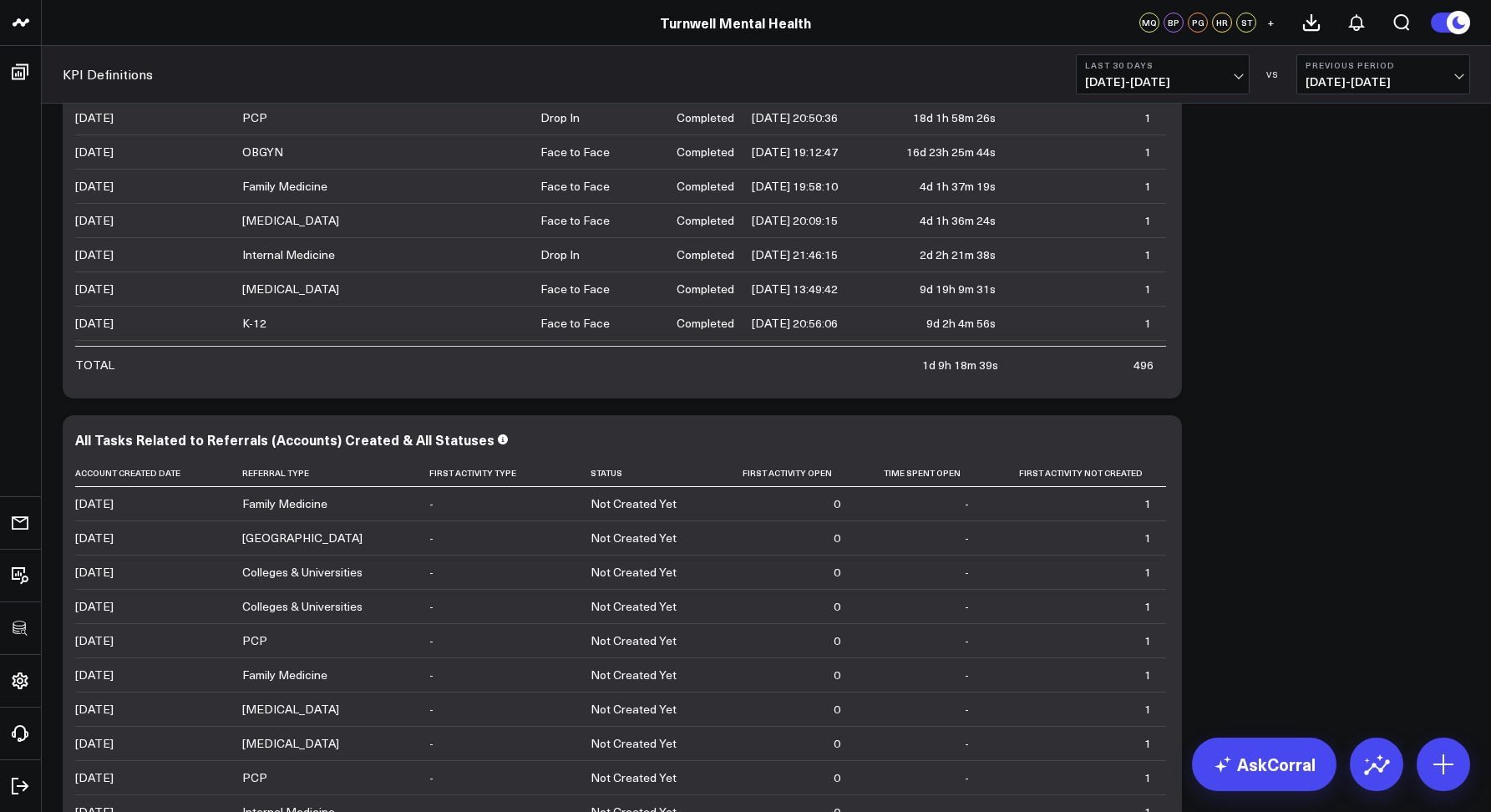
scroll to position [0, 0]
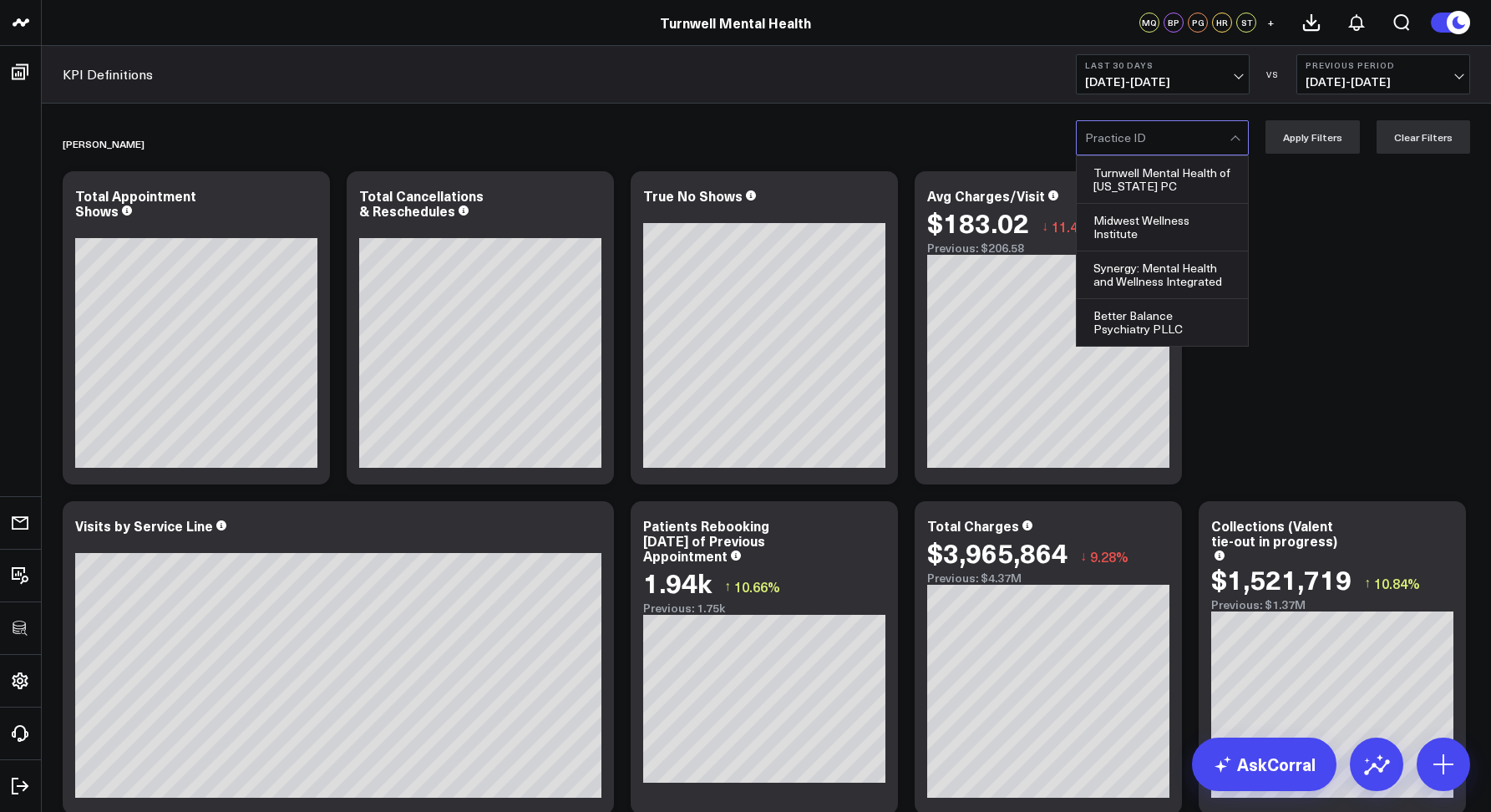
click at [1102, 123] on div at bounding box center [1157, 138] width 144 height 34
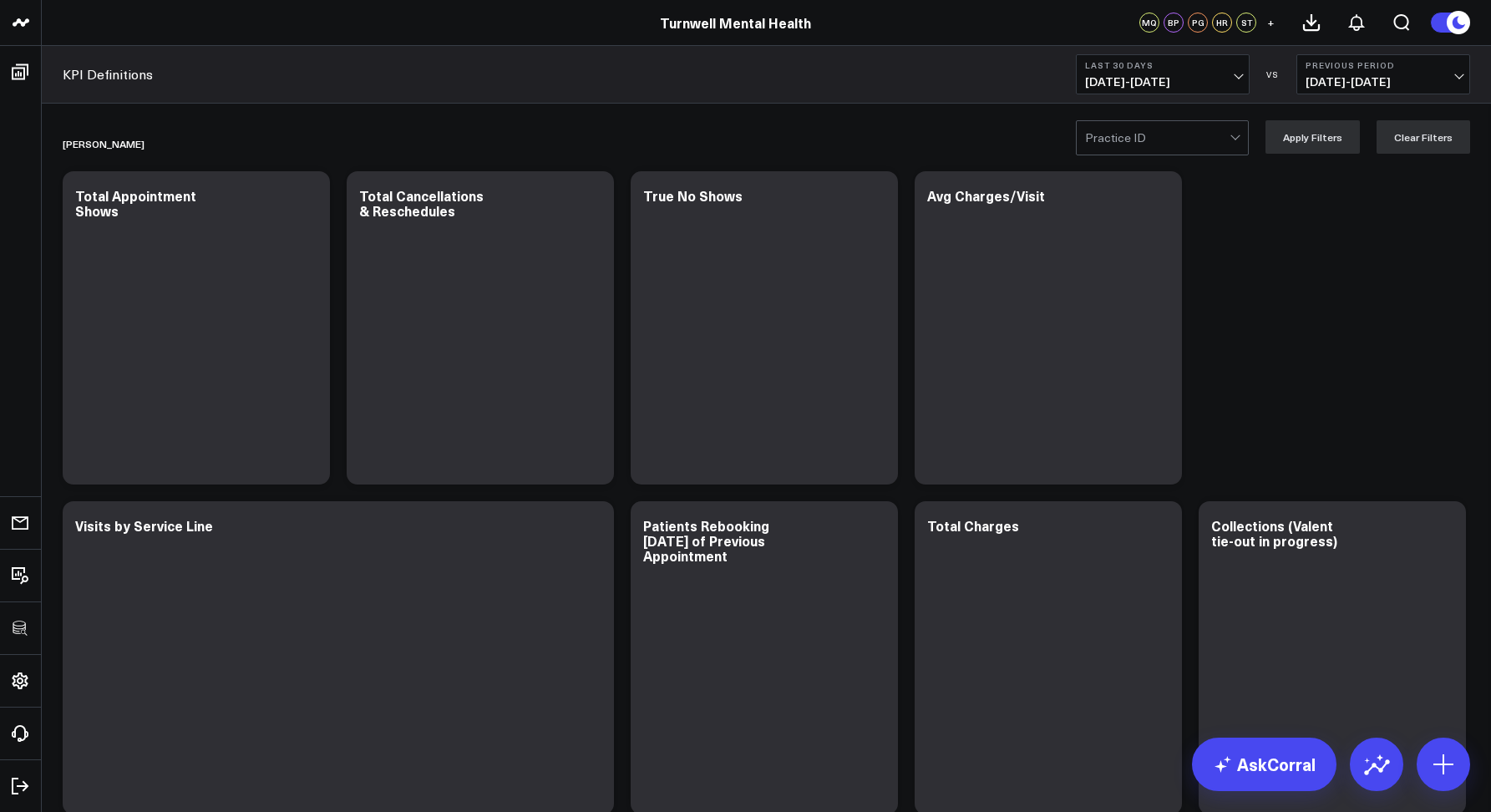
click at [1109, 128] on div at bounding box center [1157, 138] width 144 height 34
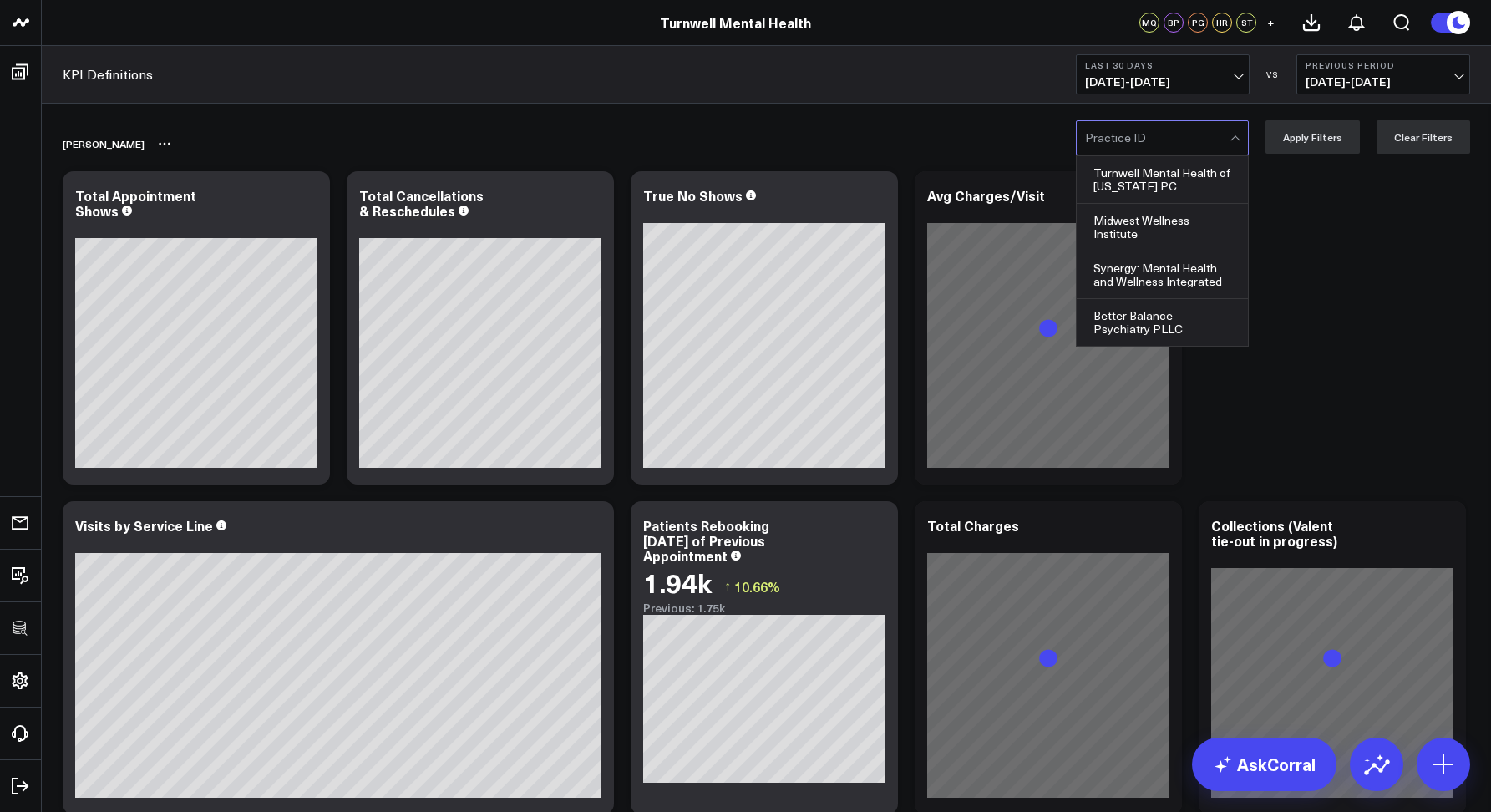
click at [948, 126] on div "[PERSON_NAME]" at bounding box center [670, 143] width 1215 height 38
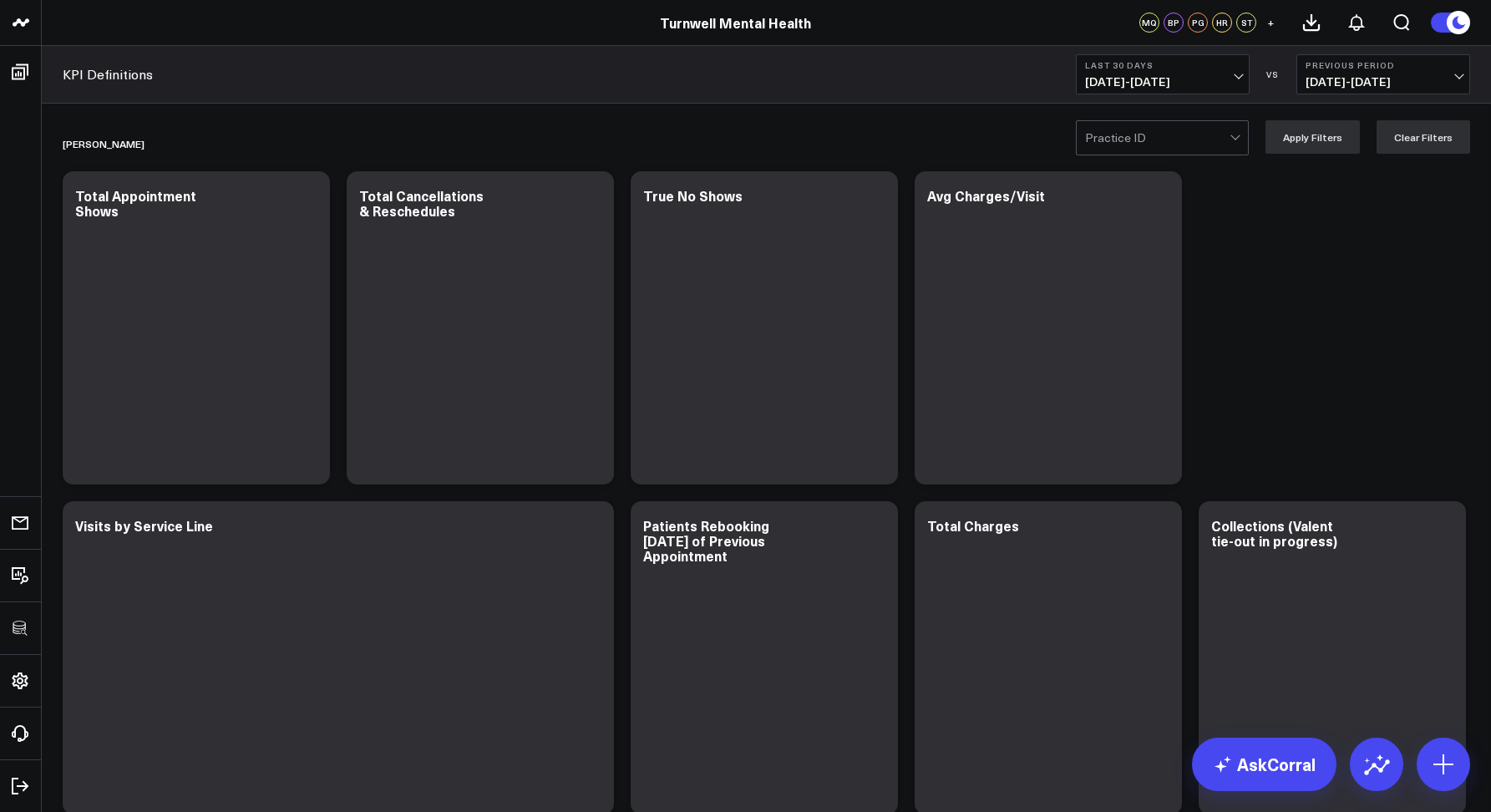
click at [1103, 142] on div at bounding box center [1157, 138] width 144 height 34
click at [1138, 133] on div at bounding box center [1157, 138] width 144 height 34
click at [1168, 139] on div at bounding box center [1157, 138] width 144 height 34
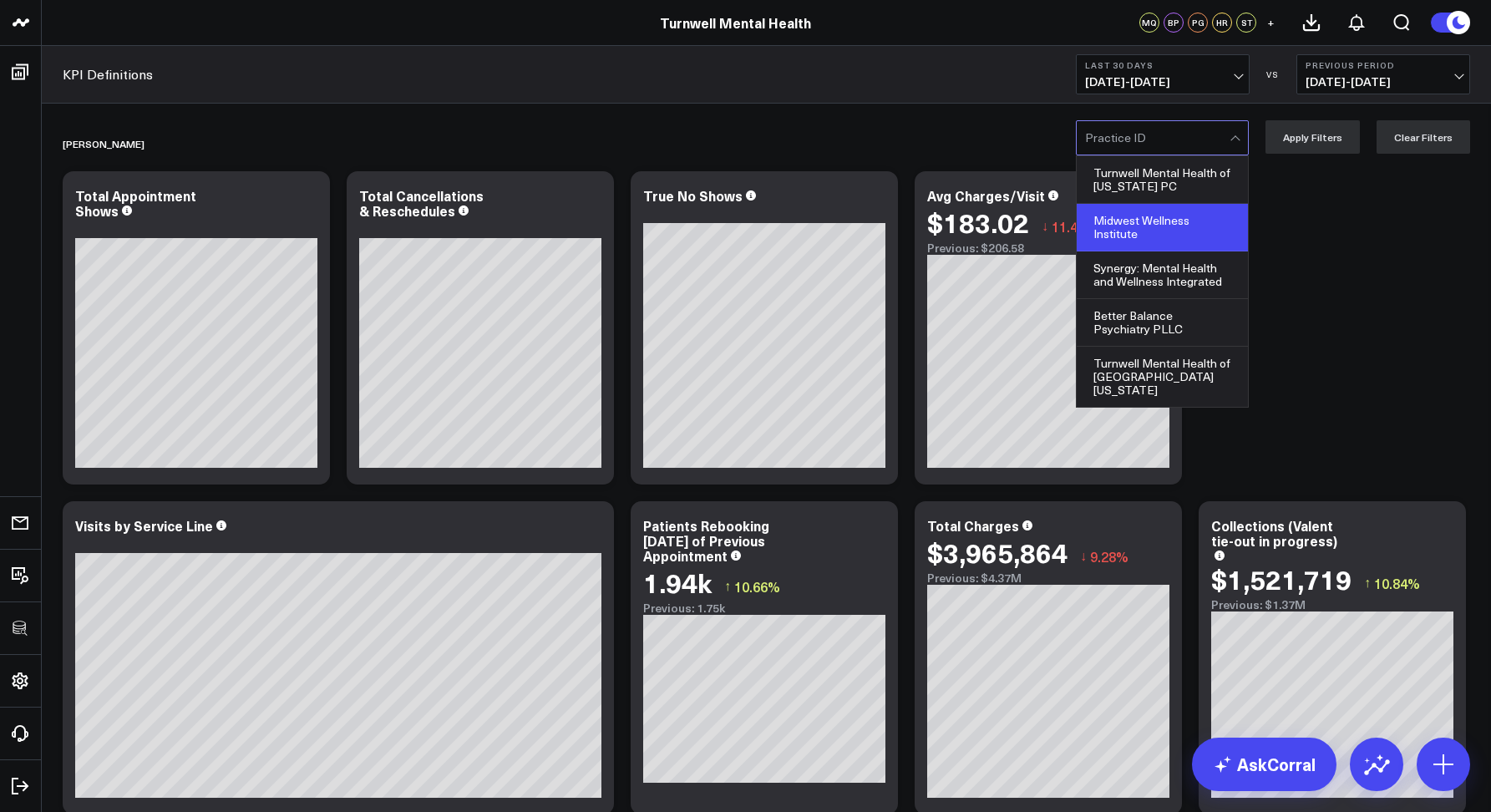
click at [1153, 229] on div "Midwest Wellness Institute" at bounding box center [1162, 227] width 171 height 48
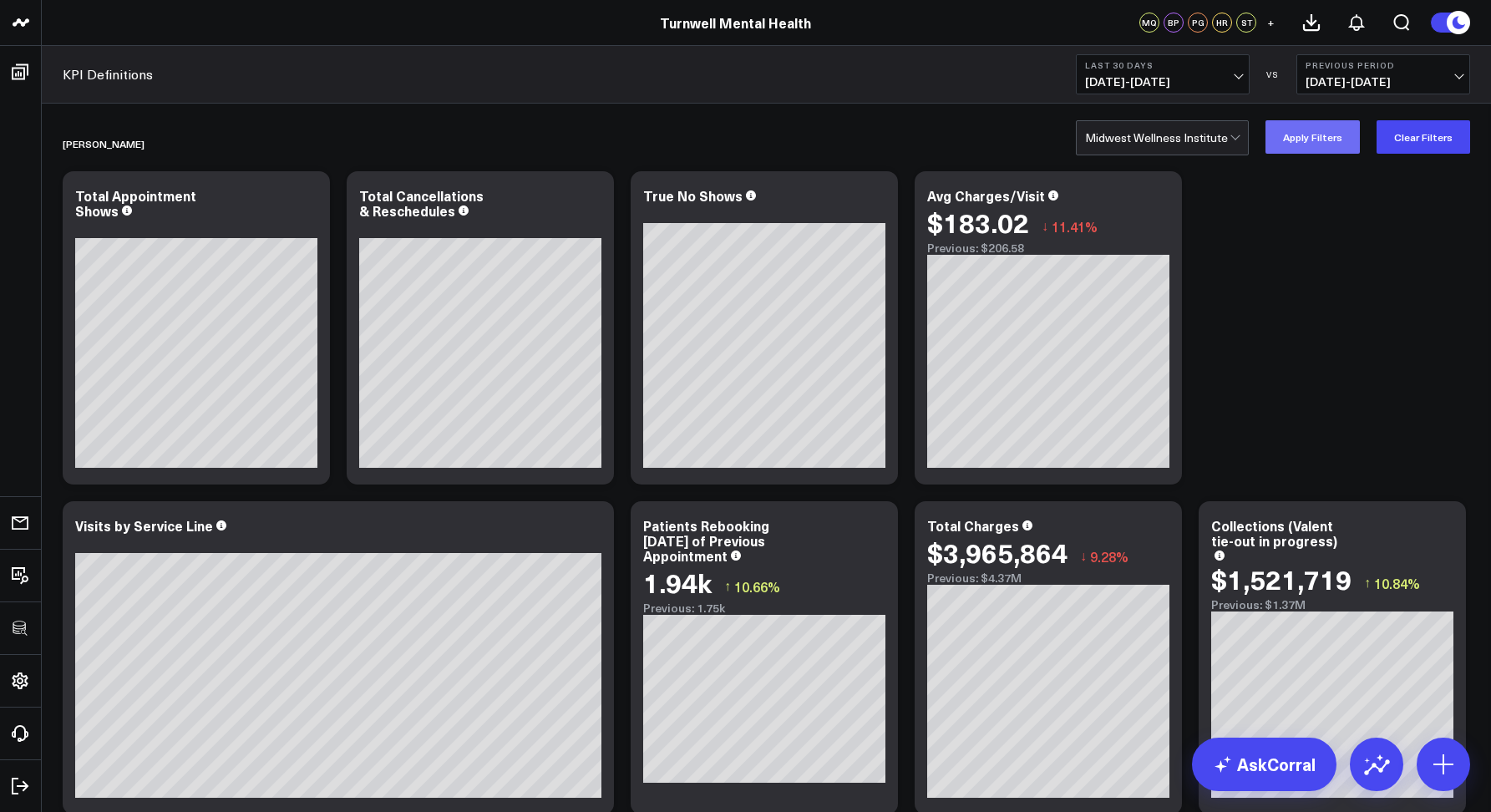
click at [1330, 146] on button "Apply Filters" at bounding box center [1312, 137] width 94 height 34
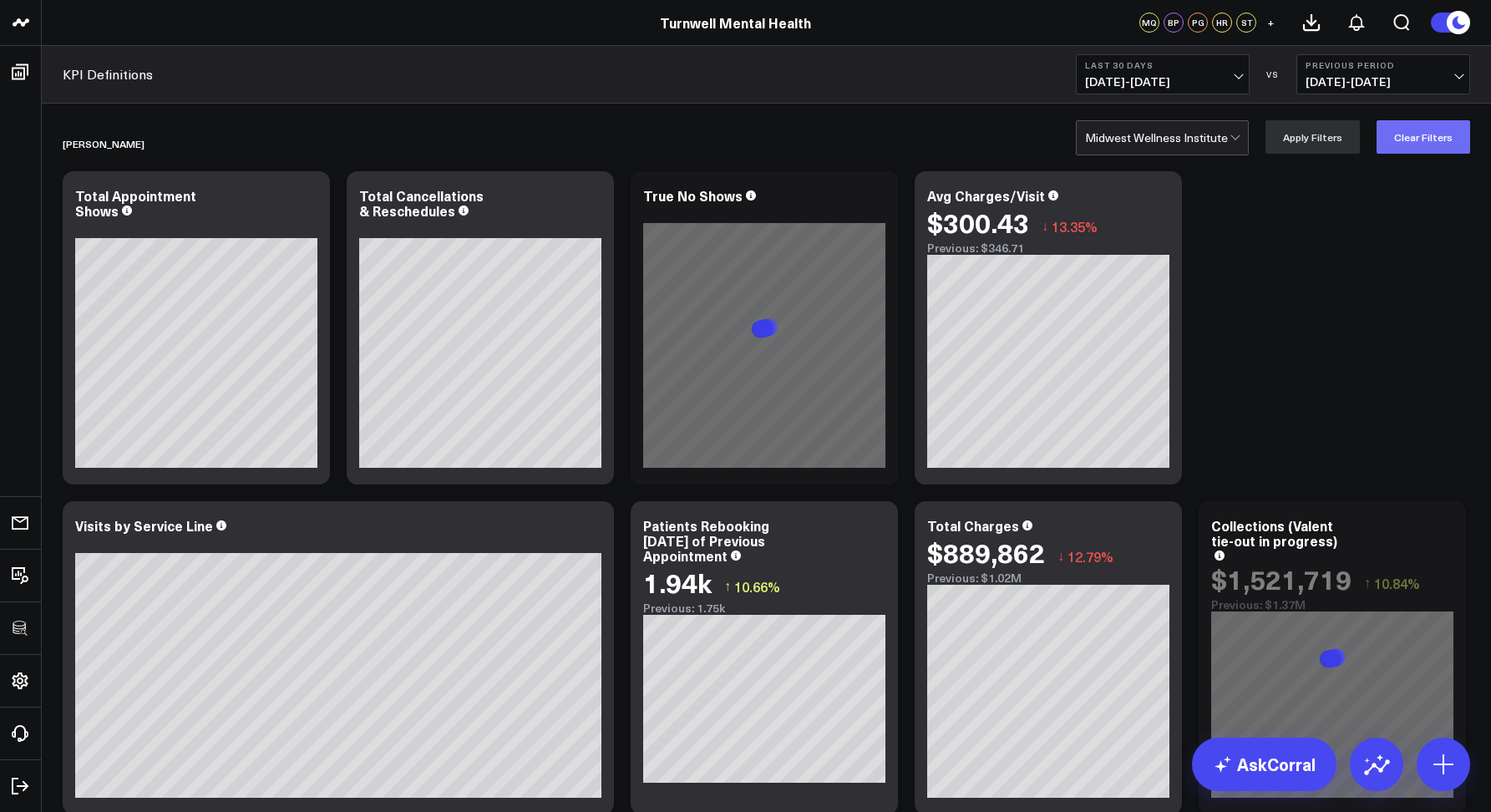
click at [1417, 146] on button "Clear Filters" at bounding box center [1423, 137] width 93 height 34
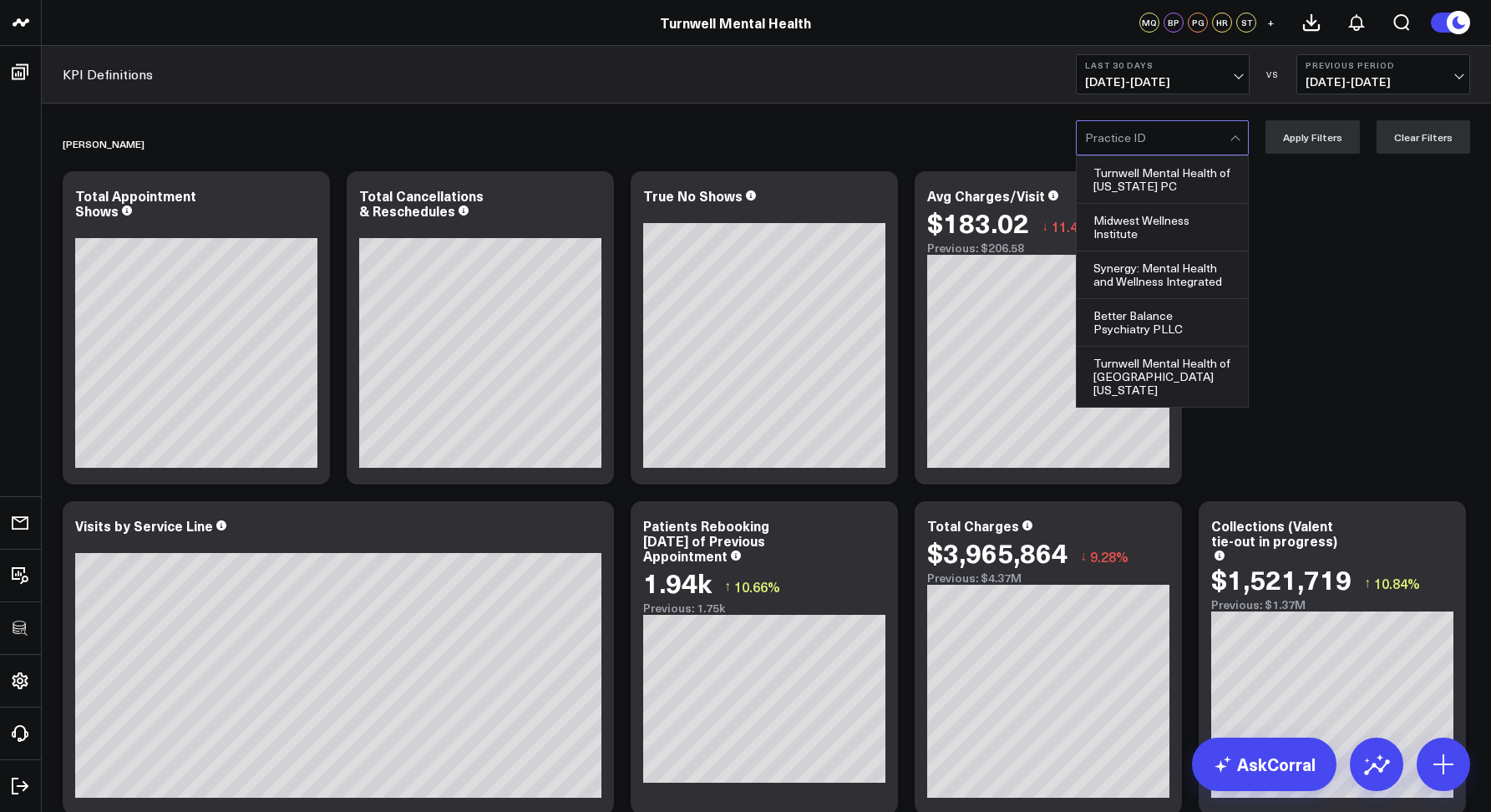
click at [1199, 140] on div at bounding box center [1157, 138] width 144 height 34
click at [1124, 141] on div at bounding box center [1157, 138] width 144 height 34
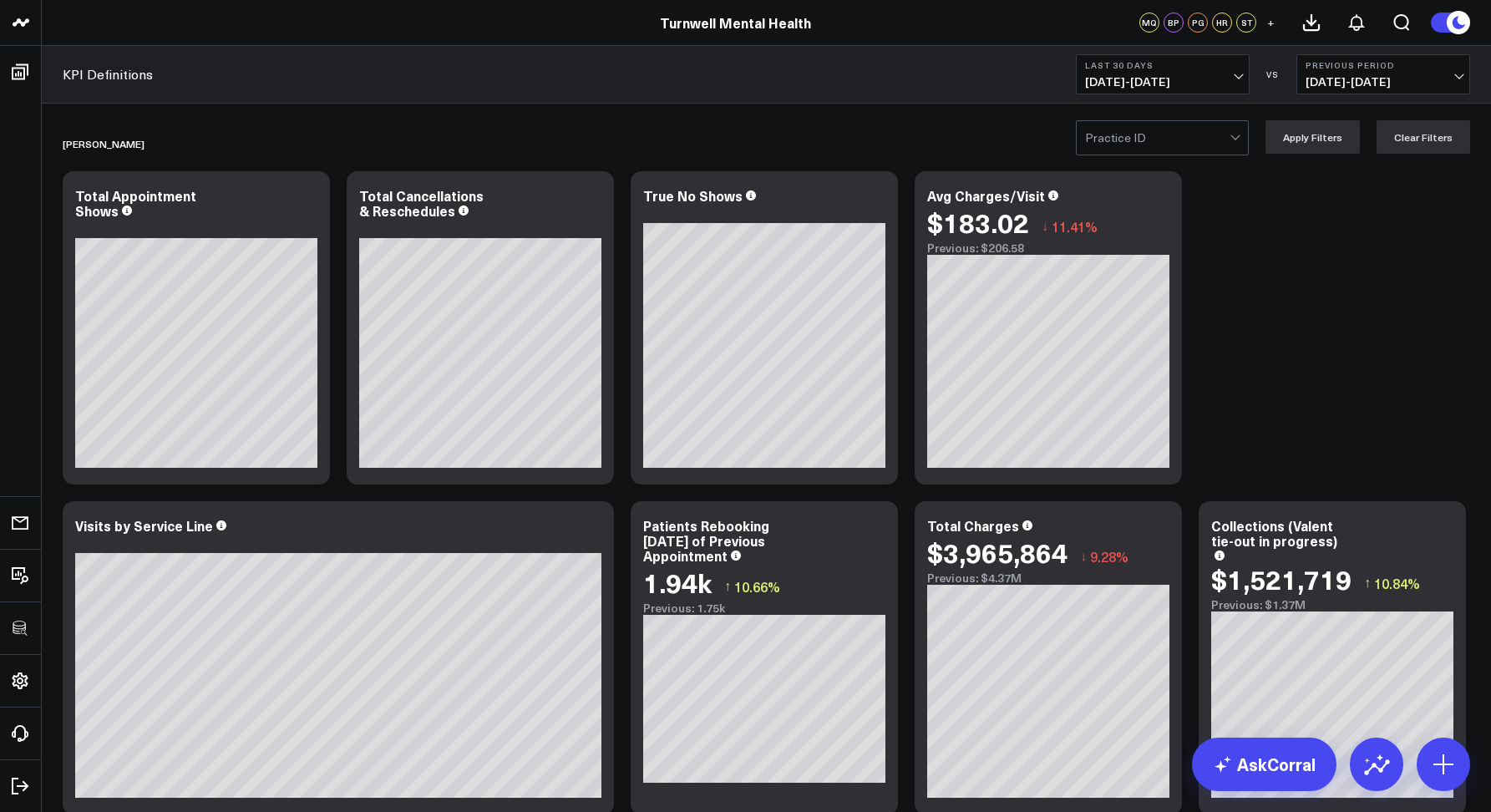
drag, startPoint x: 1145, startPoint y: 140, endPoint x: 1142, endPoint y: 154, distance: 14.3
click at [1145, 140] on div at bounding box center [1157, 138] width 144 height 34
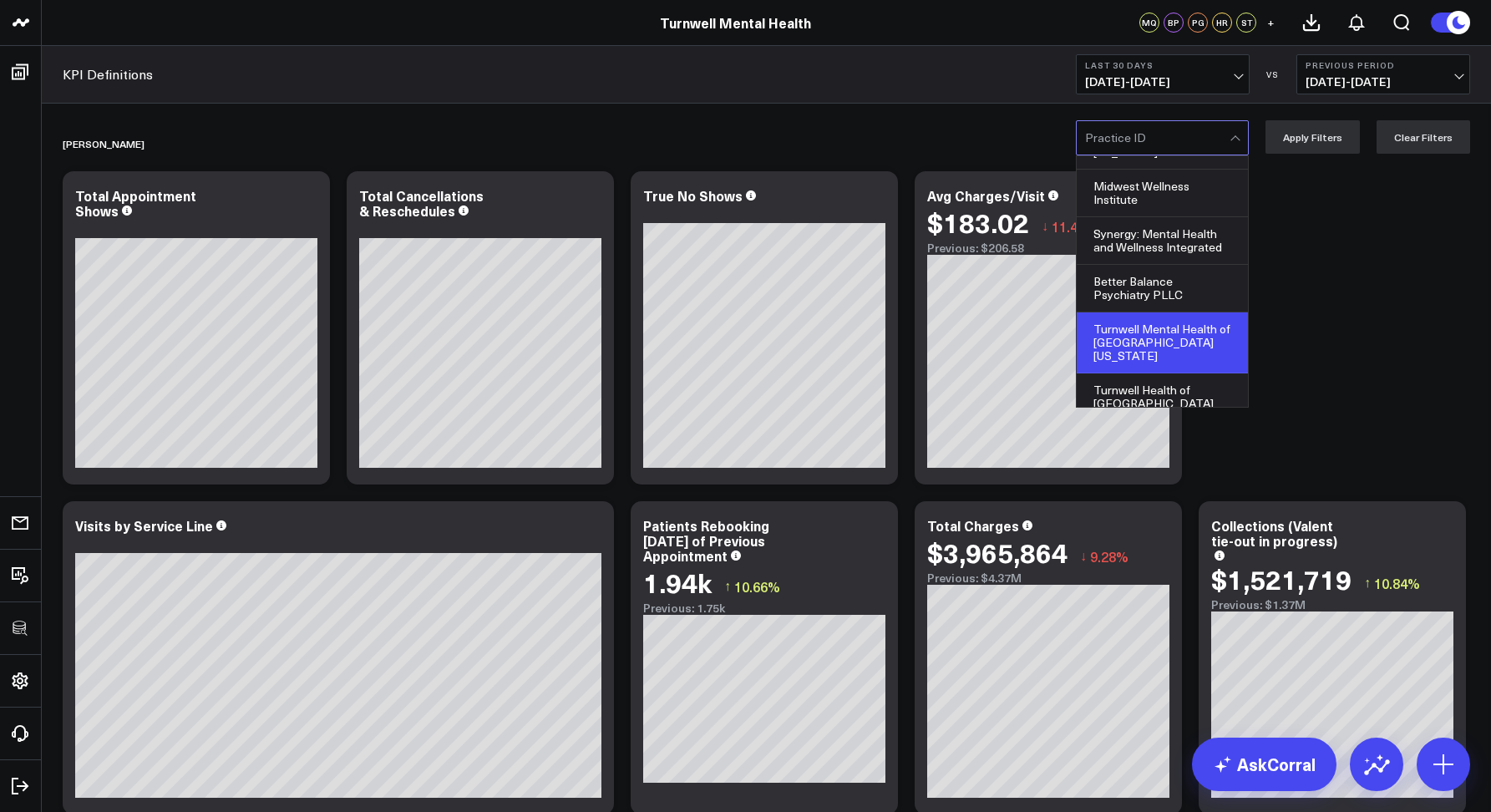
scroll to position [0, 0]
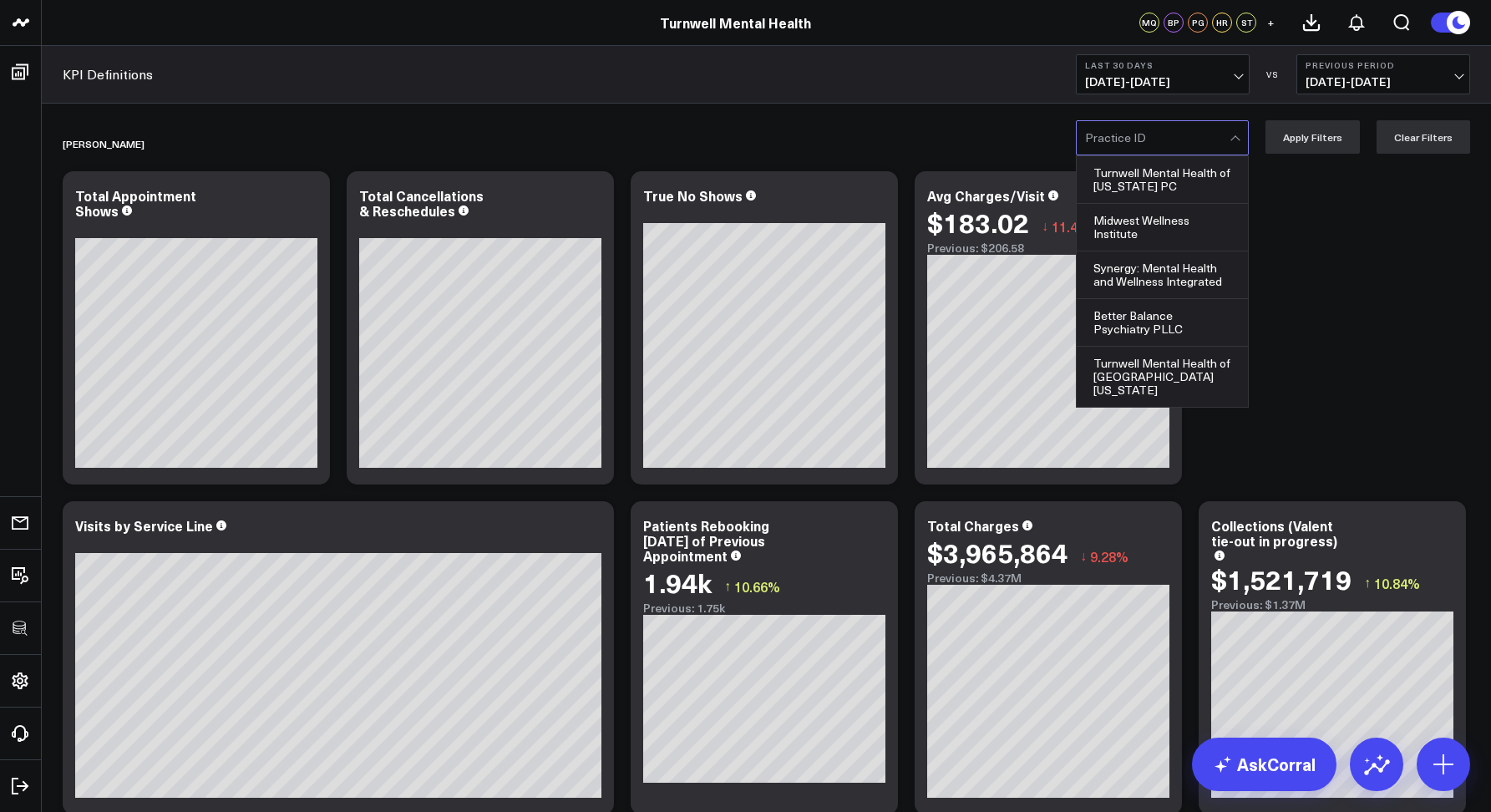
click at [1128, 129] on div at bounding box center [1157, 138] width 144 height 34
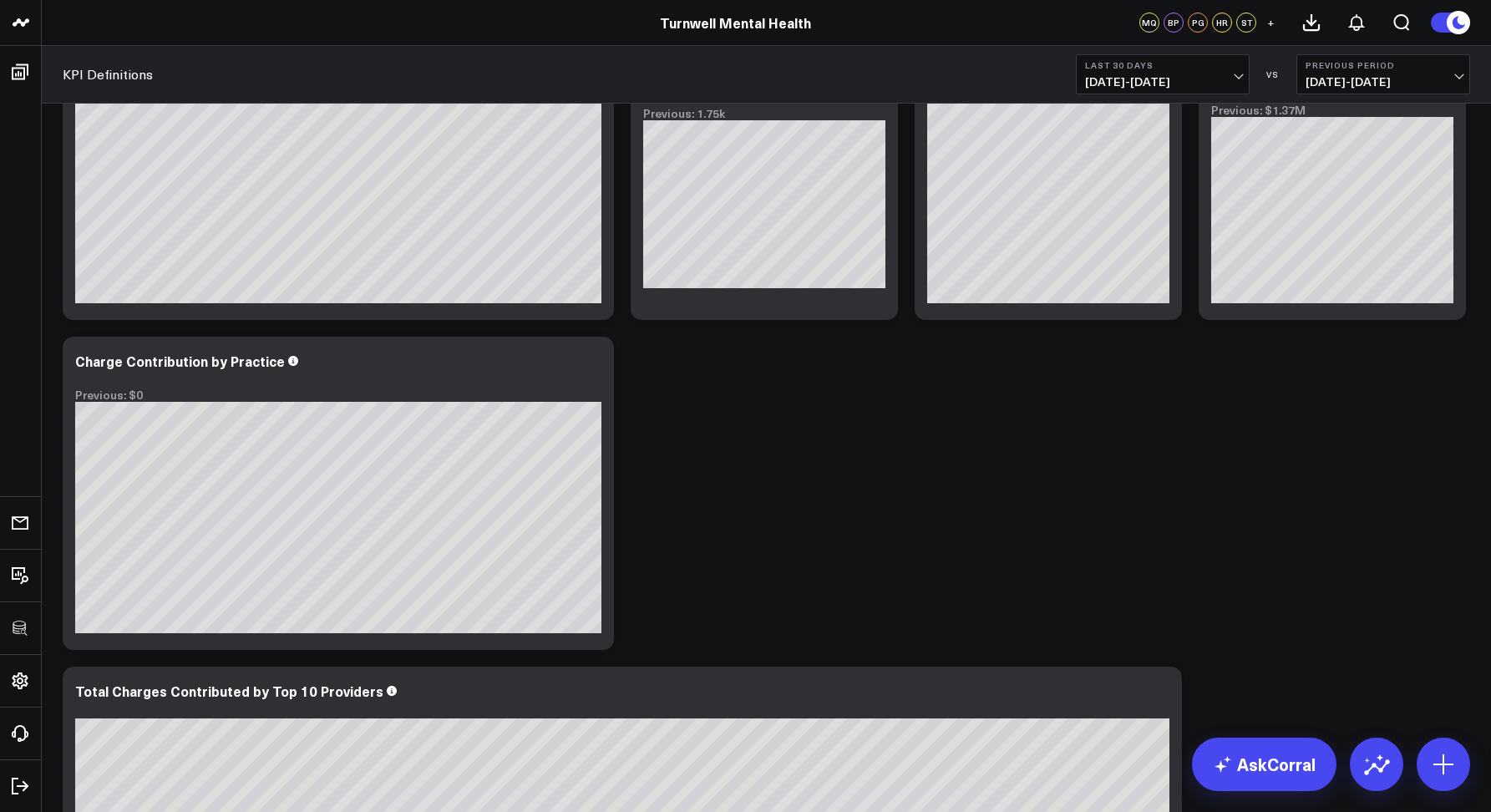
scroll to position [0, 0]
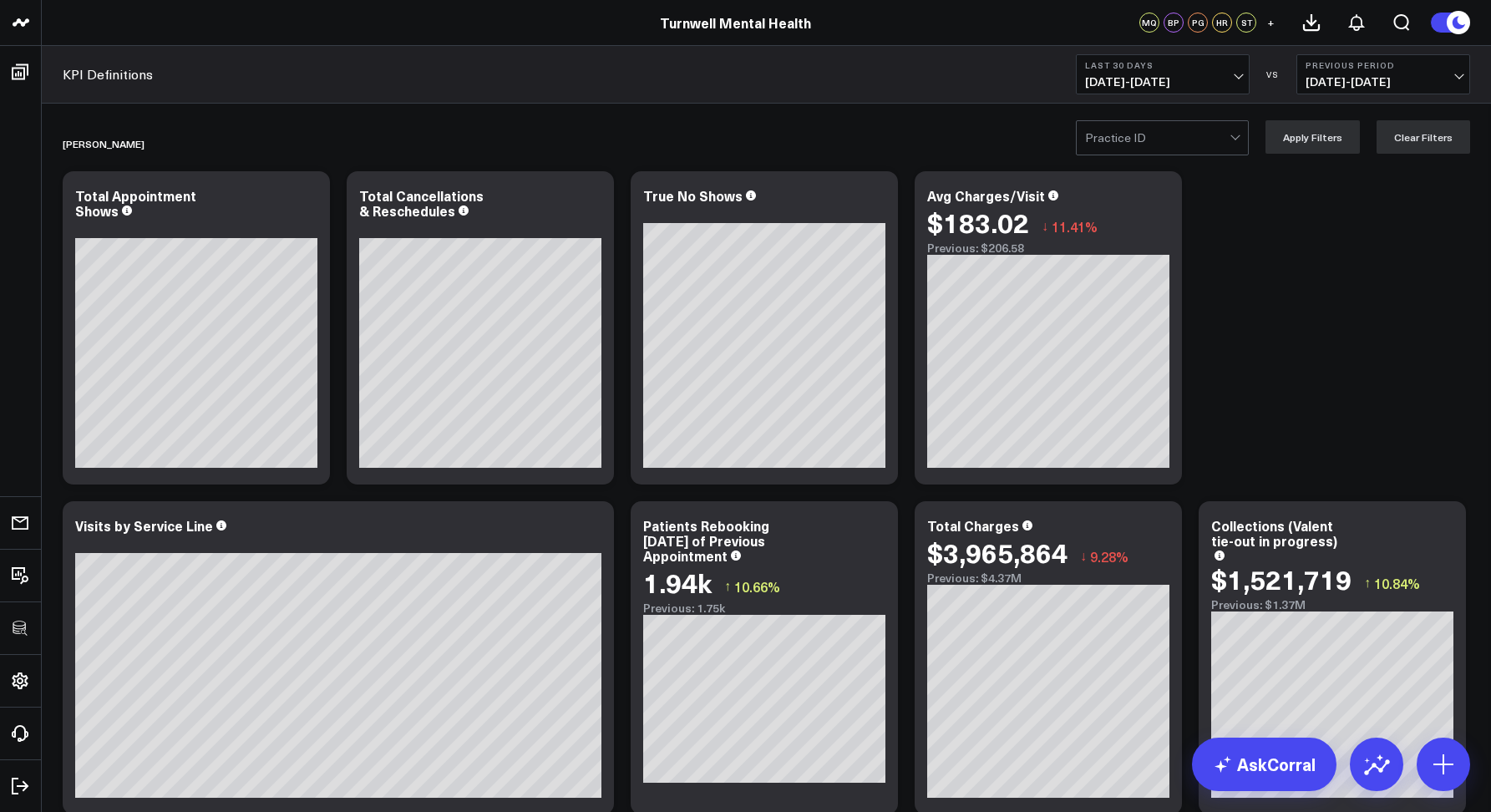
click at [1183, 134] on div at bounding box center [1157, 138] width 144 height 34
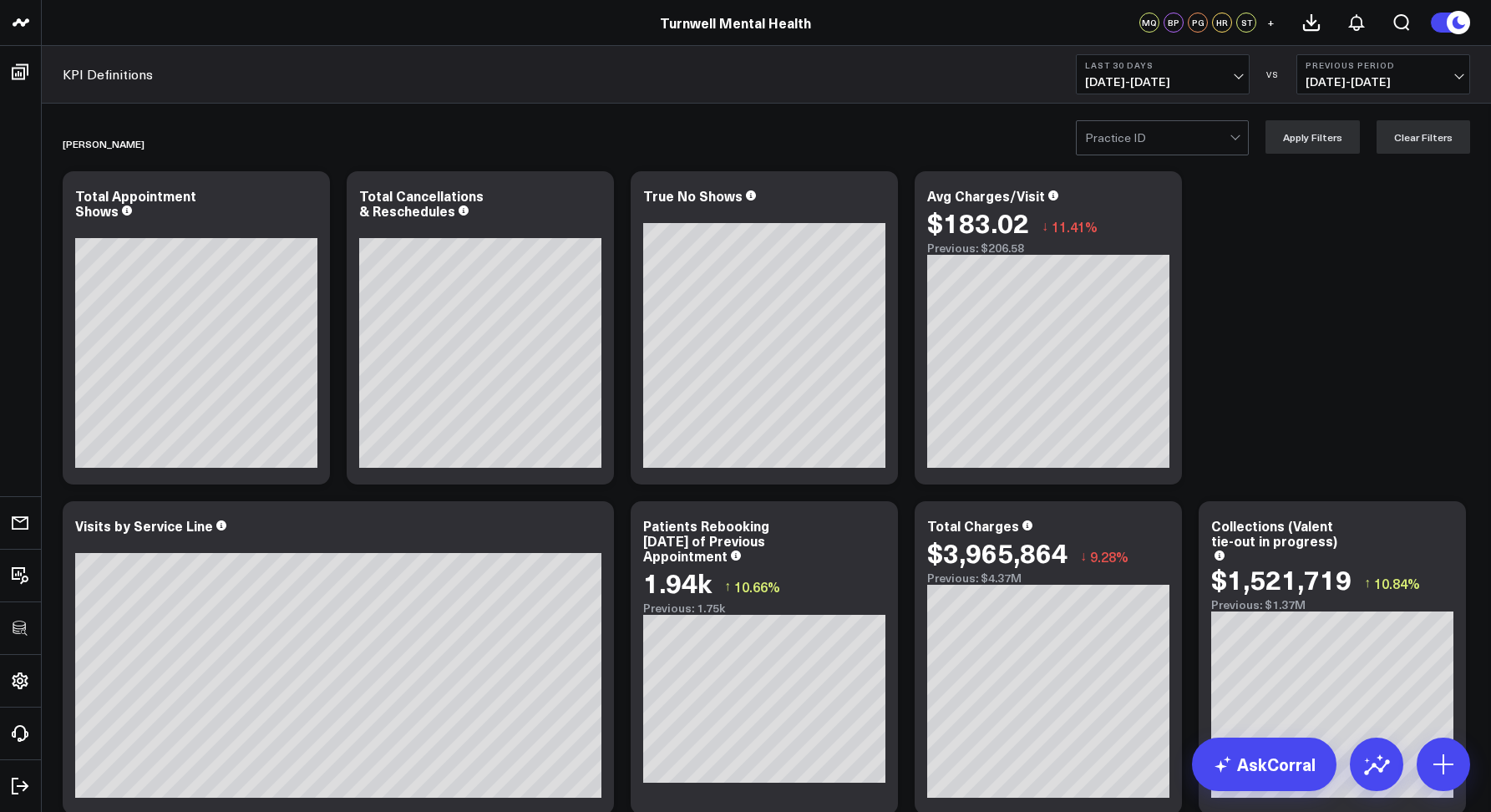
click at [1103, 141] on div at bounding box center [1157, 138] width 144 height 34
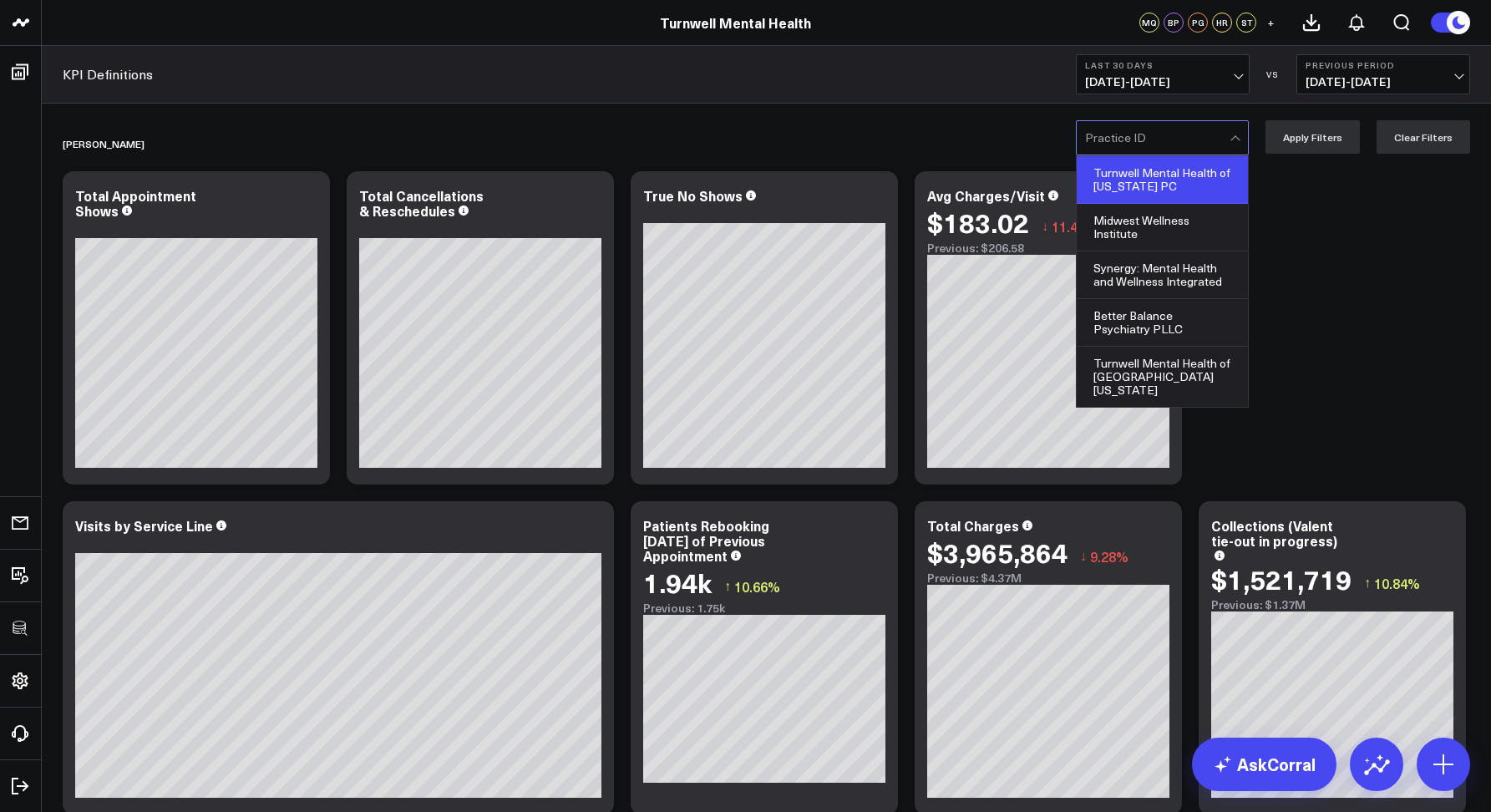
click at [1132, 179] on div "Turnwell Mental Health of [US_STATE] PC" at bounding box center [1162, 179] width 171 height 48
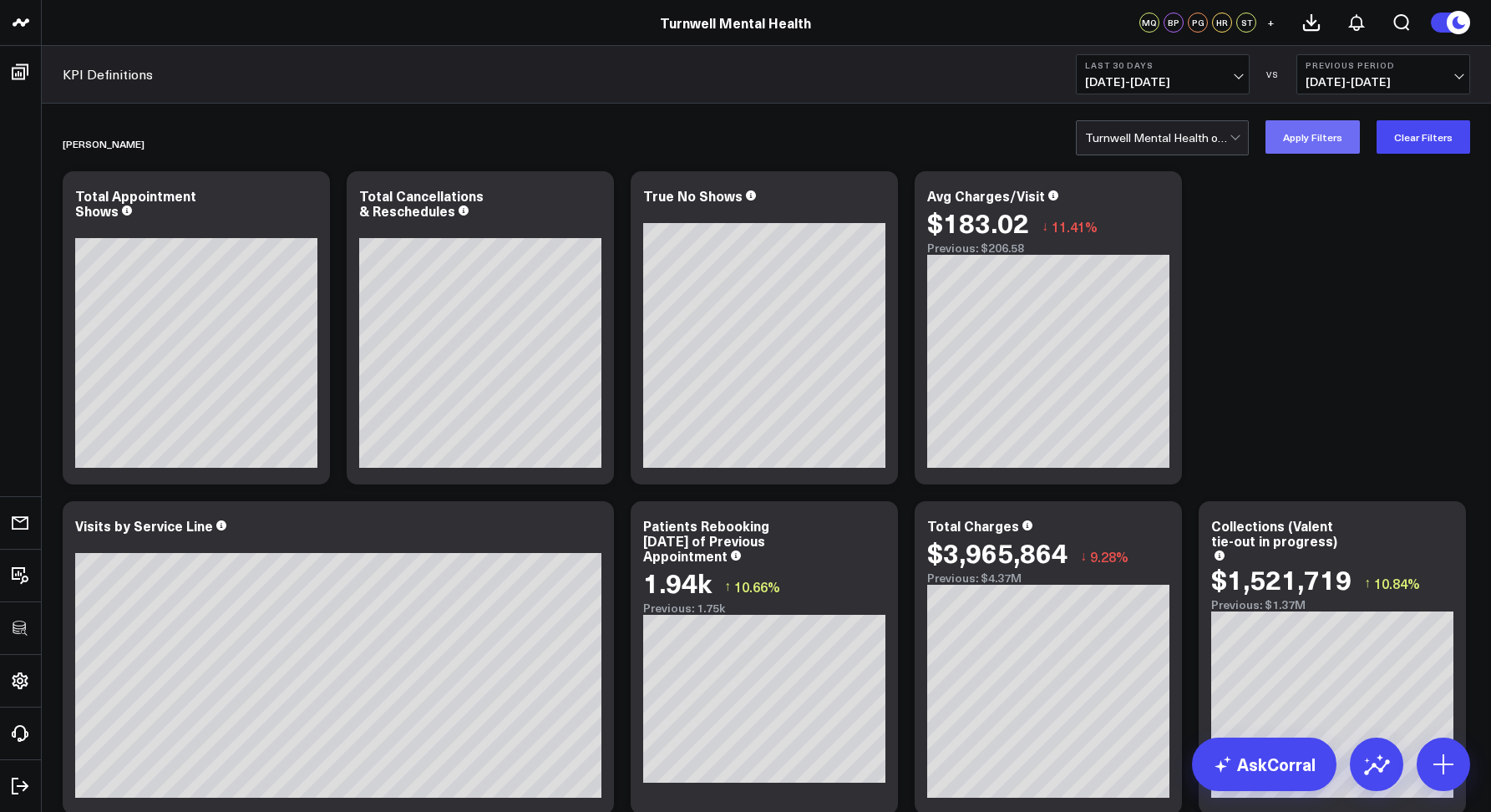
click at [1300, 137] on button "Apply Filters" at bounding box center [1312, 137] width 94 height 34
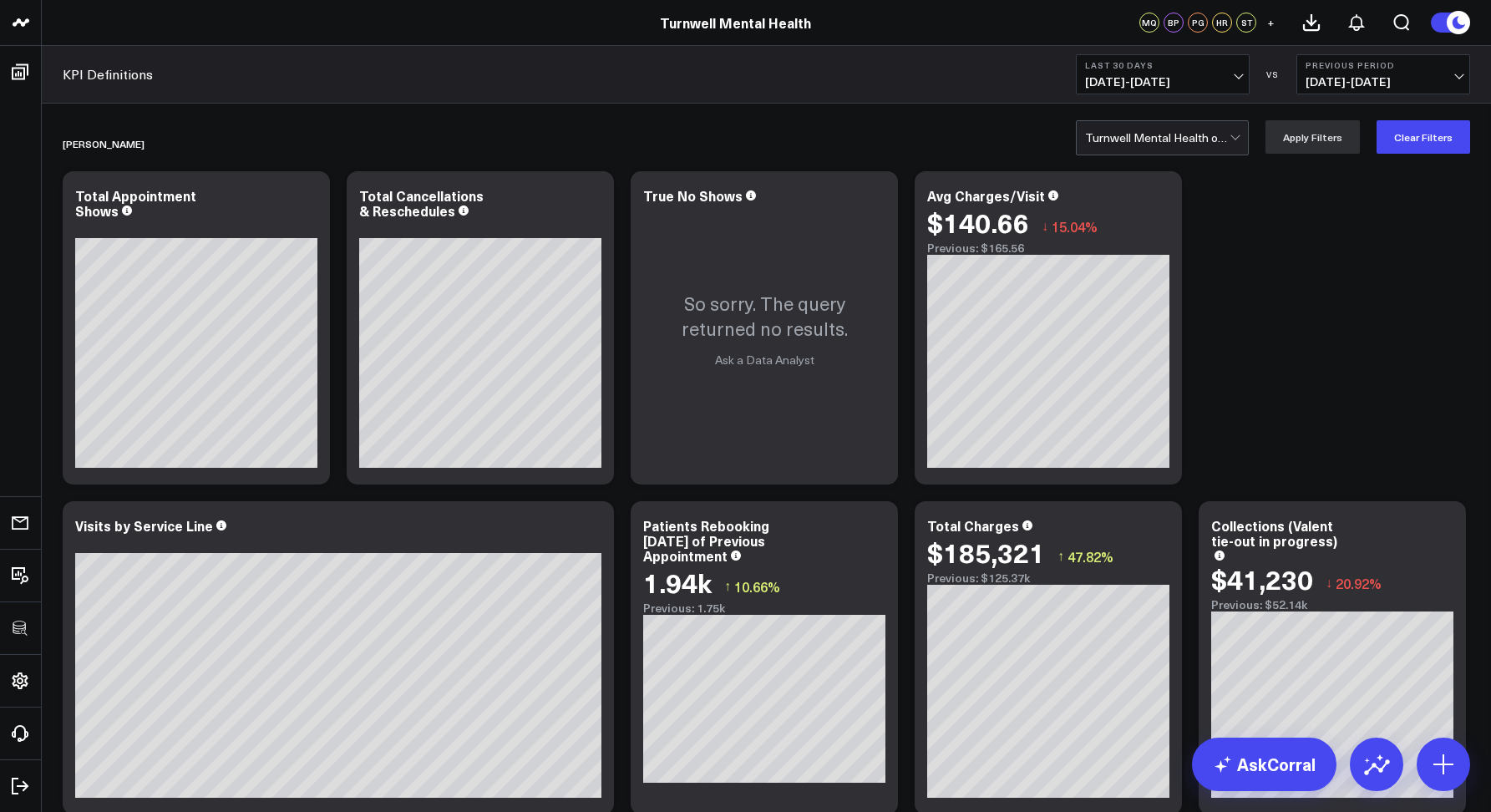
click at [1211, 136] on div at bounding box center [1157, 138] width 144 height 34
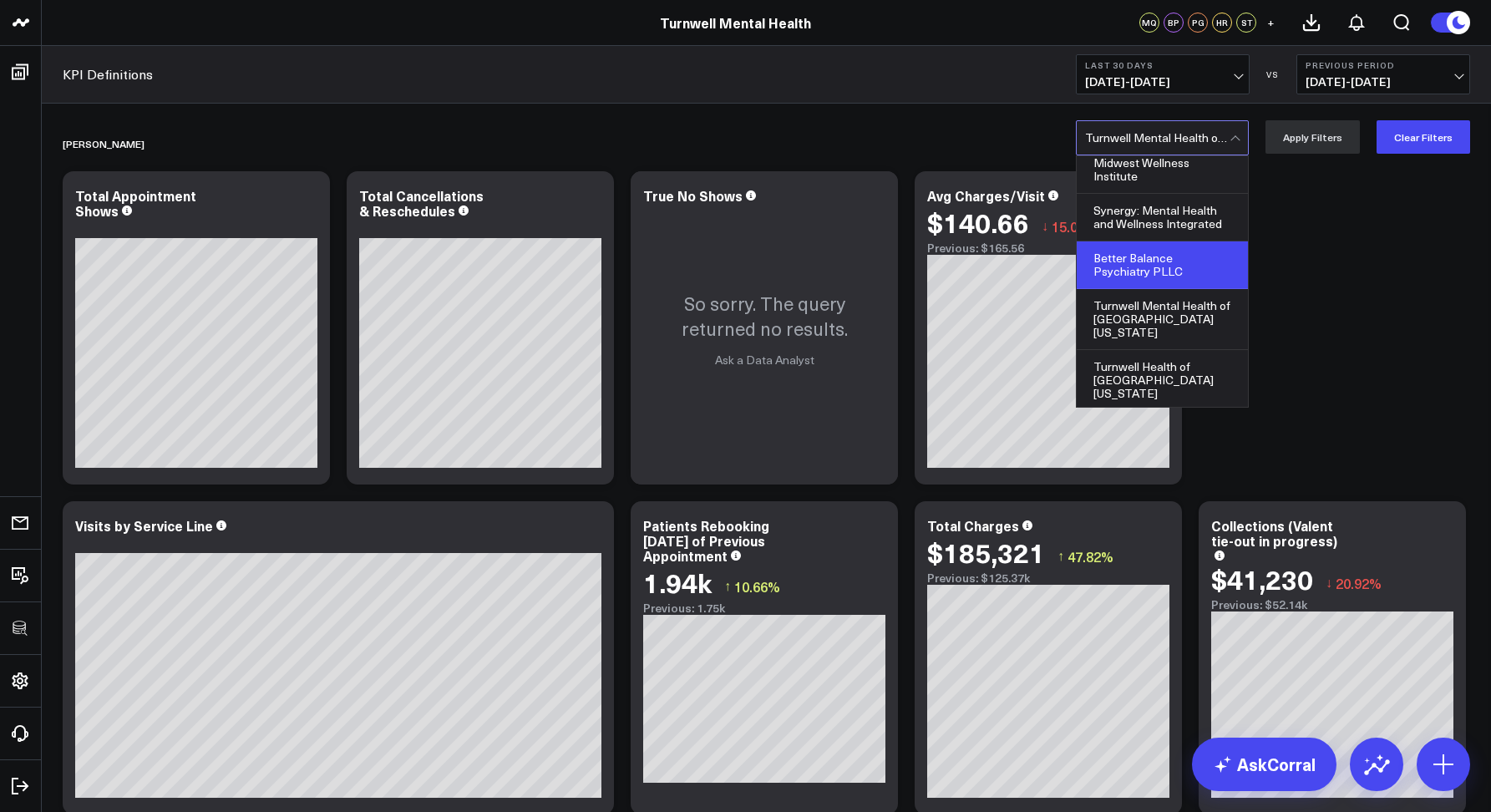
scroll to position [39, 0]
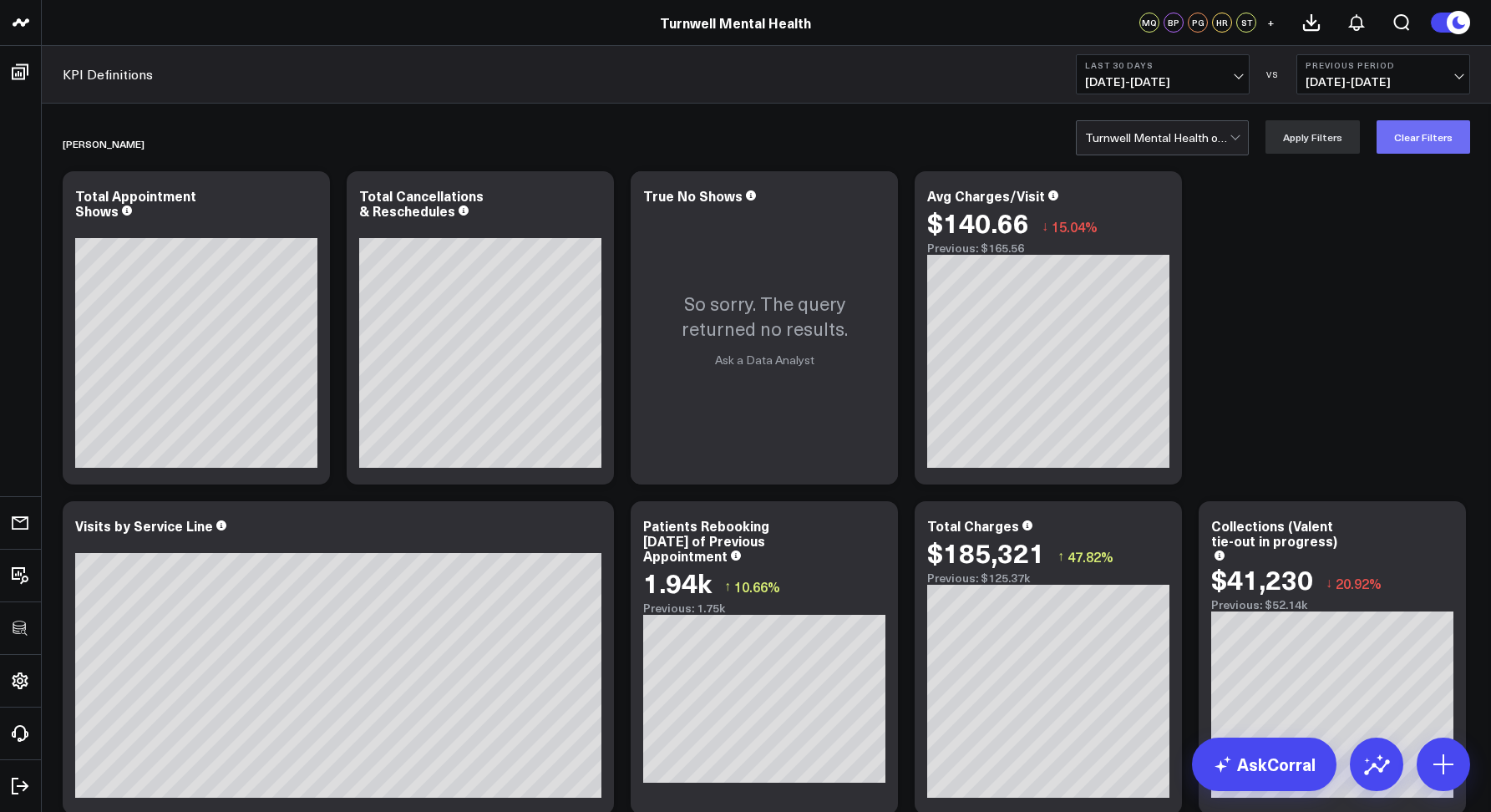
click at [1408, 134] on button "Clear Filters" at bounding box center [1423, 137] width 93 height 34
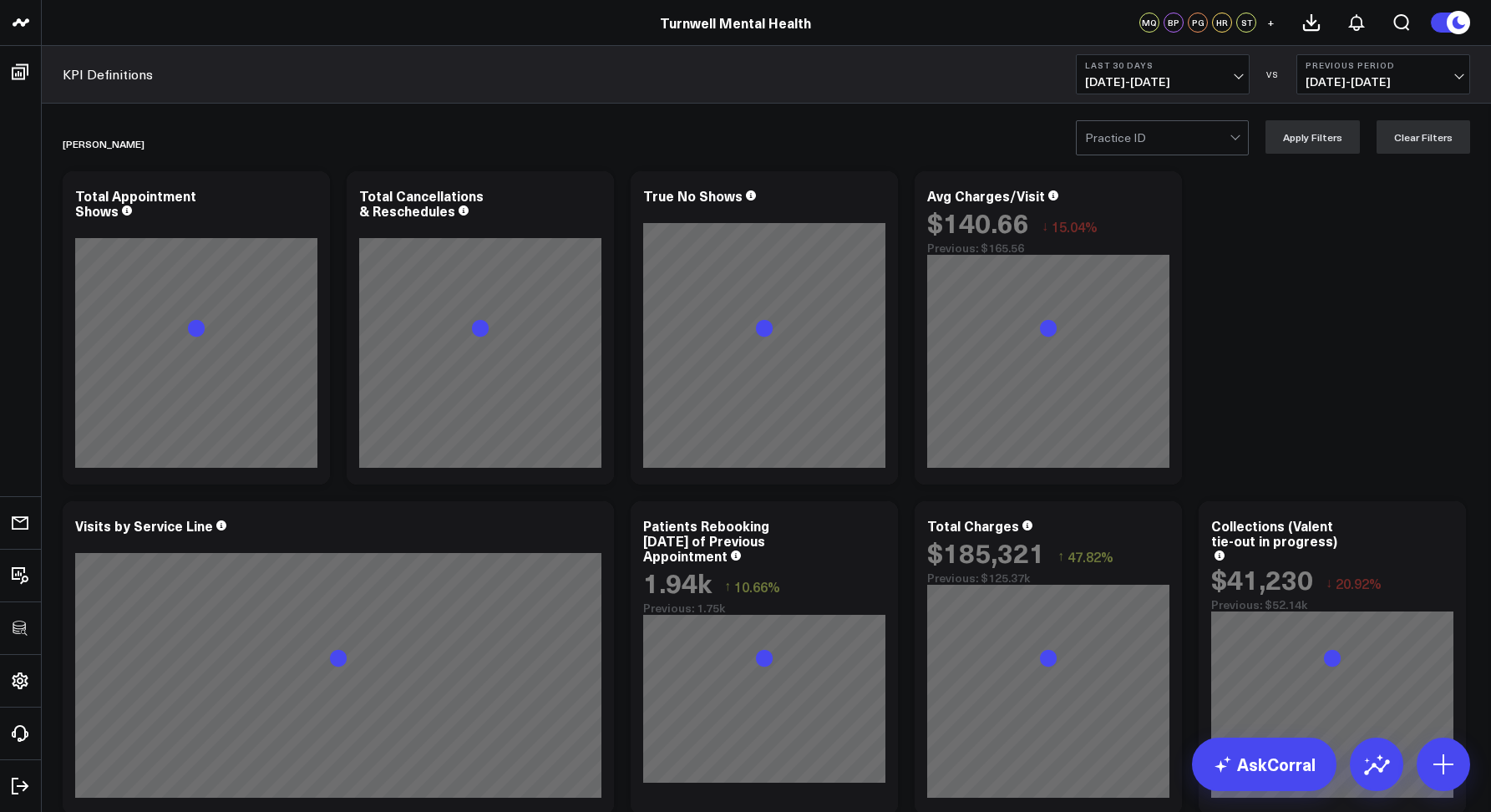
click at [1159, 139] on div at bounding box center [1157, 138] width 144 height 34
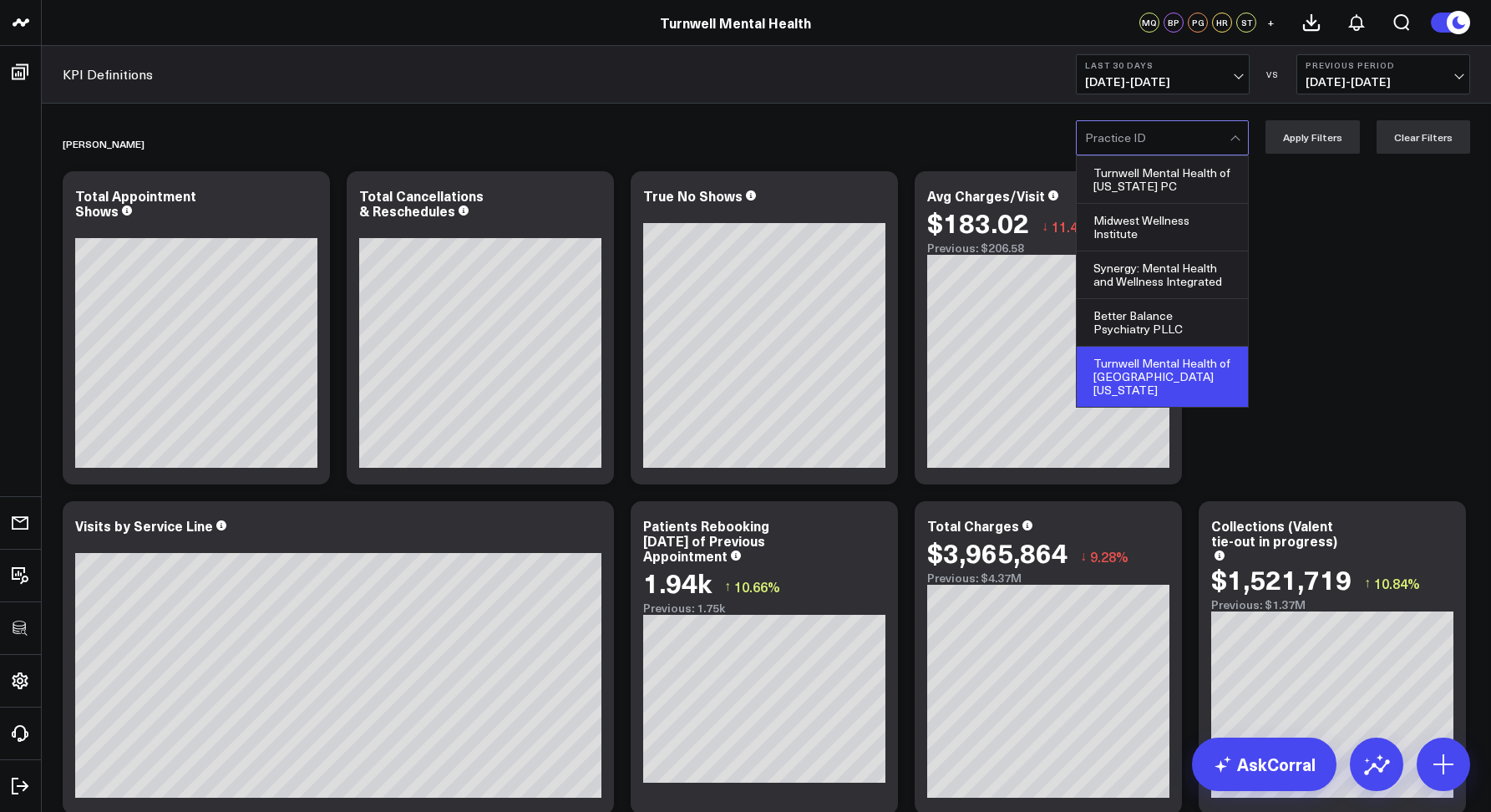
click at [1147, 360] on div "Turnwell Mental Health of [GEOGRAPHIC_DATA][US_STATE]" at bounding box center [1162, 377] width 171 height 61
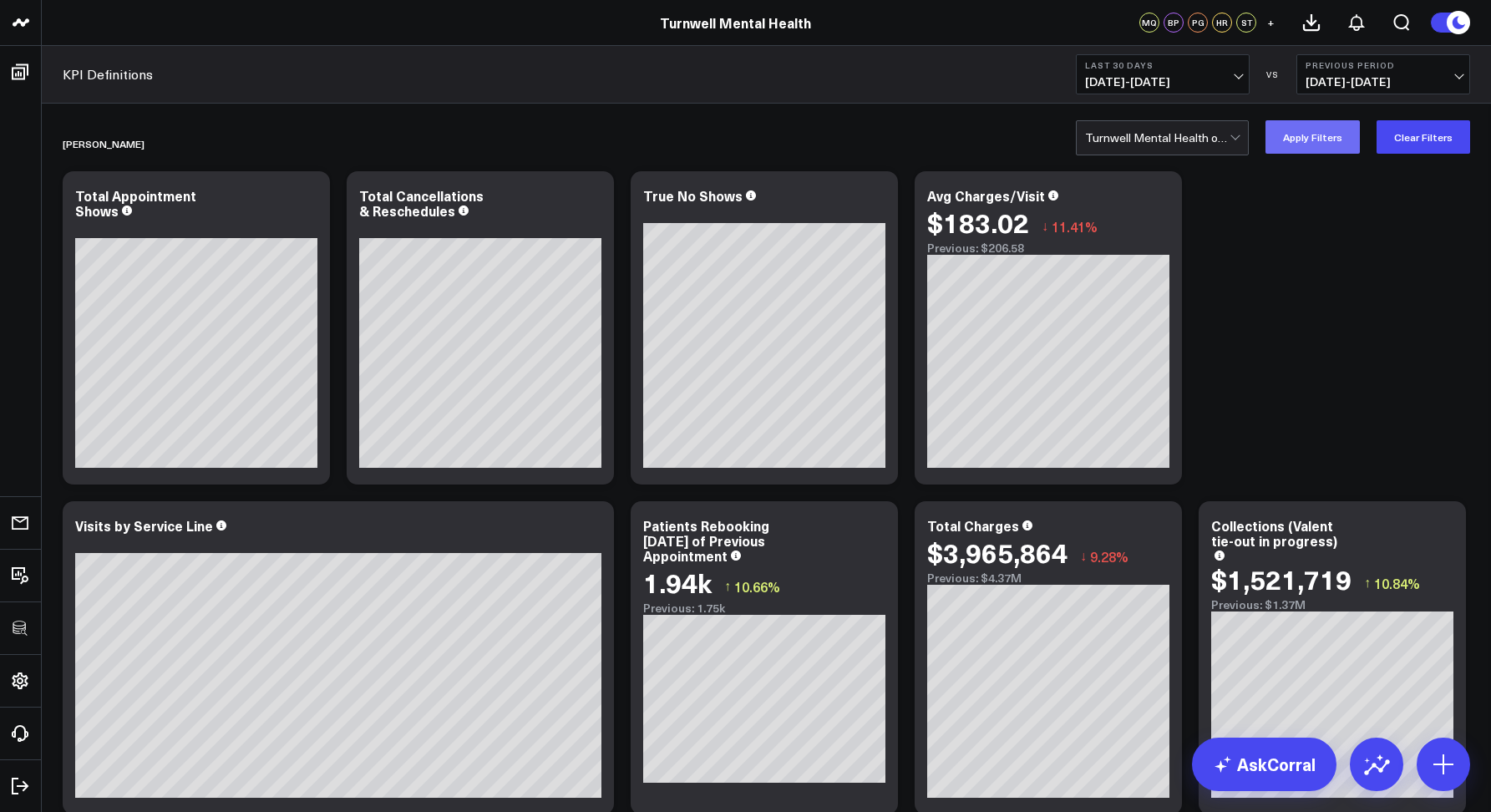
click at [1297, 150] on button "Apply Filters" at bounding box center [1312, 137] width 94 height 34
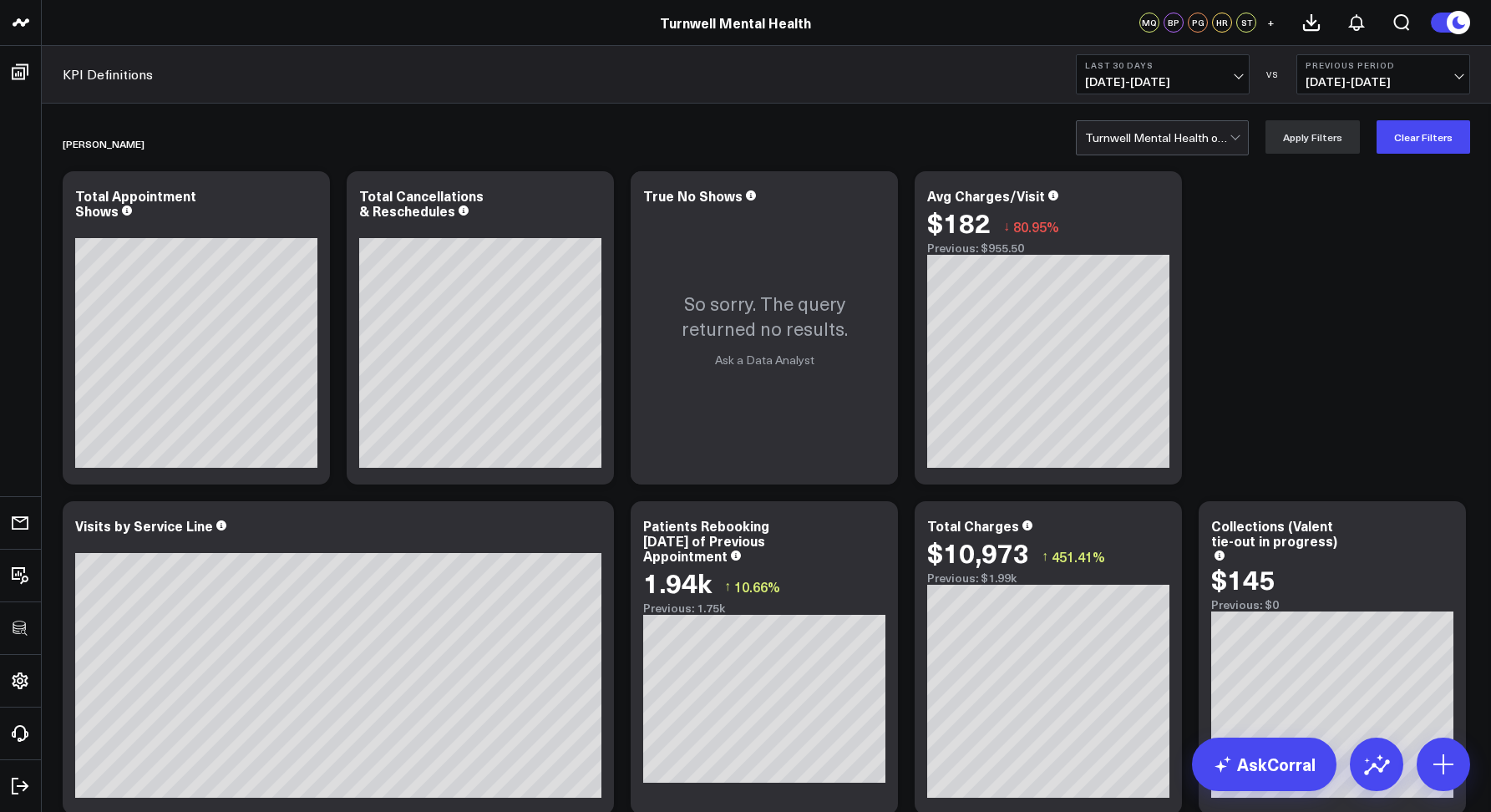
click at [1138, 78] on span "[DATE] - [DATE]" at bounding box center [1162, 82] width 155 height 14
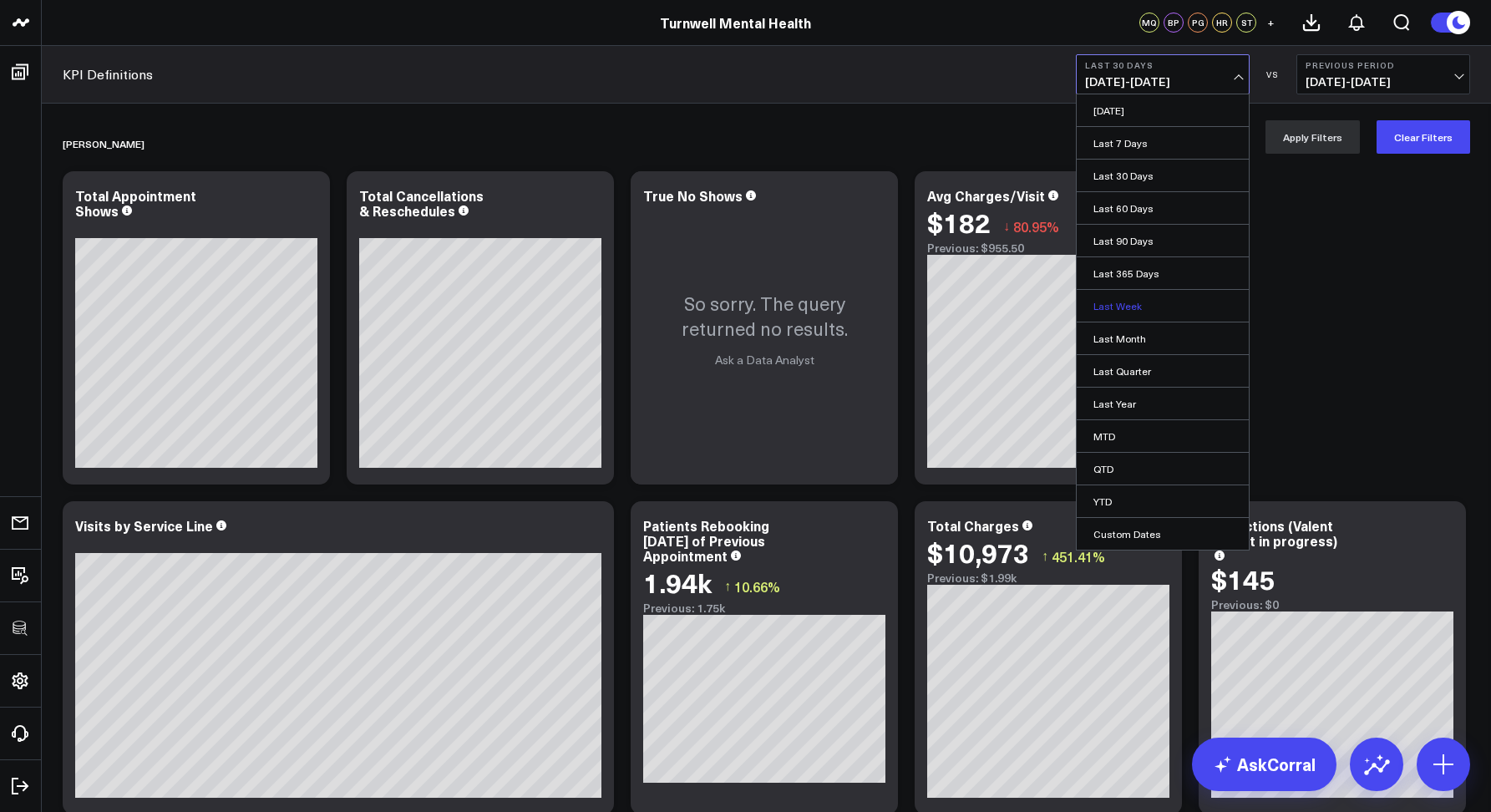
click at [1114, 314] on link "Last Week" at bounding box center [1163, 305] width 172 height 32
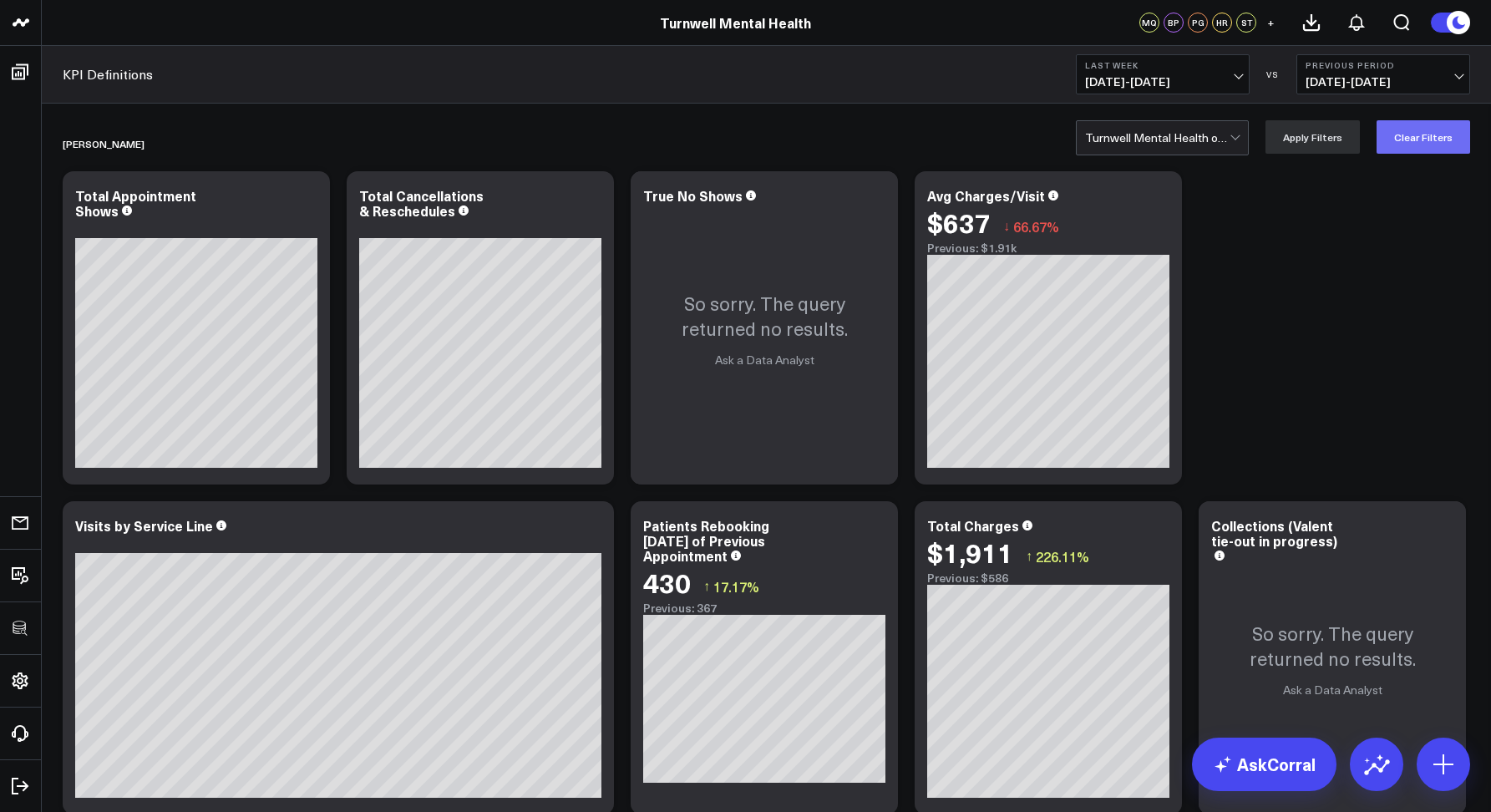
click at [1400, 140] on button "Clear Filters" at bounding box center [1423, 137] width 93 height 34
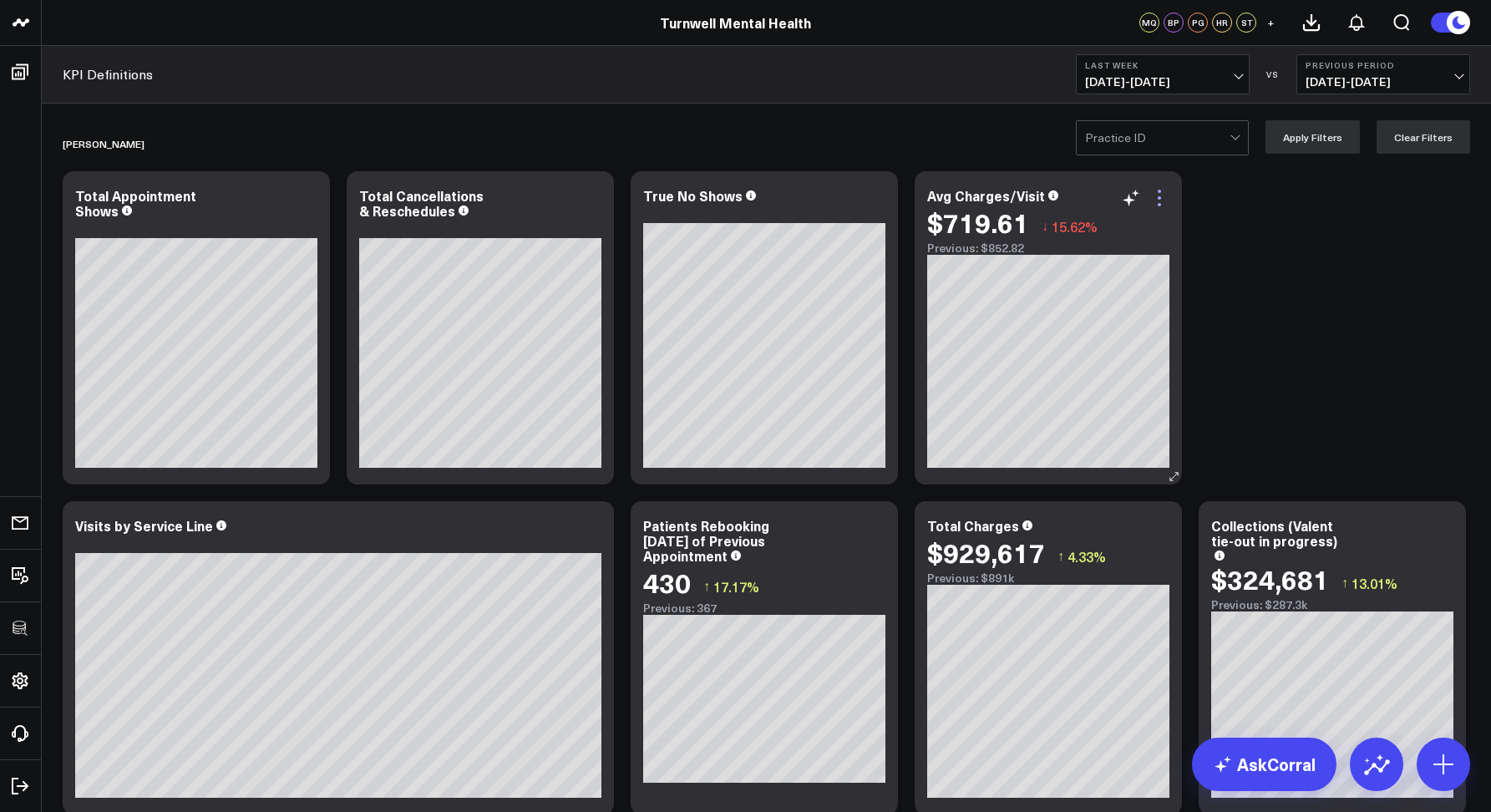
click at [1162, 194] on icon at bounding box center [1159, 198] width 20 height 20
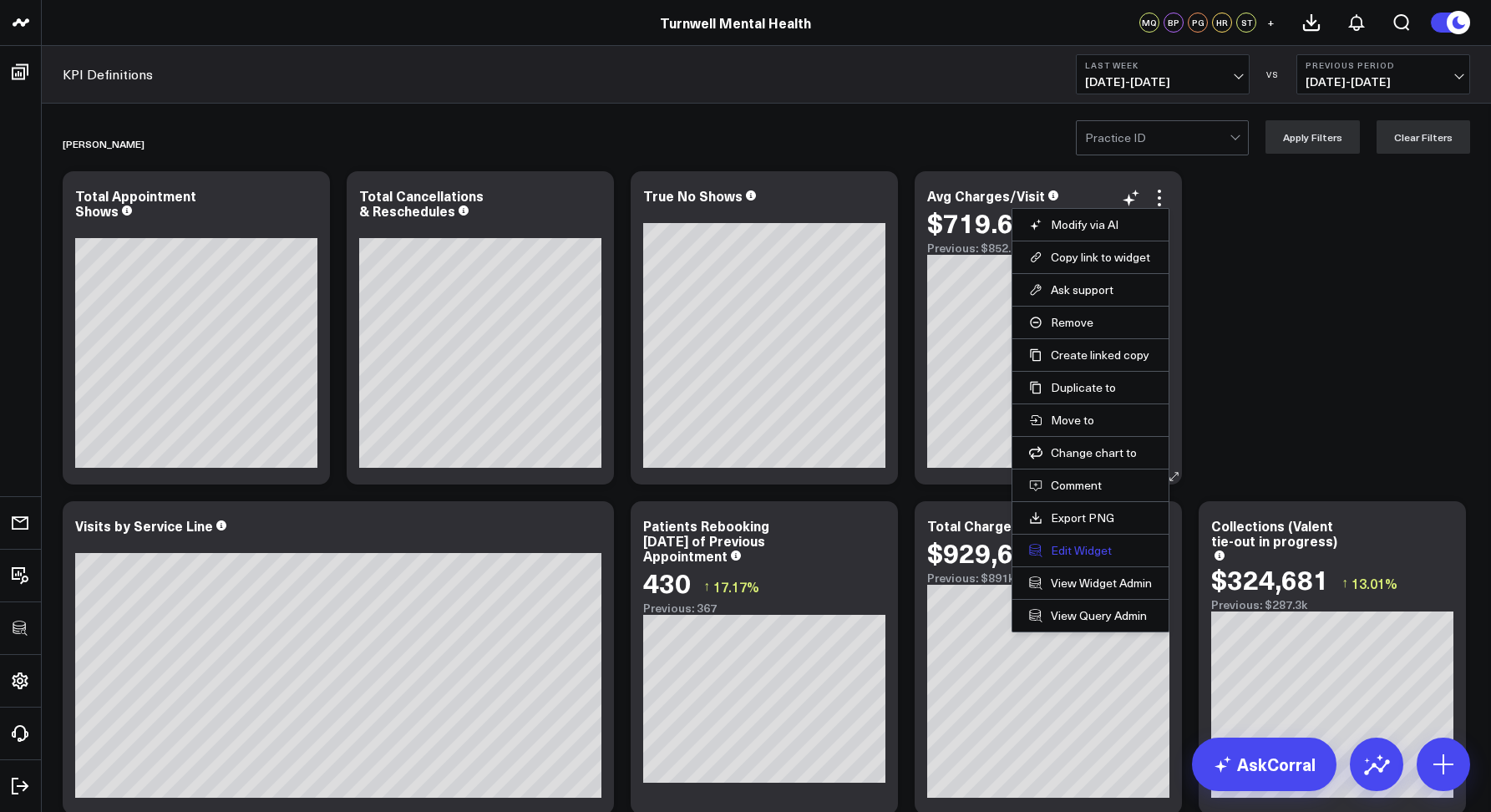
click at [1065, 550] on button "Edit Widget" at bounding box center [1090, 550] width 122 height 15
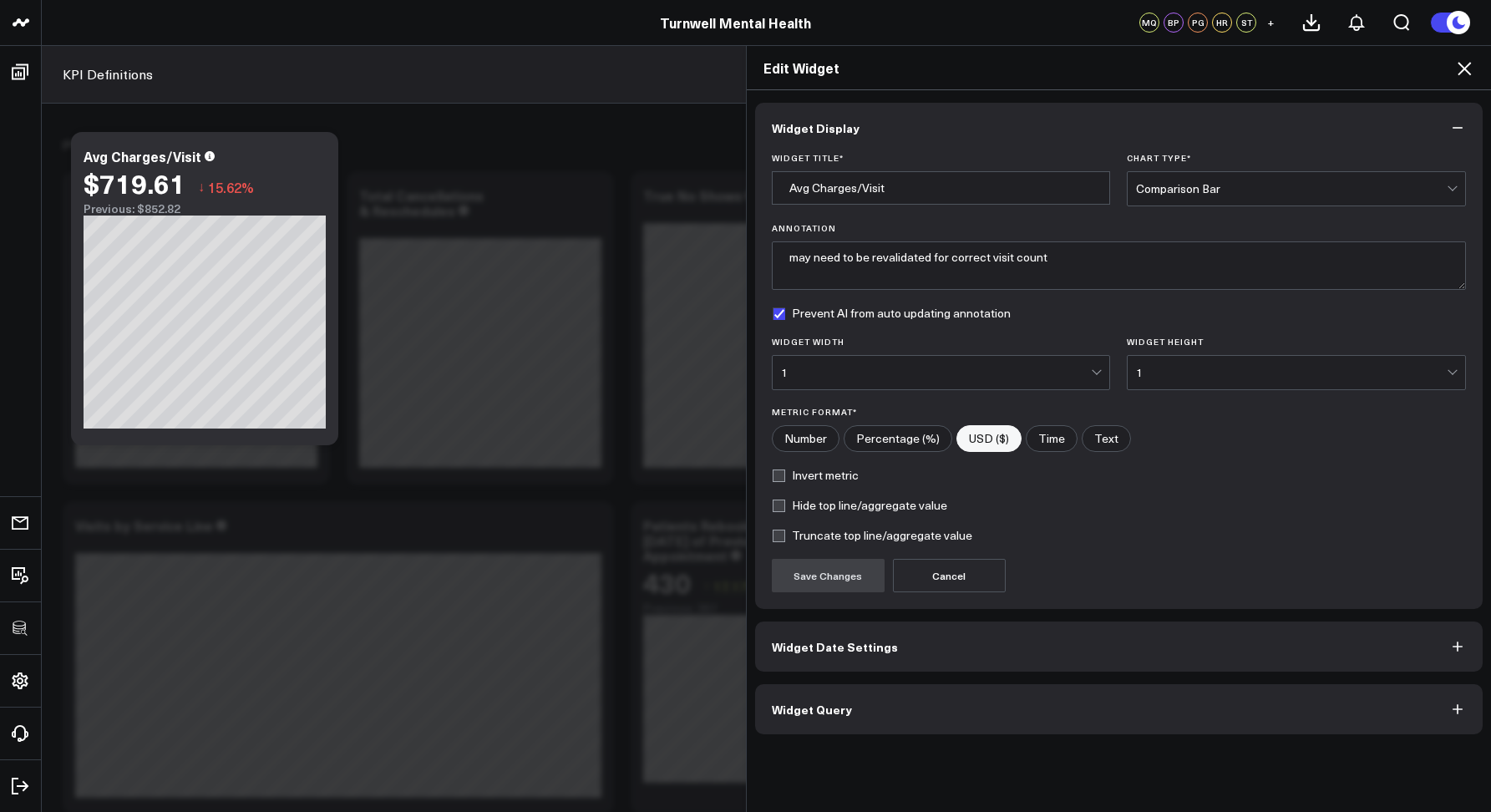
click at [868, 703] on button "Widget Query" at bounding box center [1119, 709] width 729 height 50
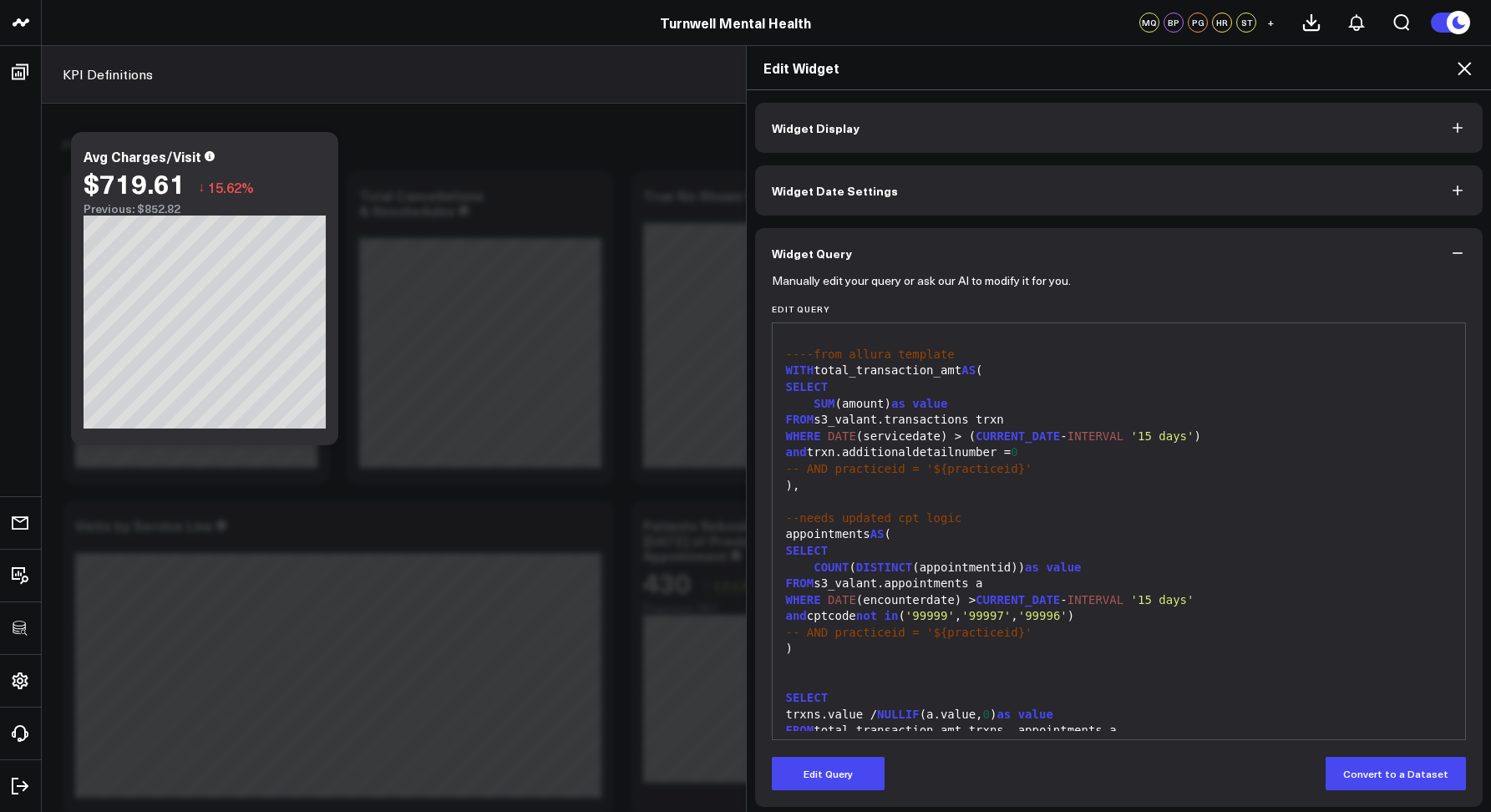
scroll to position [49, 0]
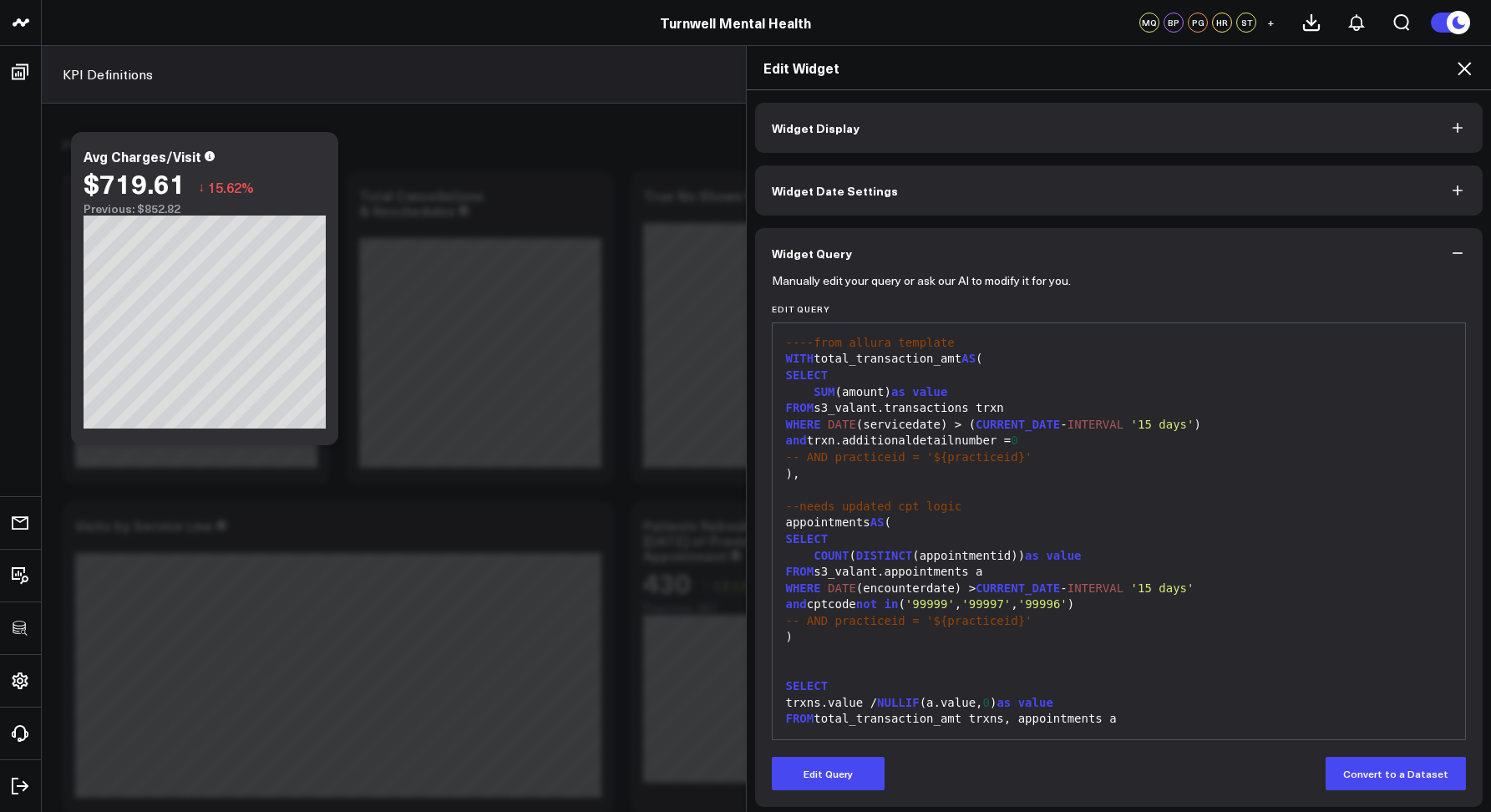
click at [1467, 66] on icon at bounding box center [1464, 68] width 14 height 14
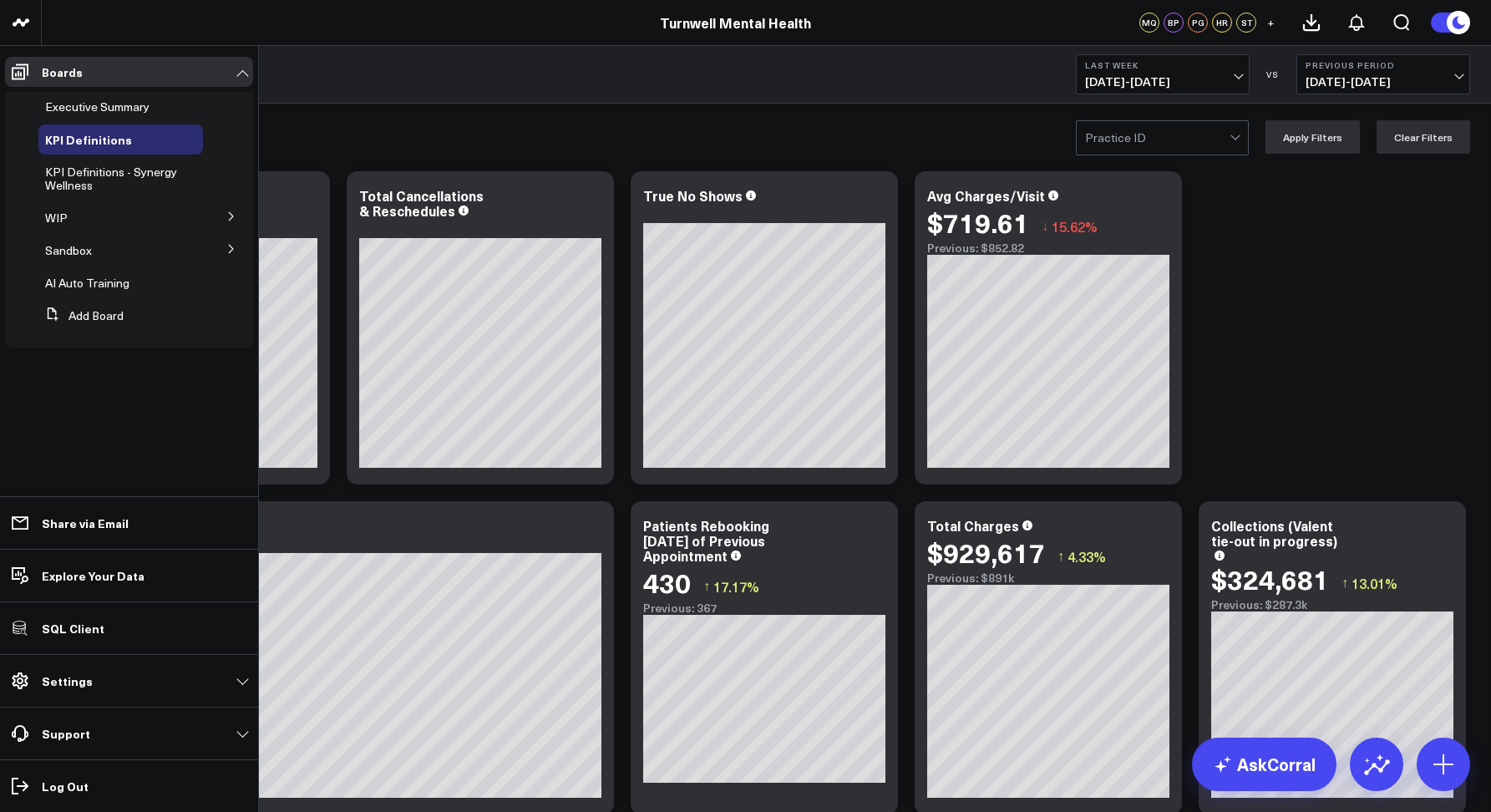
click at [234, 218] on icon at bounding box center [231, 216] width 10 height 10
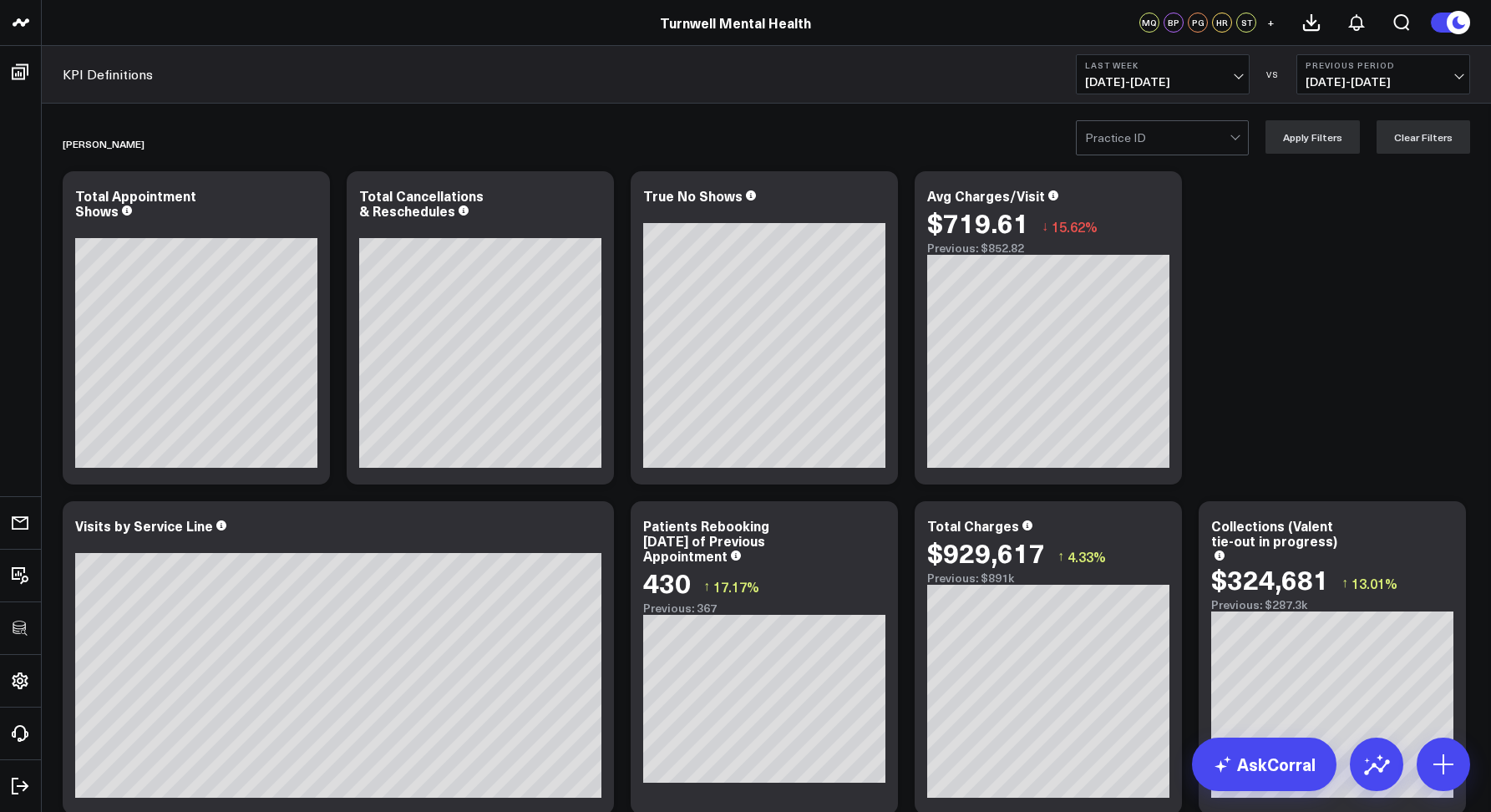
click at [470, 107] on div "Practice ID Apply Filters Clear Filters" at bounding box center [766, 137] width 1449 height 67
